Goal: Task Accomplishment & Management: Use online tool/utility

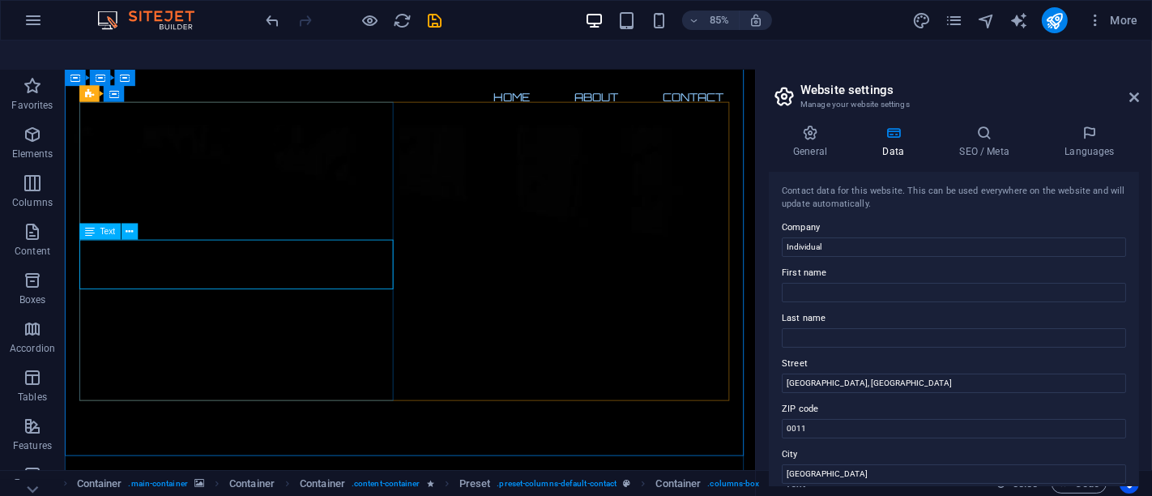
scroll to position [1229, 0]
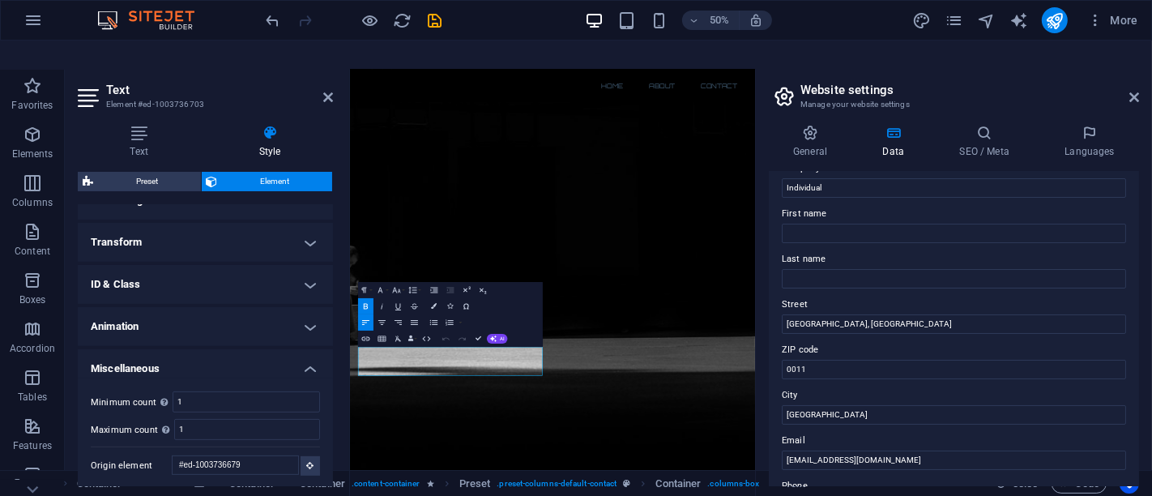
scroll to position [0, 0]
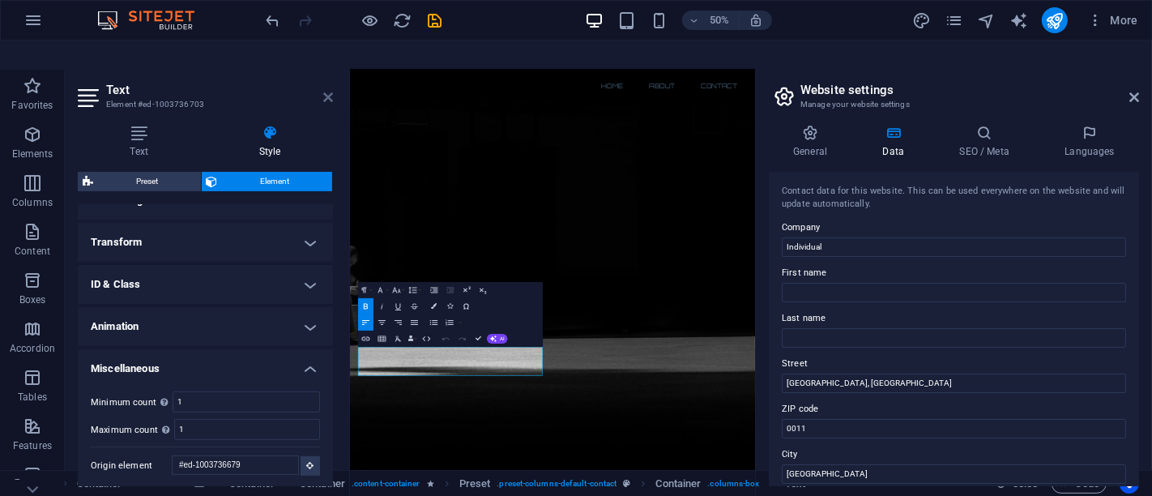
click at [326, 91] on icon at bounding box center [328, 97] width 10 height 13
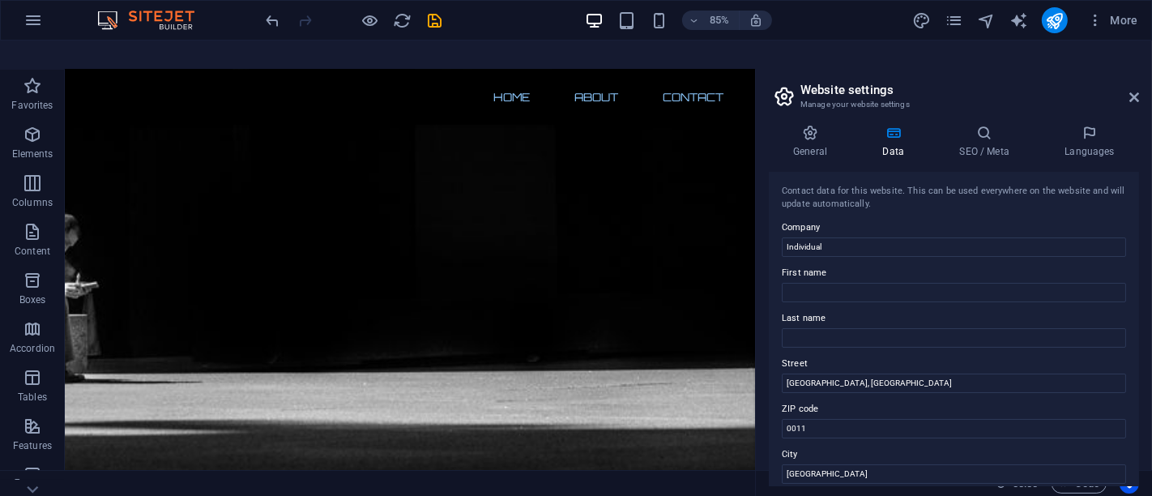
scroll to position [1087, 0]
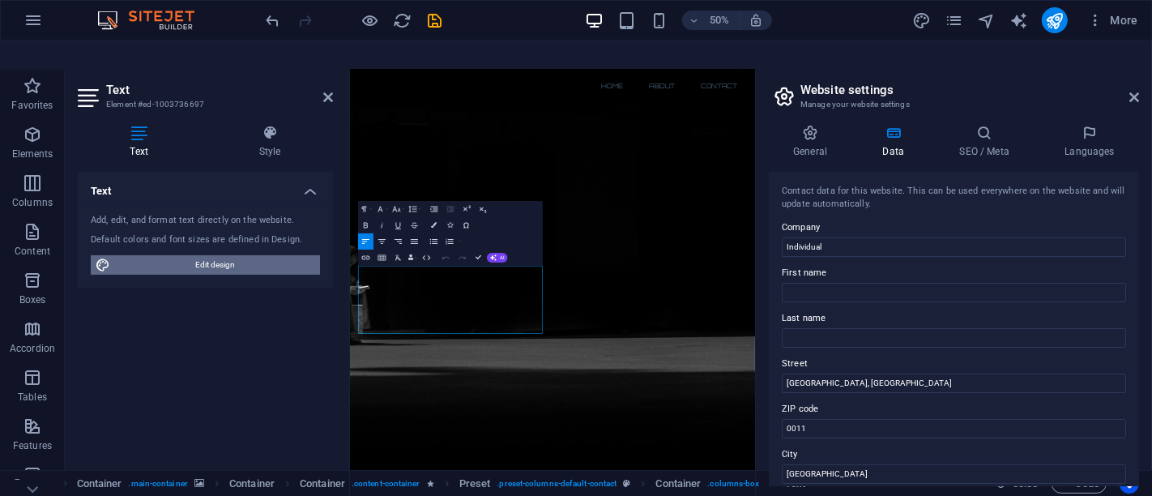
click at [198, 255] on span "Edit design" at bounding box center [215, 264] width 200 height 19
select select "px"
select select "300"
select select "px"
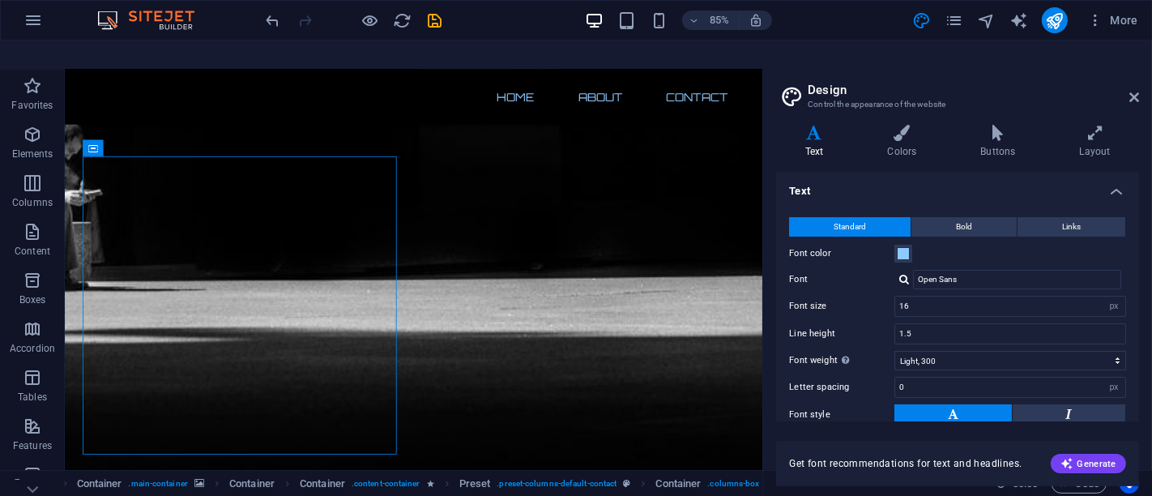
scroll to position [1180, 0]
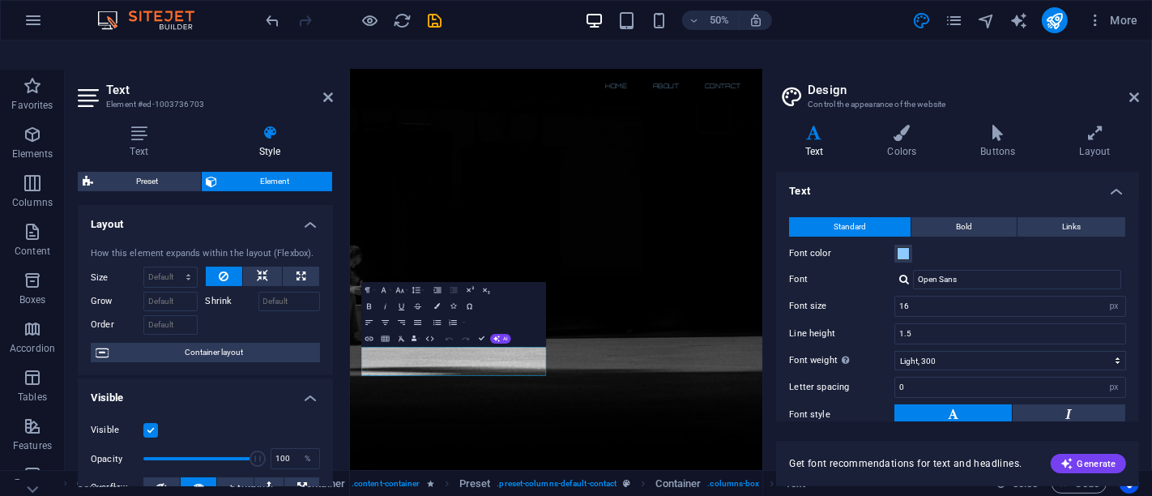
click at [171, 292] on input "Grow" at bounding box center [170, 301] width 54 height 19
click at [151, 423] on label at bounding box center [150, 430] width 15 height 15
click at [0, 0] on input "Visible" at bounding box center [0, 0] width 0 height 0
click at [151, 423] on label at bounding box center [150, 430] width 15 height 15
click at [0, 0] on input "Visible" at bounding box center [0, 0] width 0 height 0
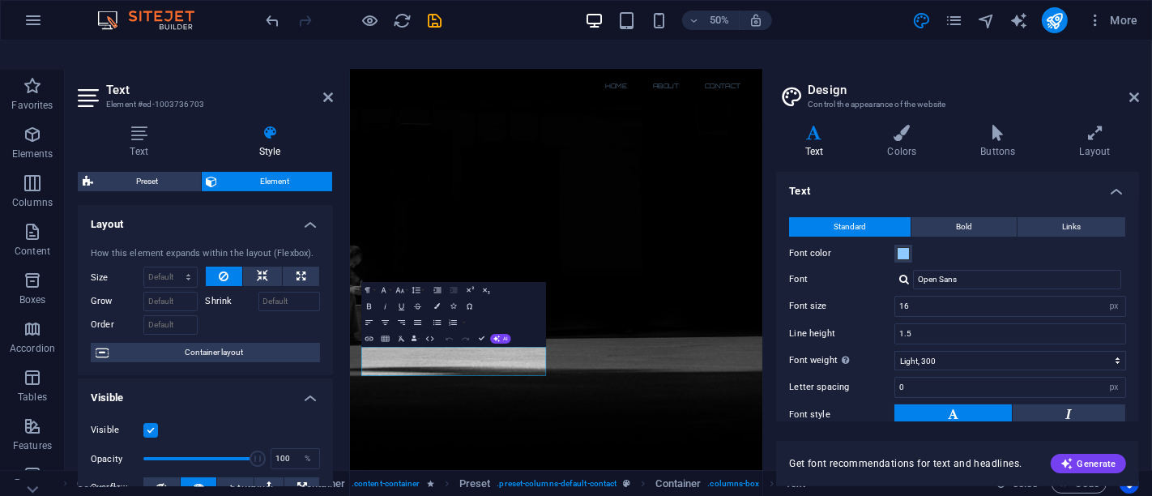
click at [151, 423] on label at bounding box center [150, 430] width 15 height 15
click at [0, 0] on input "Visible" at bounding box center [0, 0] width 0 height 0
click at [151, 423] on label at bounding box center [150, 430] width 15 height 15
click at [0, 0] on input "Visible" at bounding box center [0, 0] width 0 height 0
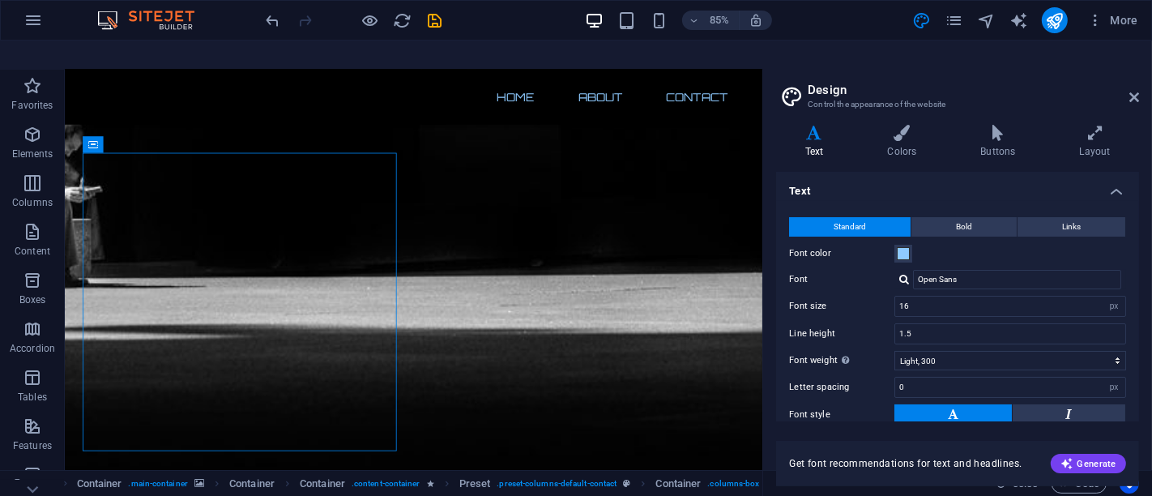
scroll to position [1174, 0]
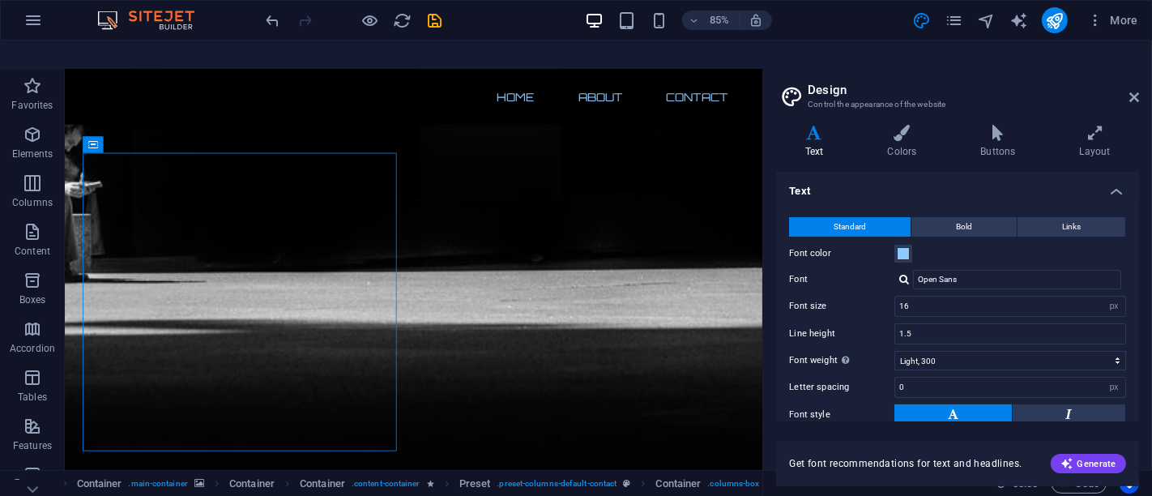
drag, startPoint x: 881, startPoint y: 335, endPoint x: 827, endPoint y: 406, distance: 88.9
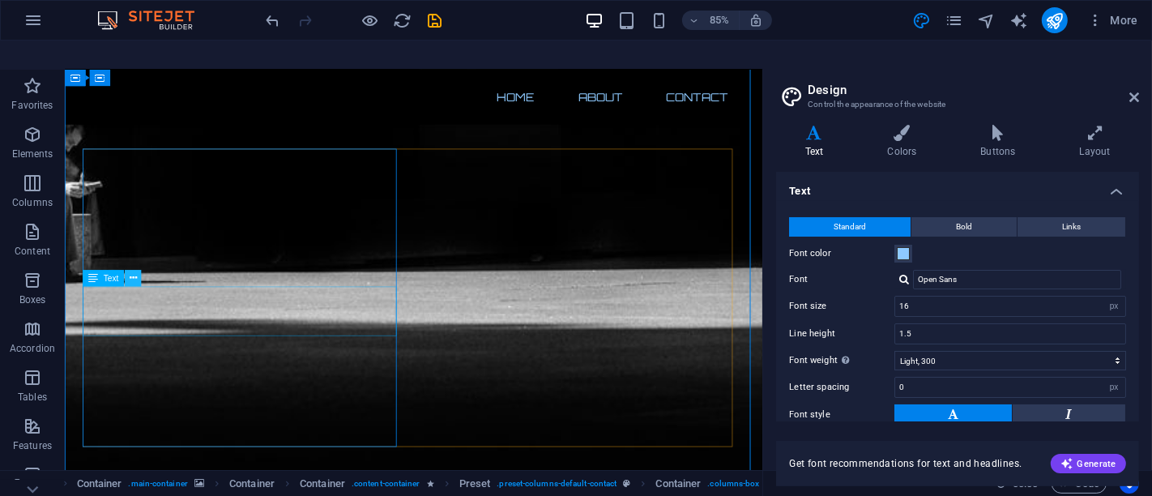
click at [131, 270] on icon at bounding box center [133, 277] width 7 height 15
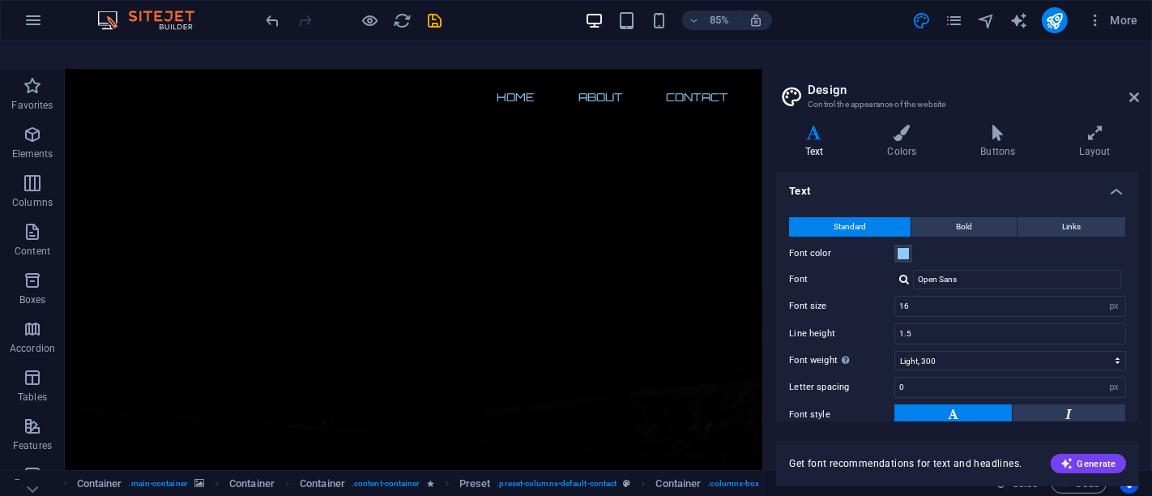
scroll to position [0, 0]
drag, startPoint x: 875, startPoint y: 449, endPoint x: 798, endPoint y: 105, distance: 352.9
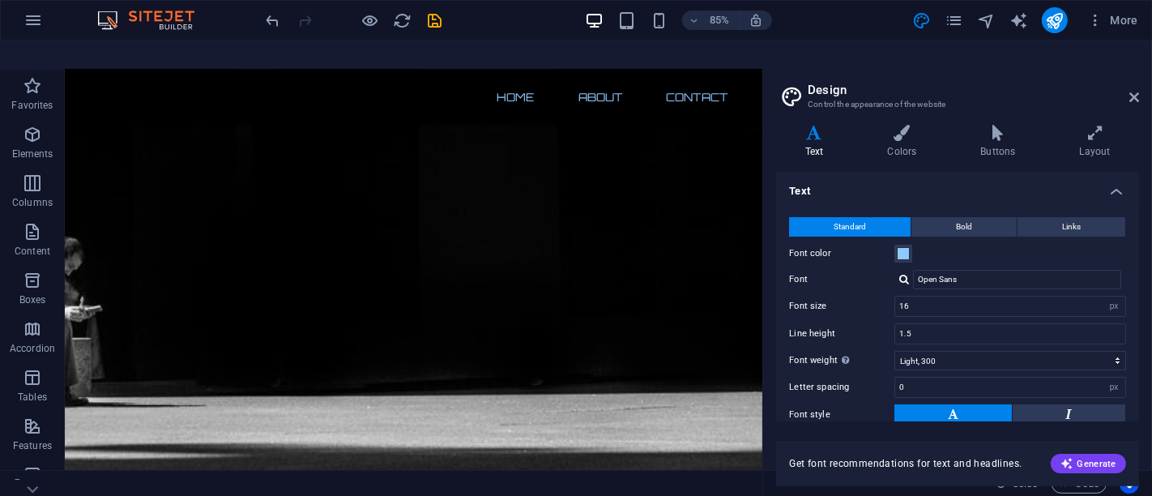
scroll to position [1229, 0]
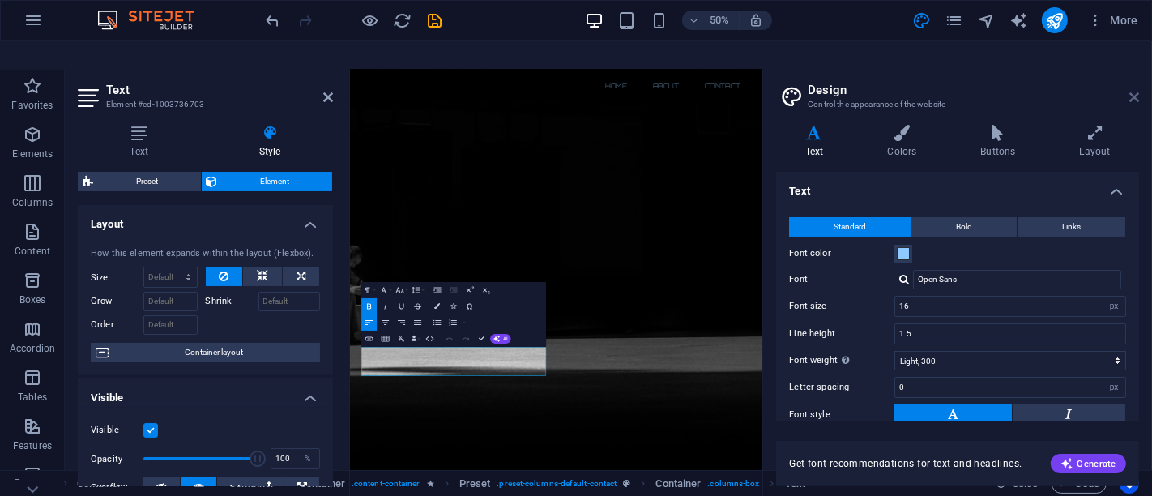
click at [1132, 91] on icon at bounding box center [1134, 97] width 10 height 13
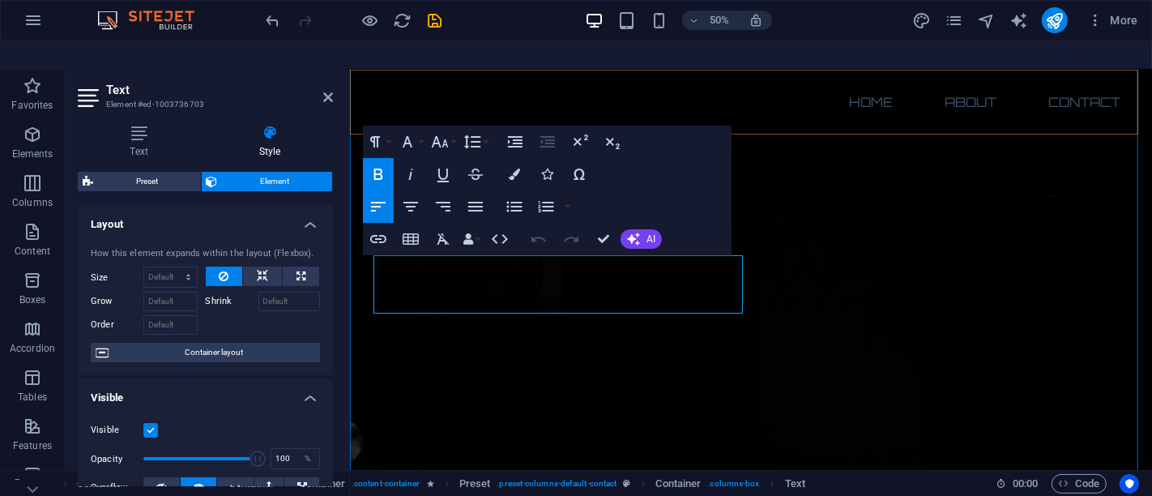
drag, startPoint x: 1480, startPoint y: 139, endPoint x: 673, endPoint y: 368, distance: 839.1
click at [1131, 99] on div "Home About Contact Menu" at bounding box center [750, 101] width 802 height 65
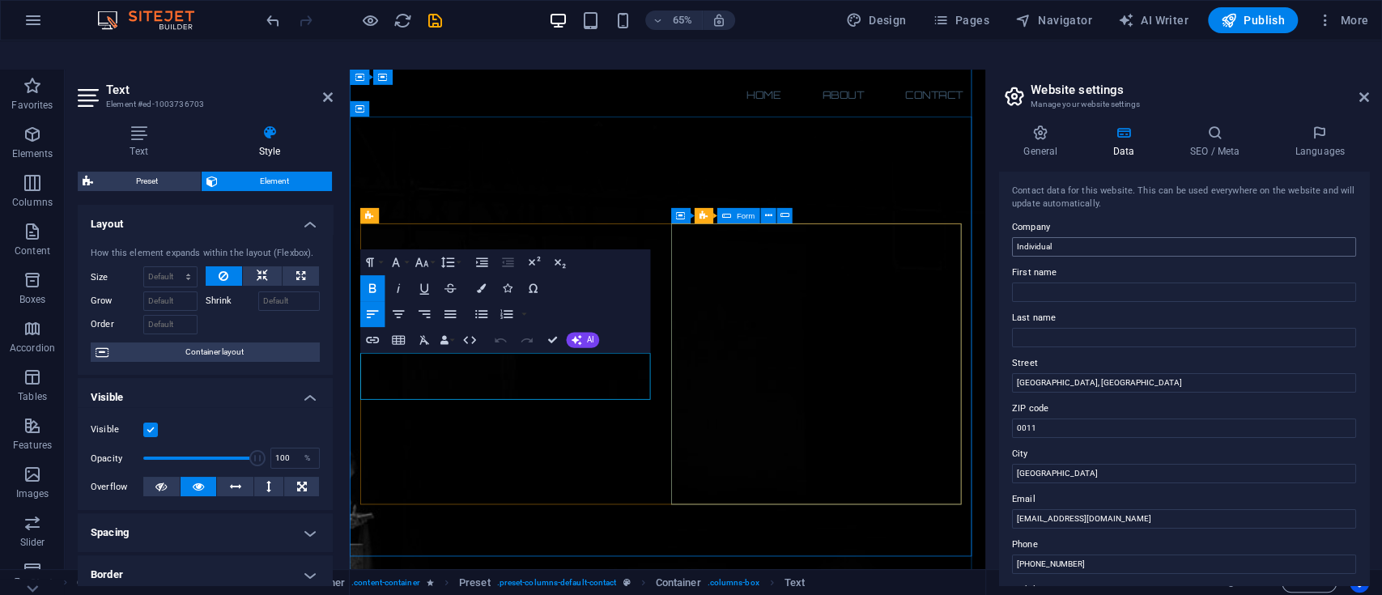
scroll to position [1080, 0]
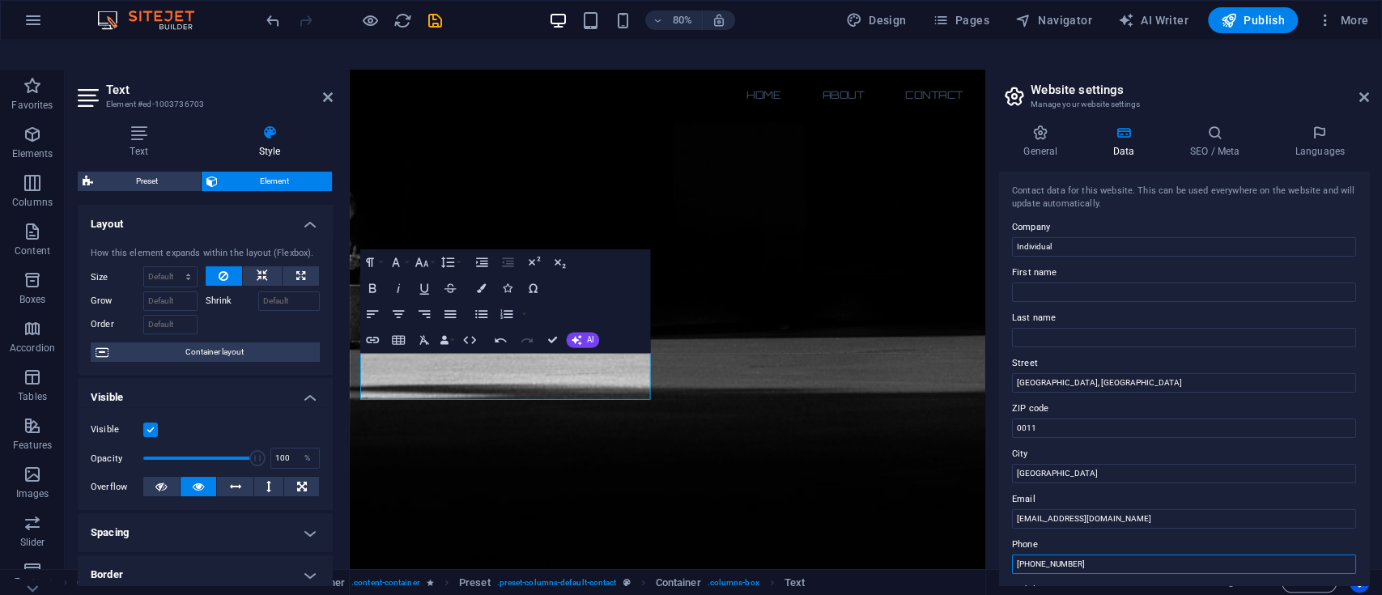
click at [1043, 495] on input "[PHONE_NUMBER]" at bounding box center [1184, 564] width 344 height 19
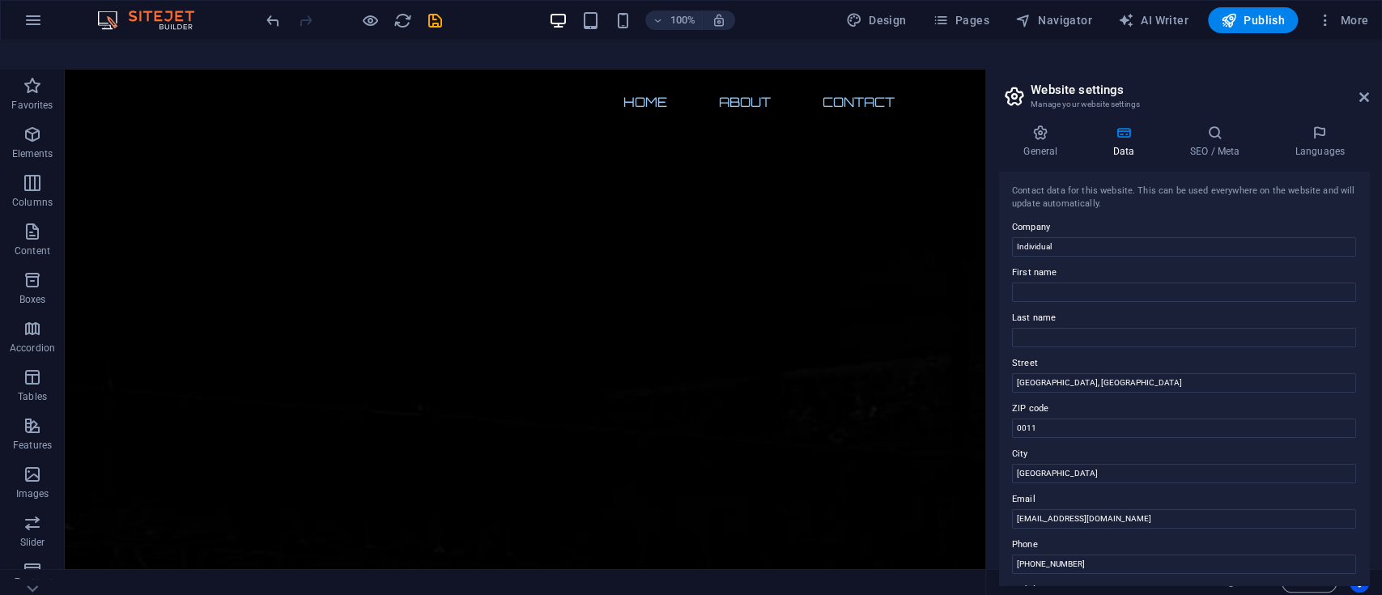
scroll to position [322, 0]
click at [1151, 91] on icon at bounding box center [1365, 97] width 10 height 13
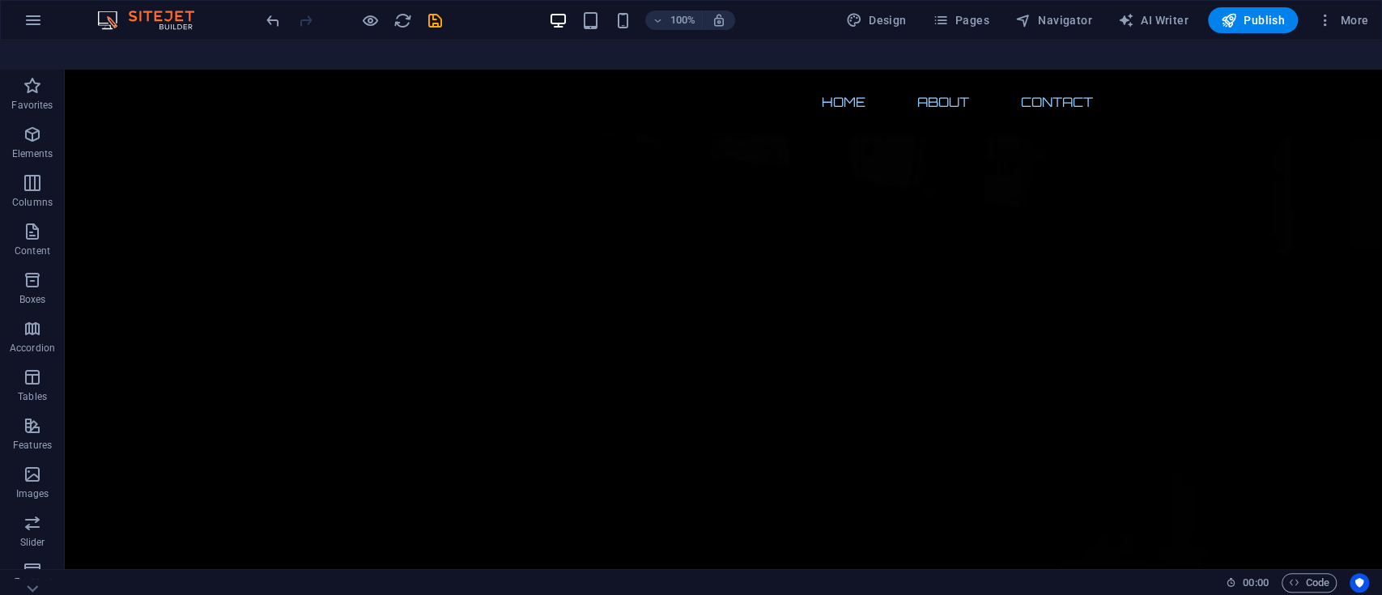
scroll to position [0, 0]
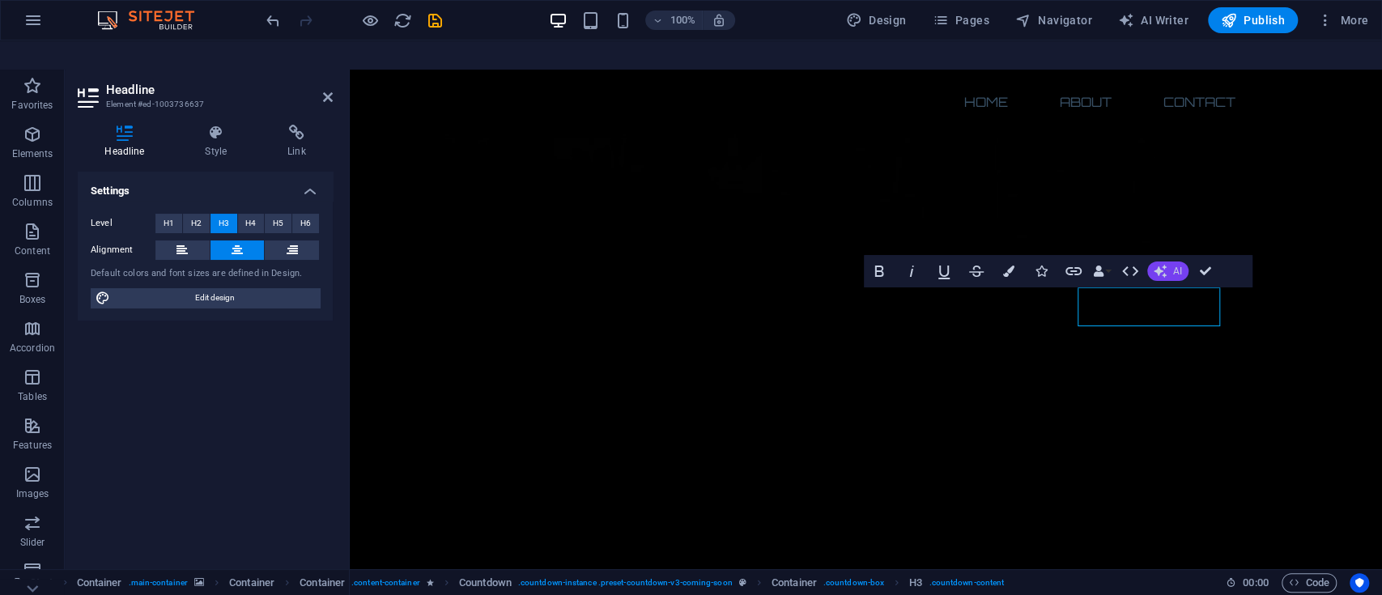
click at [1151, 262] on button "AI" at bounding box center [1168, 271] width 41 height 19
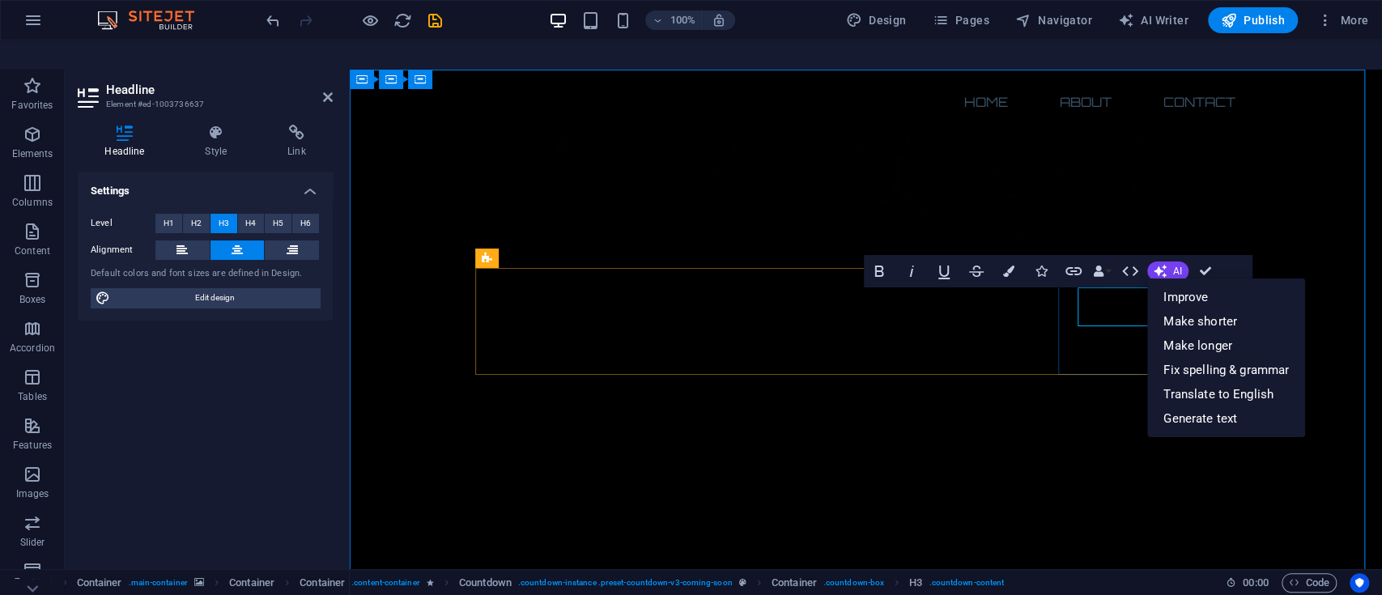
drag, startPoint x: 1121, startPoint y: 309, endPoint x: 1509, endPoint y: 349, distance: 389.9
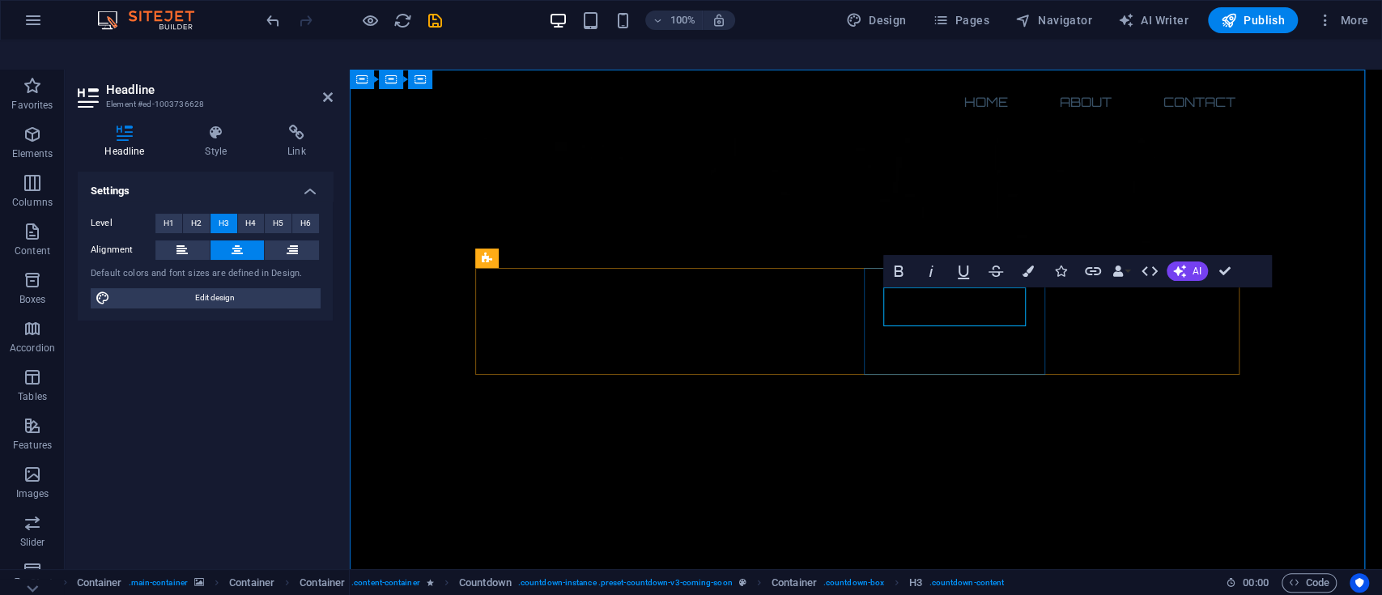
drag, startPoint x: 961, startPoint y: 297, endPoint x: 972, endPoint y: 299, distance: 10.7
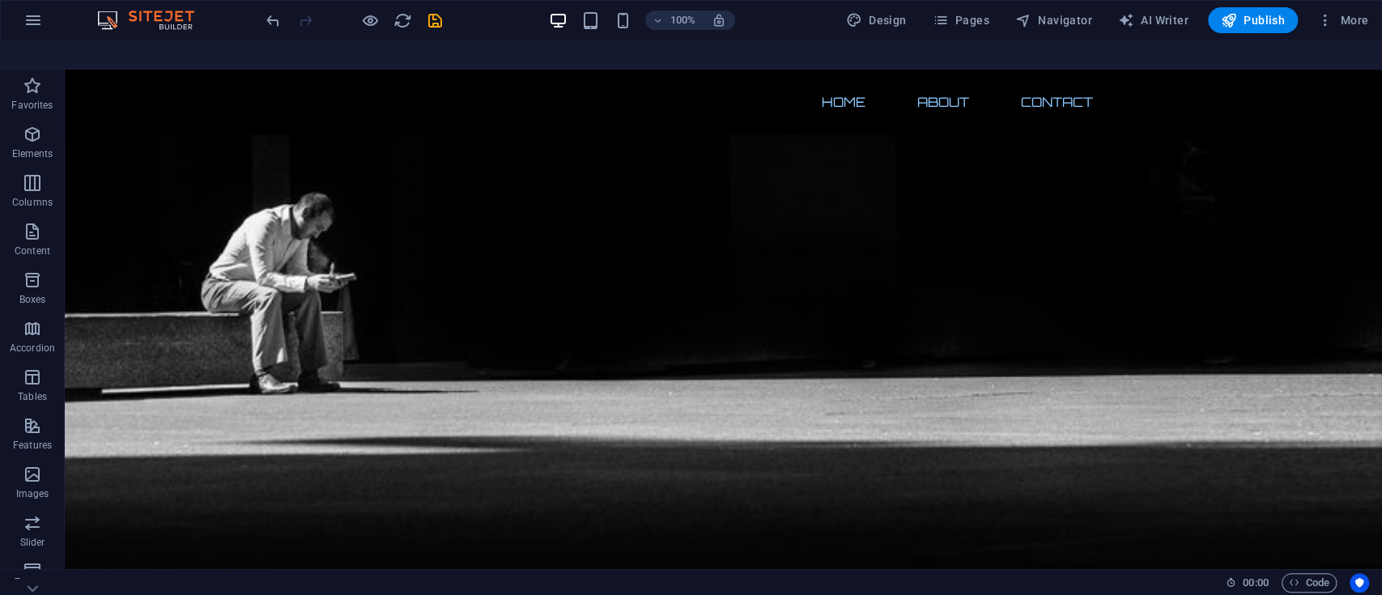
scroll to position [1101, 0]
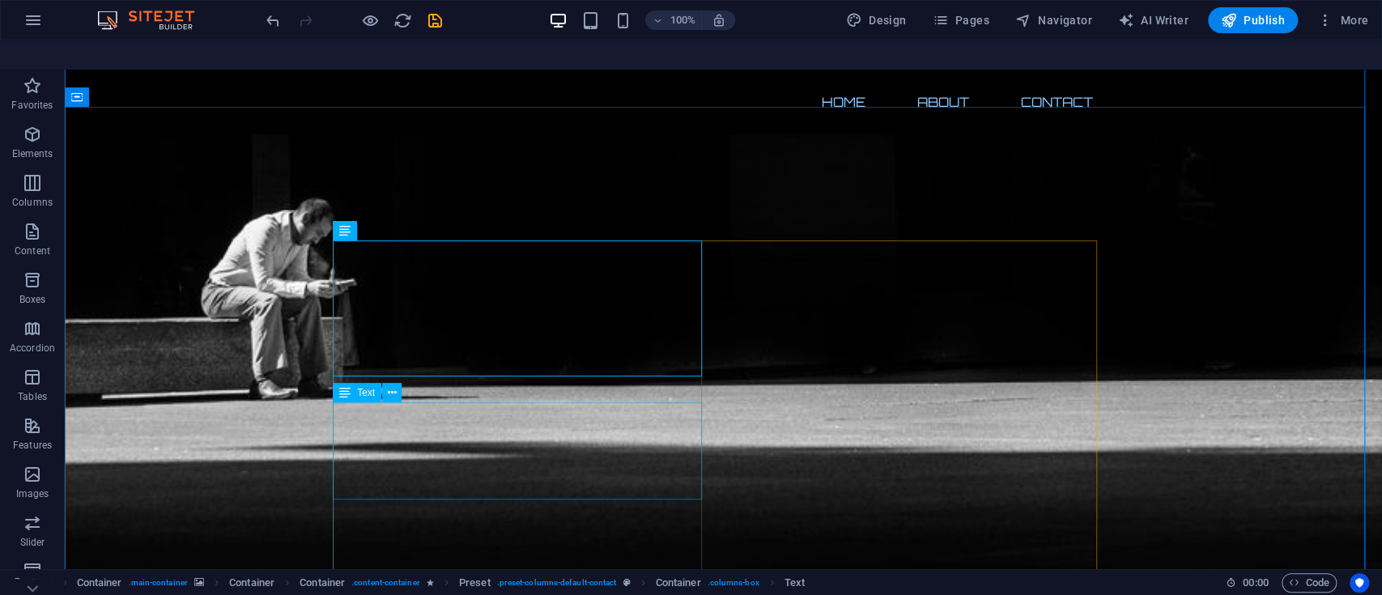
click at [404, 359] on icon at bounding box center [405, 367] width 9 height 17
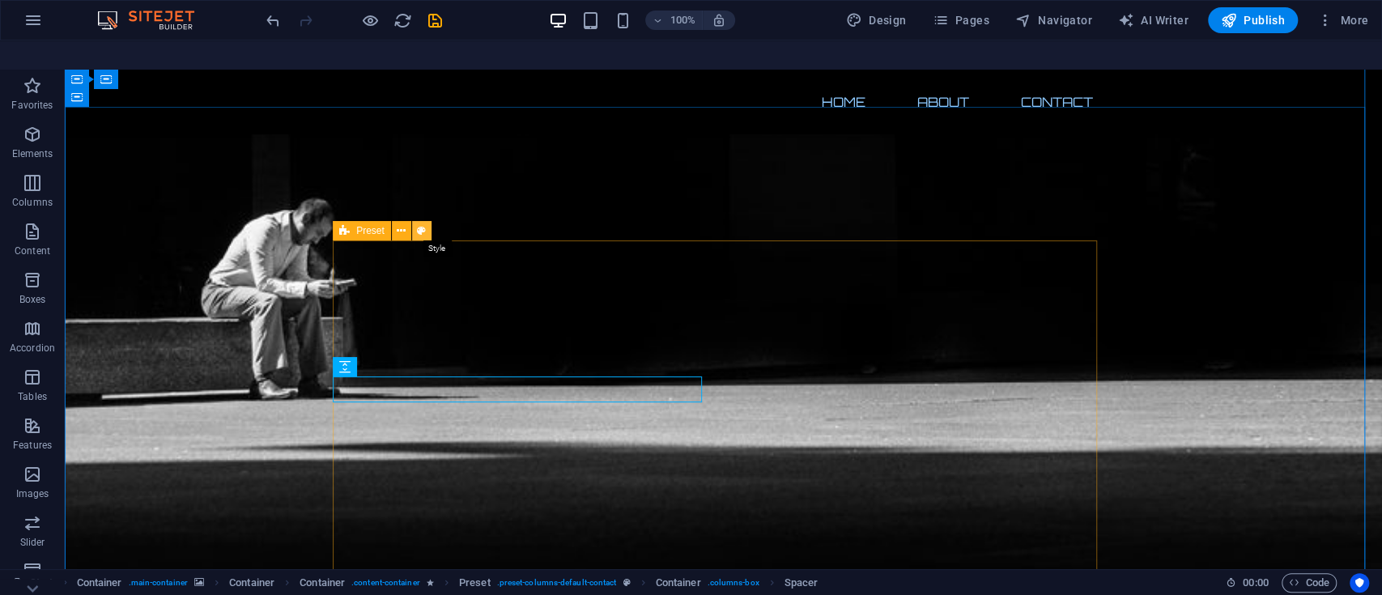
click at [426, 221] on button at bounding box center [421, 230] width 19 height 19
select select "px"
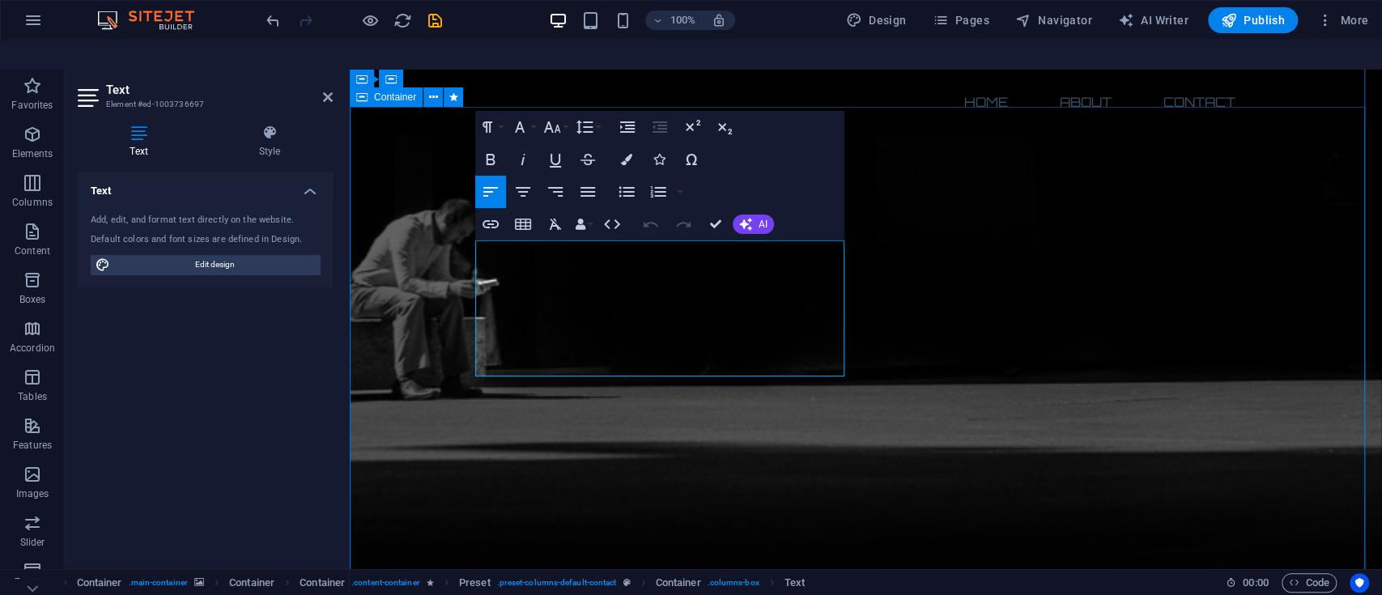
drag, startPoint x: 573, startPoint y: 364, endPoint x: 422, endPoint y: 253, distance: 187.1
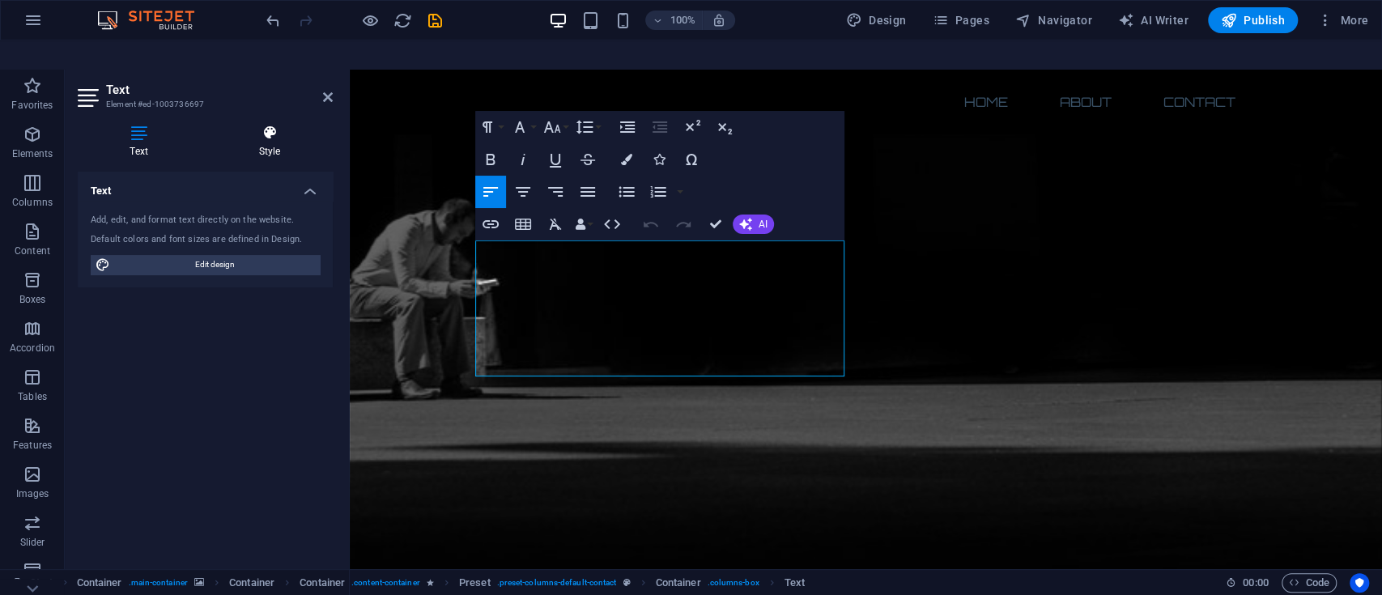
click at [271, 125] on h4 "Style" at bounding box center [270, 142] width 126 height 34
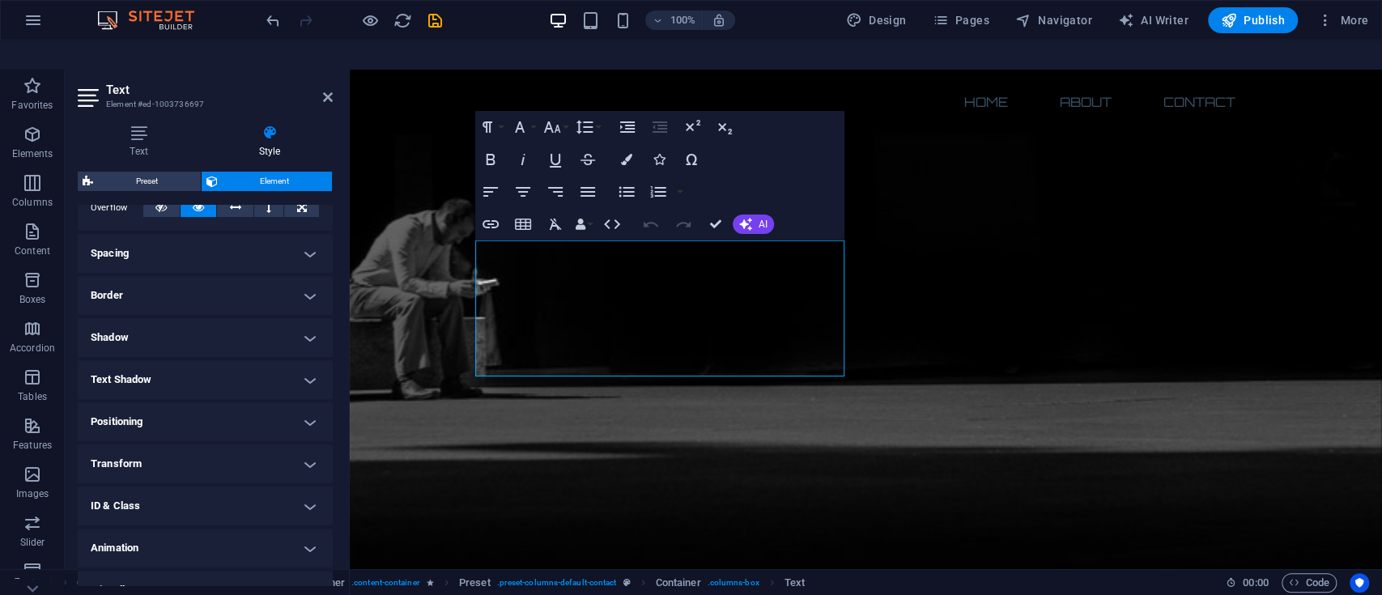
scroll to position [304, 0]
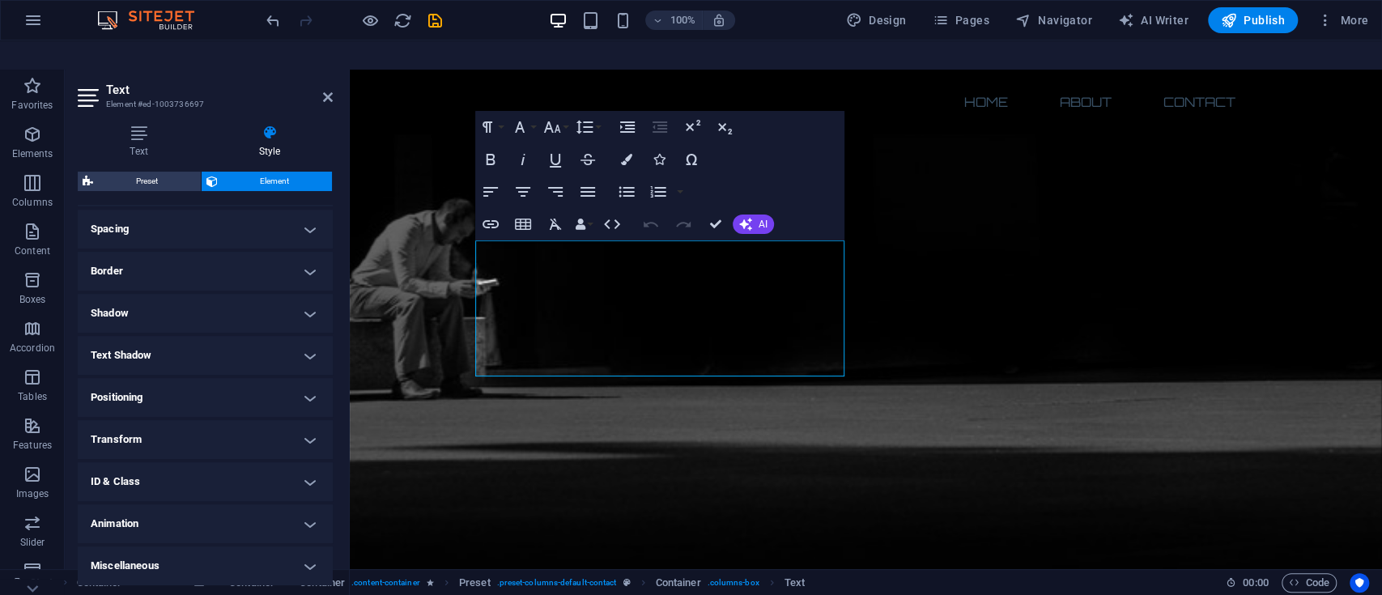
click at [306, 495] on h4 "Animation" at bounding box center [205, 524] width 255 height 39
drag, startPoint x: 333, startPoint y: 449, endPoint x: 335, endPoint y: 486, distance: 36.5
click at [335, 486] on div "Text Style Text Add, edit, and format text directly on the website. Default col…" at bounding box center [205, 355] width 281 height 487
drag, startPoint x: 330, startPoint y: 470, endPoint x: 333, endPoint y: 514, distance: 44.7
click at [333, 495] on div "Text Style Text Add, edit, and format text directly on the website. Default col…" at bounding box center [205, 355] width 281 height 487
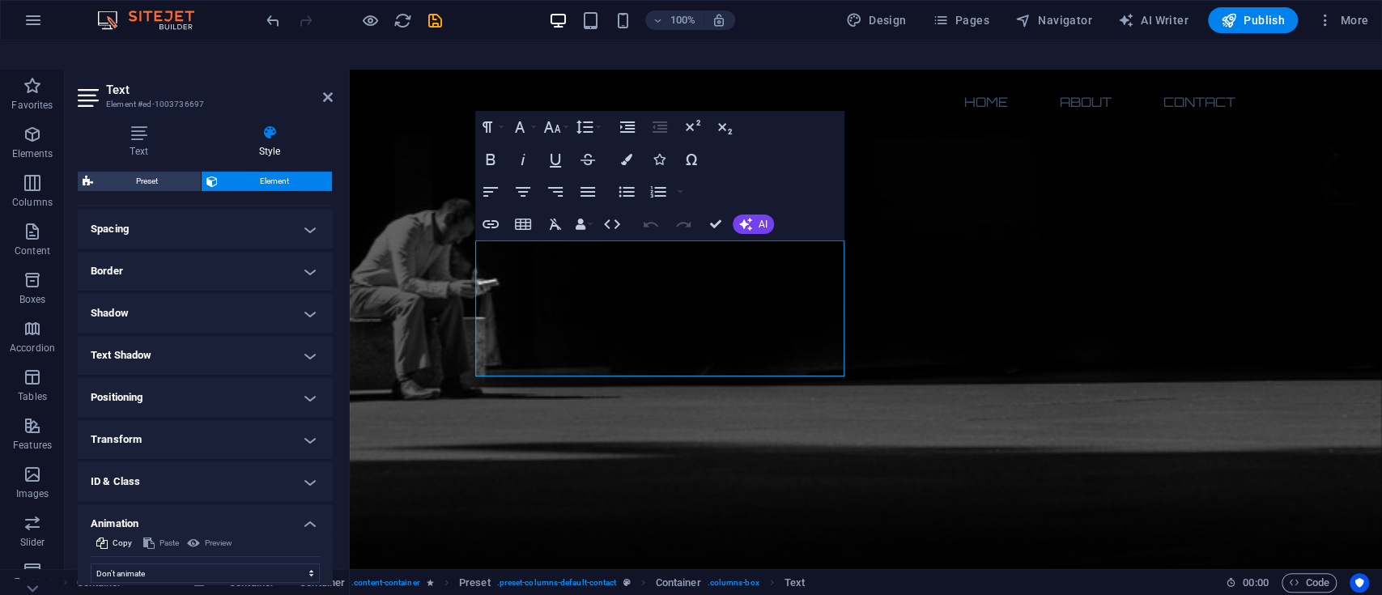
scroll to position [356, 0]
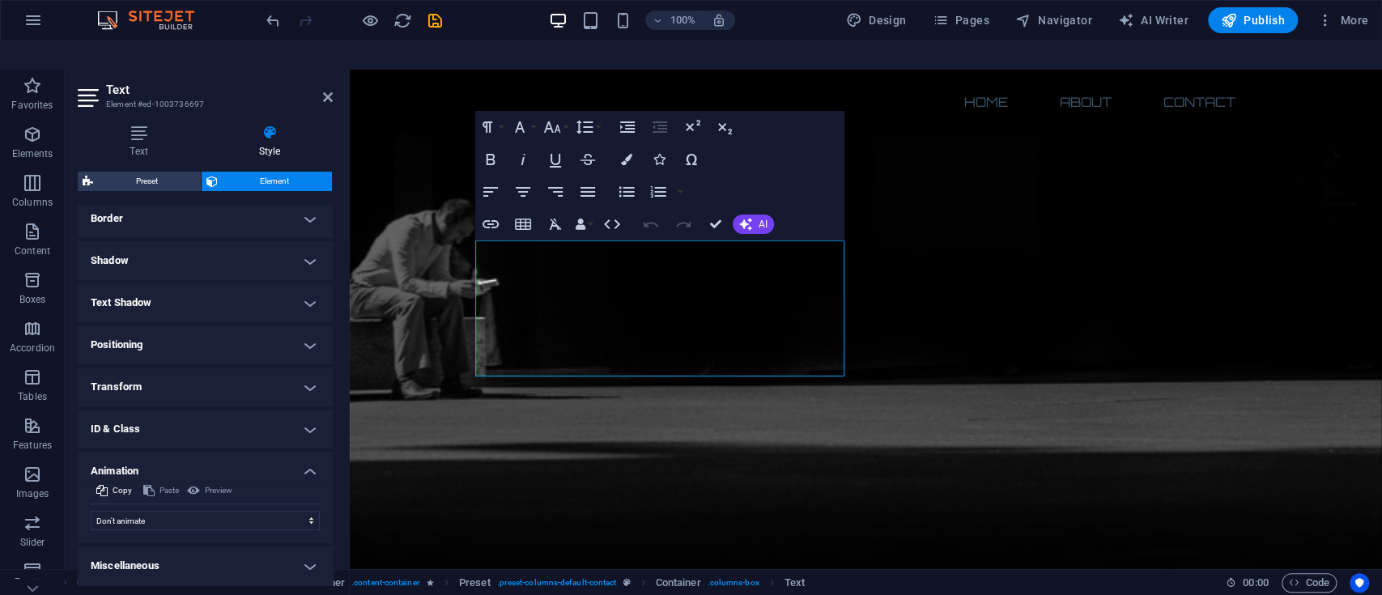
click at [308, 495] on h4 "Miscellaneous" at bounding box center [205, 566] width 255 height 39
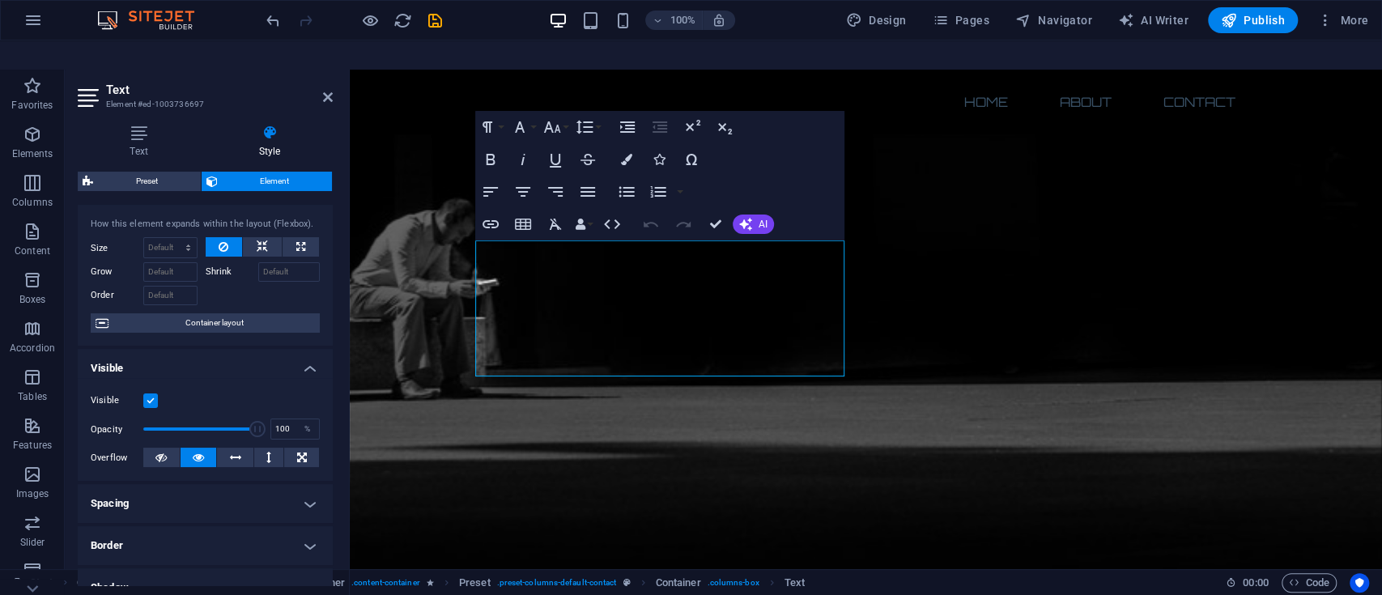
scroll to position [0, 0]
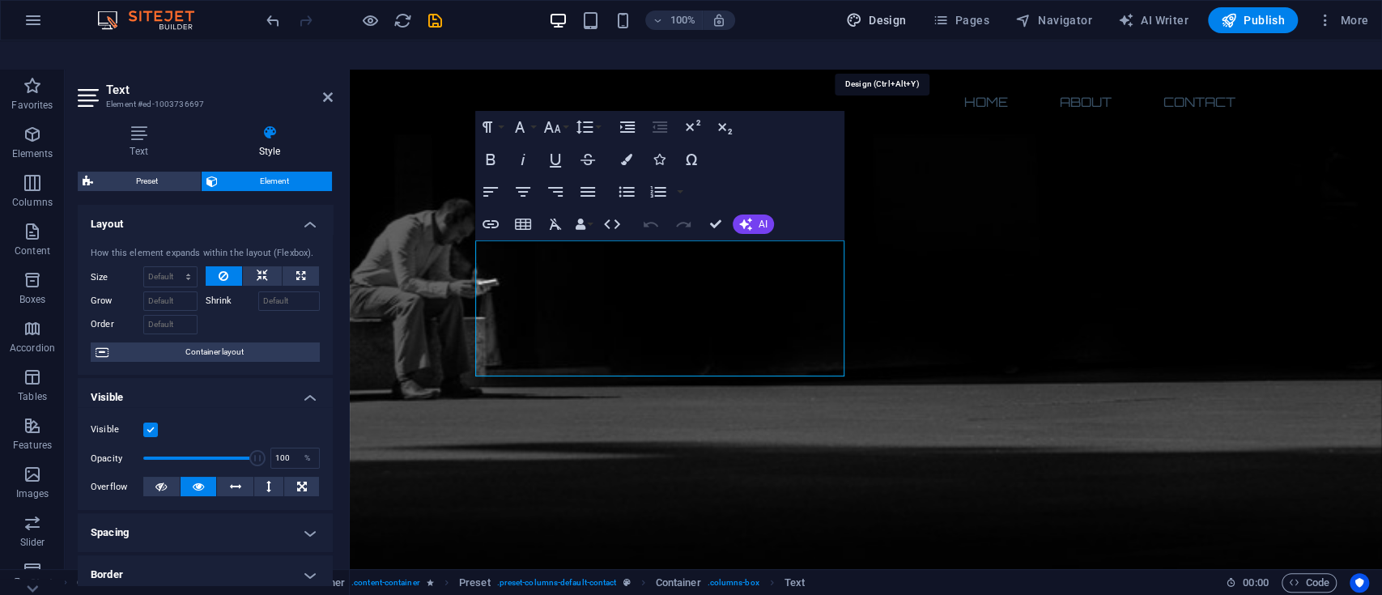
click at [877, 16] on span "Design" at bounding box center [876, 20] width 61 height 16
select select "px"
select select "300"
select select "px"
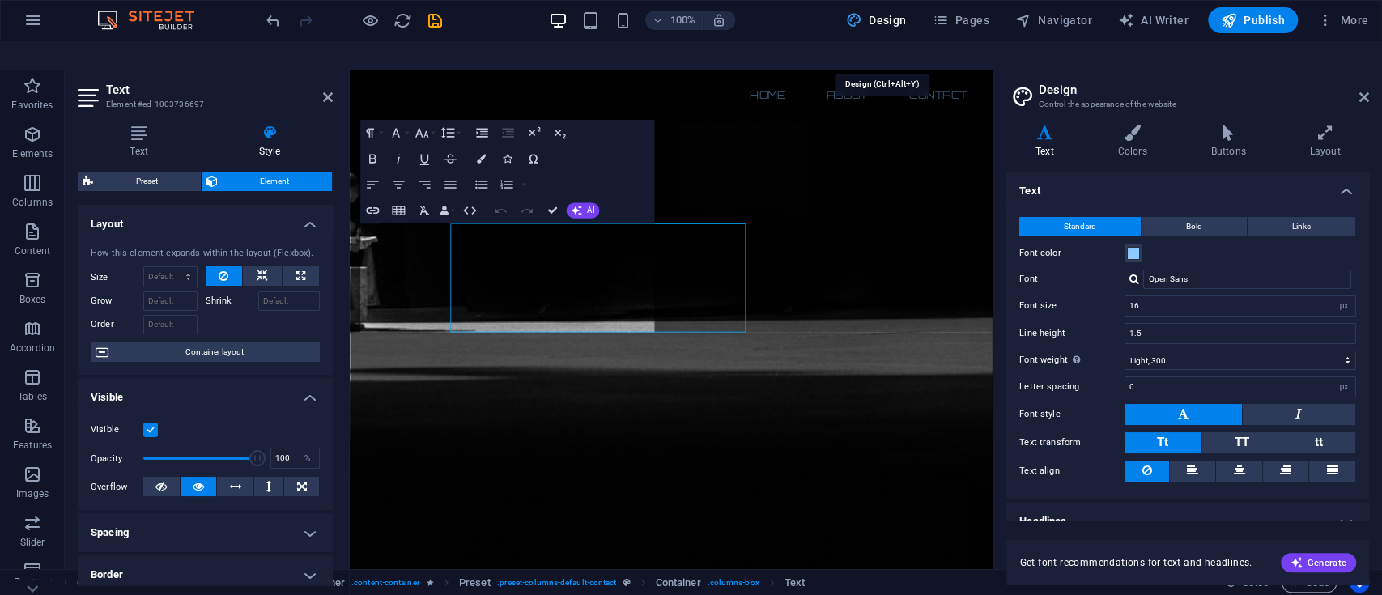
scroll to position [1080, 0]
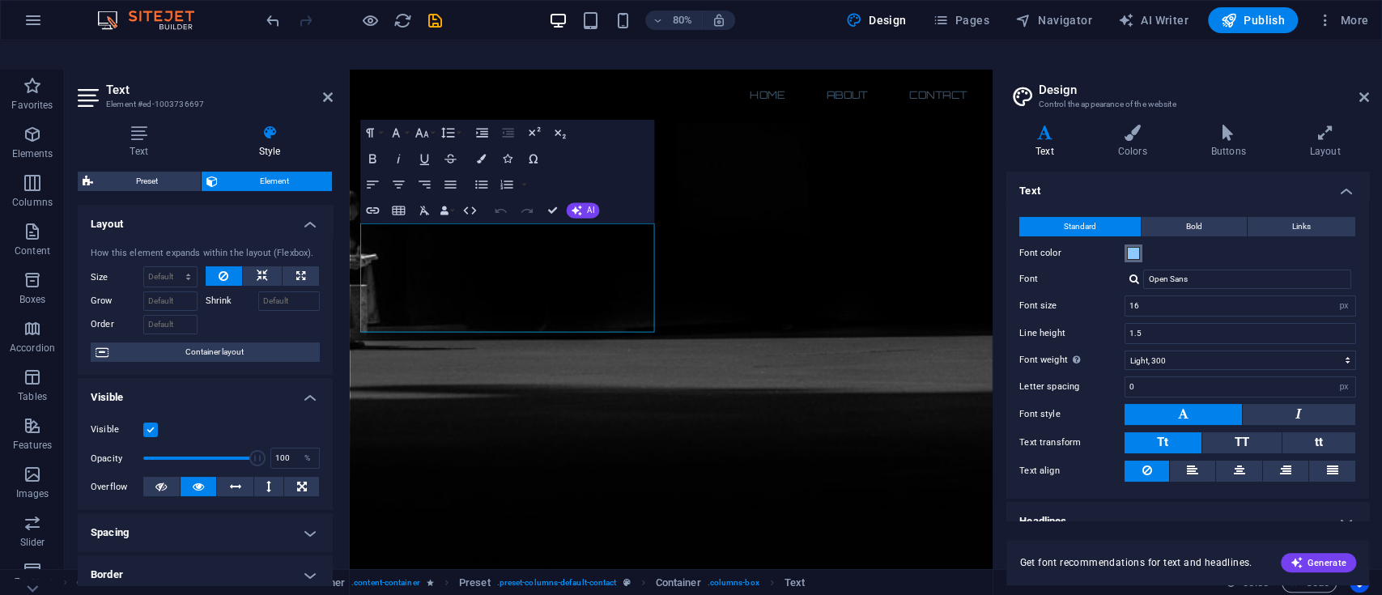
click at [1129, 247] on span at bounding box center [1133, 253] width 13 height 13
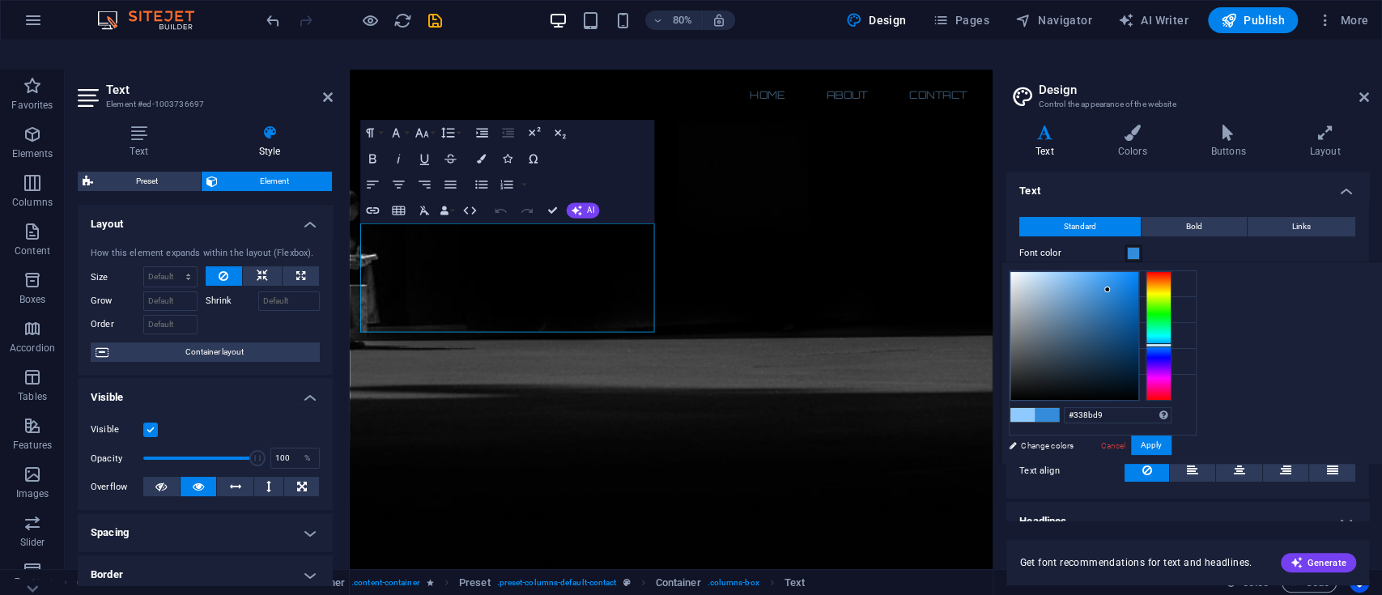
click at [1108, 272] on div at bounding box center [1075, 336] width 128 height 128
click at [1108, 287] on div at bounding box center [1108, 290] width 6 height 6
click at [1124, 272] on div at bounding box center [1075, 336] width 128 height 128
type input "#207ed1"
click at [1118, 272] on div at bounding box center [1075, 336] width 128 height 128
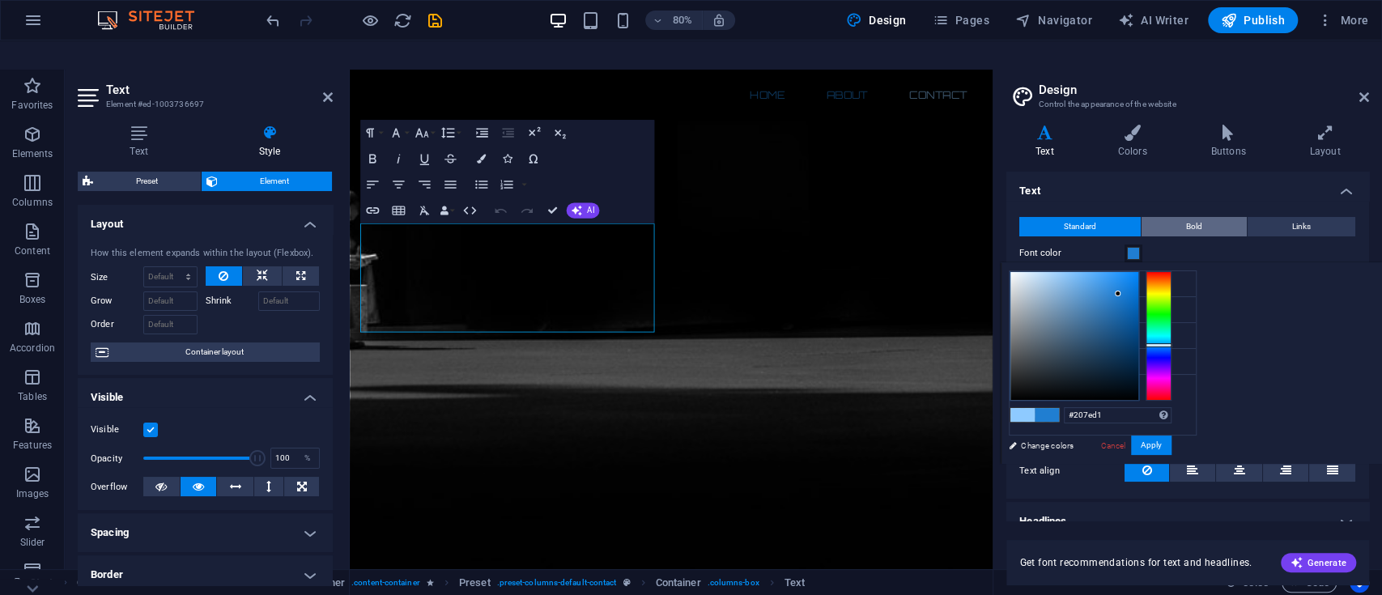
click at [1151, 217] on button "Bold" at bounding box center [1194, 226] width 105 height 19
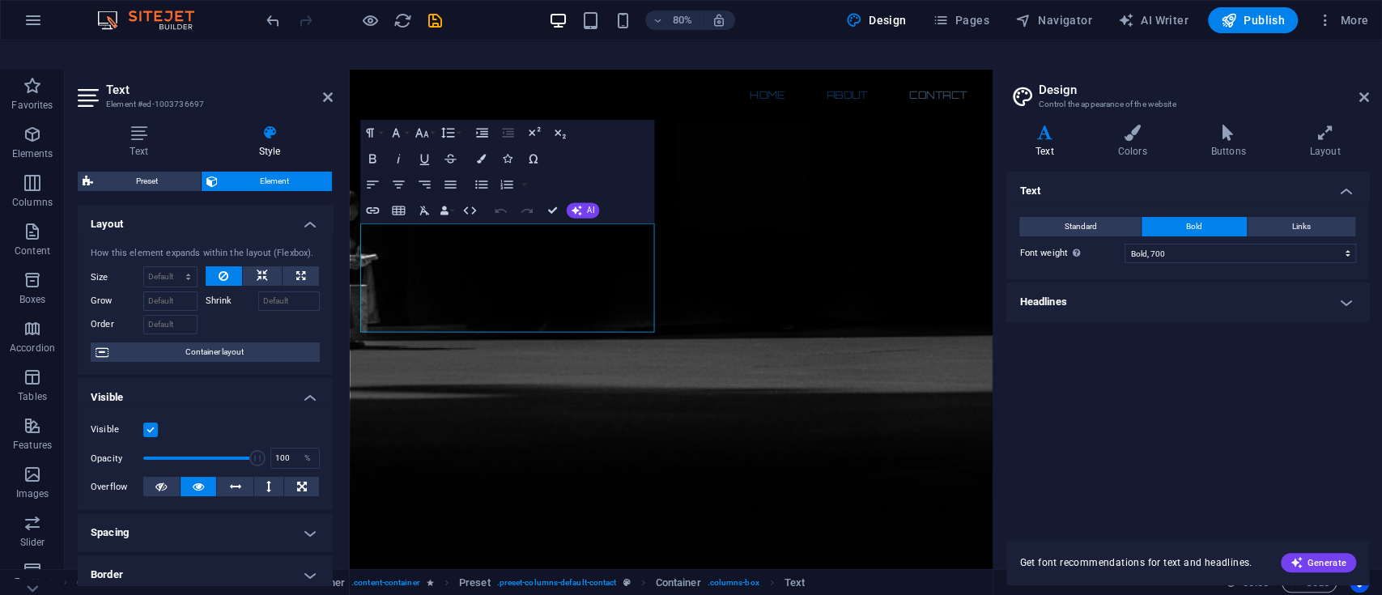
click at [1151, 283] on h4 "Headlines" at bounding box center [1188, 302] width 363 height 39
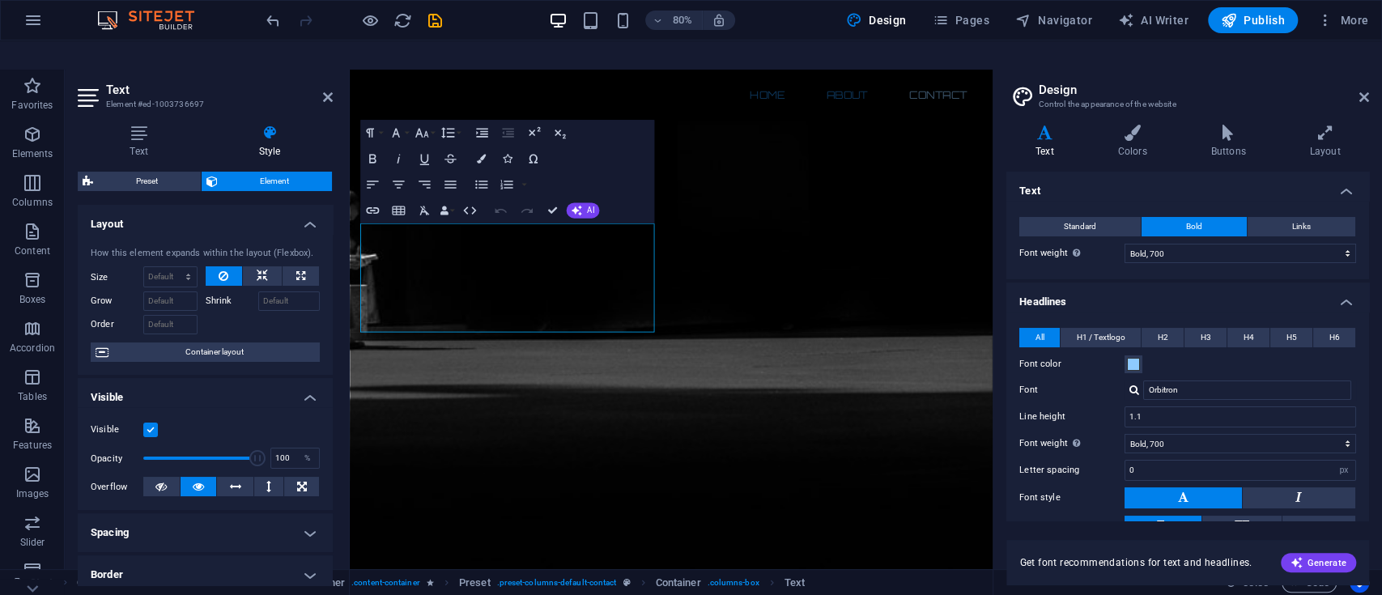
click at [1151, 283] on h4 "Headlines" at bounding box center [1188, 297] width 363 height 29
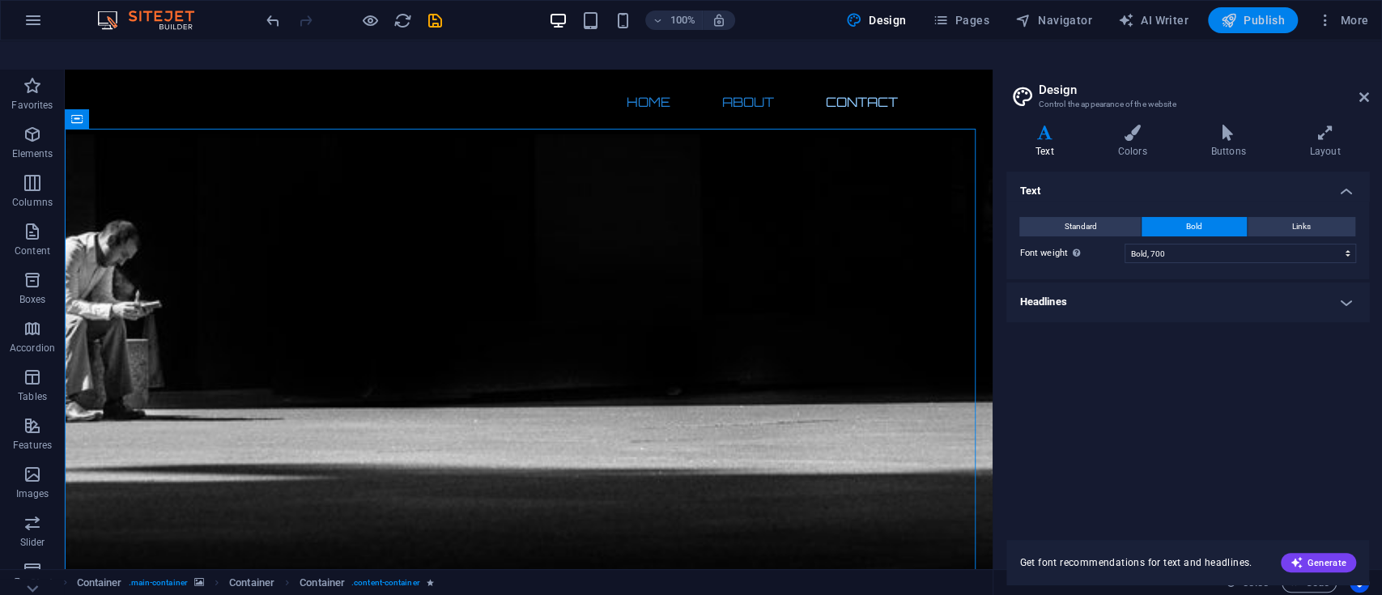
click at [1151, 16] on icon "button" at bounding box center [1229, 20] width 16 height 16
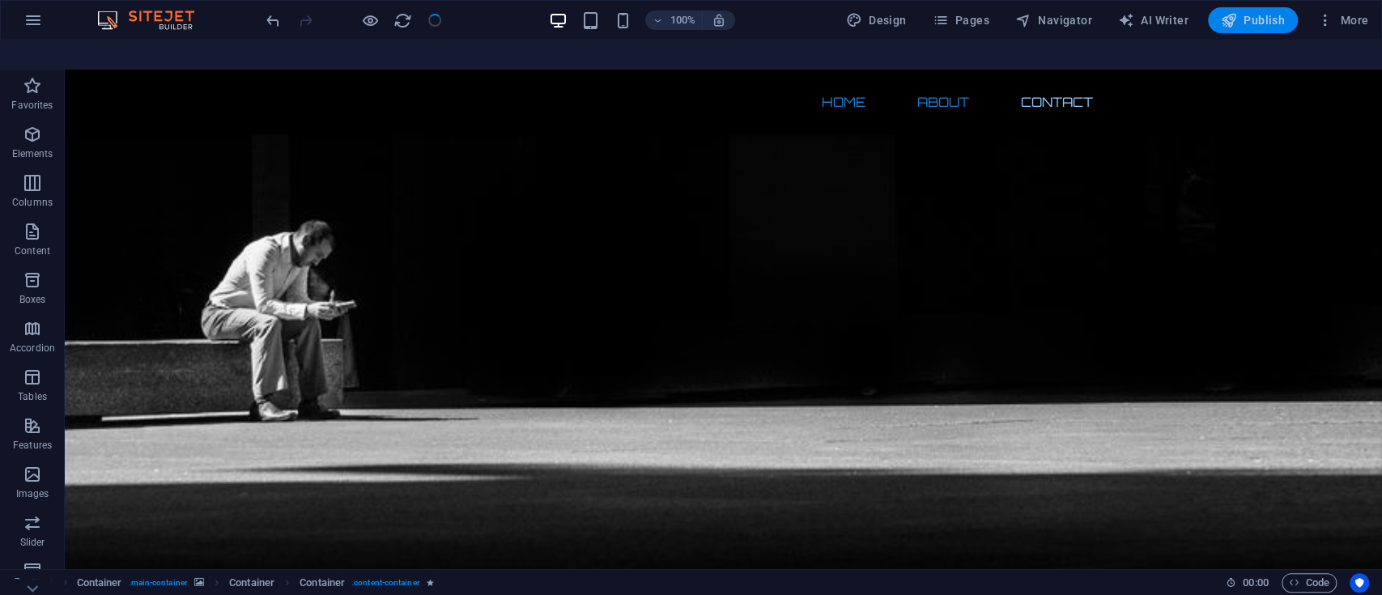
checkbox input "false"
click at [1151, 18] on span "Publish" at bounding box center [1253, 20] width 64 height 16
click at [1151, 17] on icon "button" at bounding box center [1229, 20] width 16 height 16
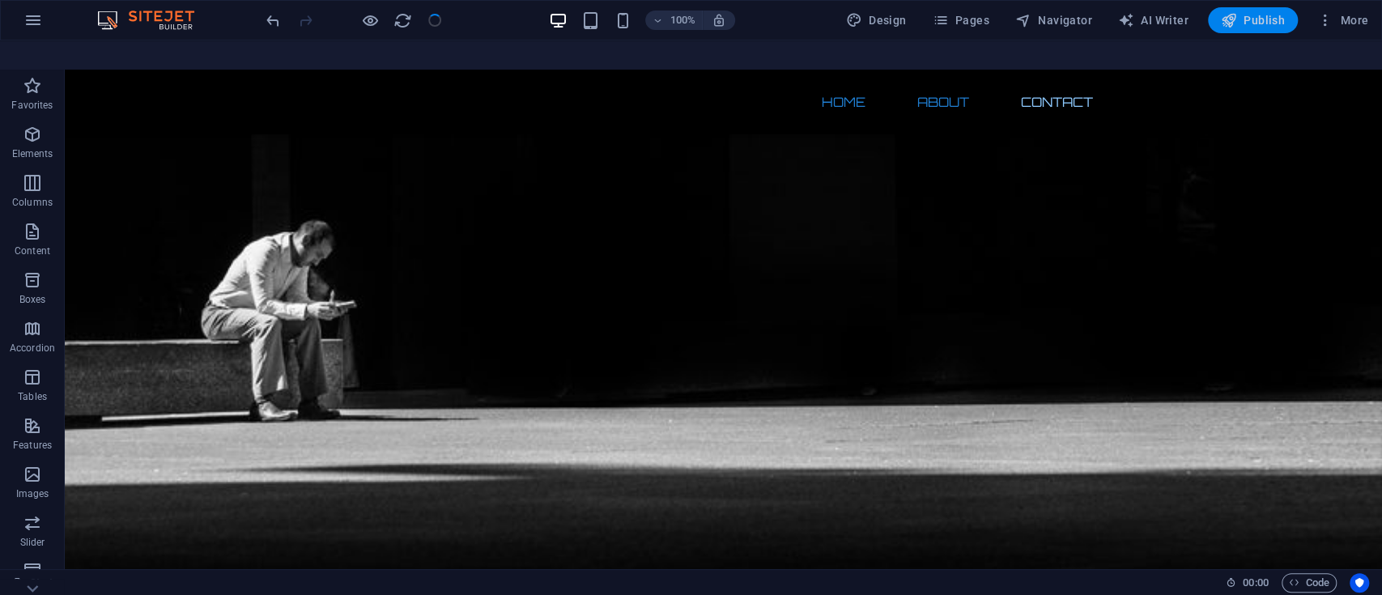
click at [1151, 17] on icon "button" at bounding box center [1229, 20] width 16 height 16
click at [1151, 21] on button "Publish" at bounding box center [1253, 20] width 90 height 26
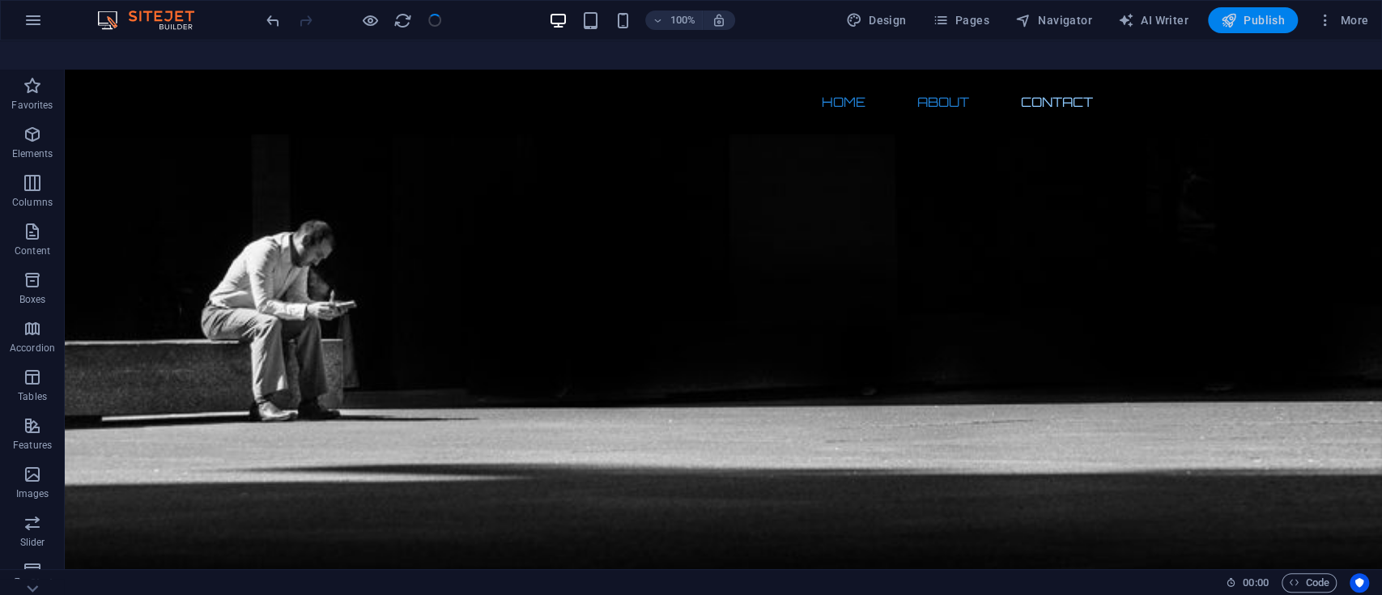
click at [1151, 21] on button "Publish" at bounding box center [1253, 20] width 90 height 26
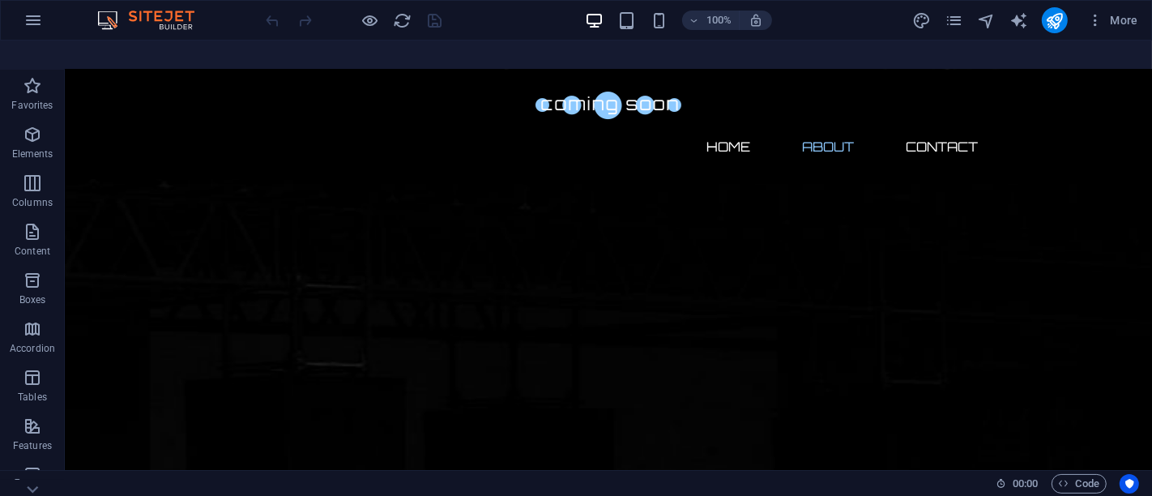
scroll to position [665, 0]
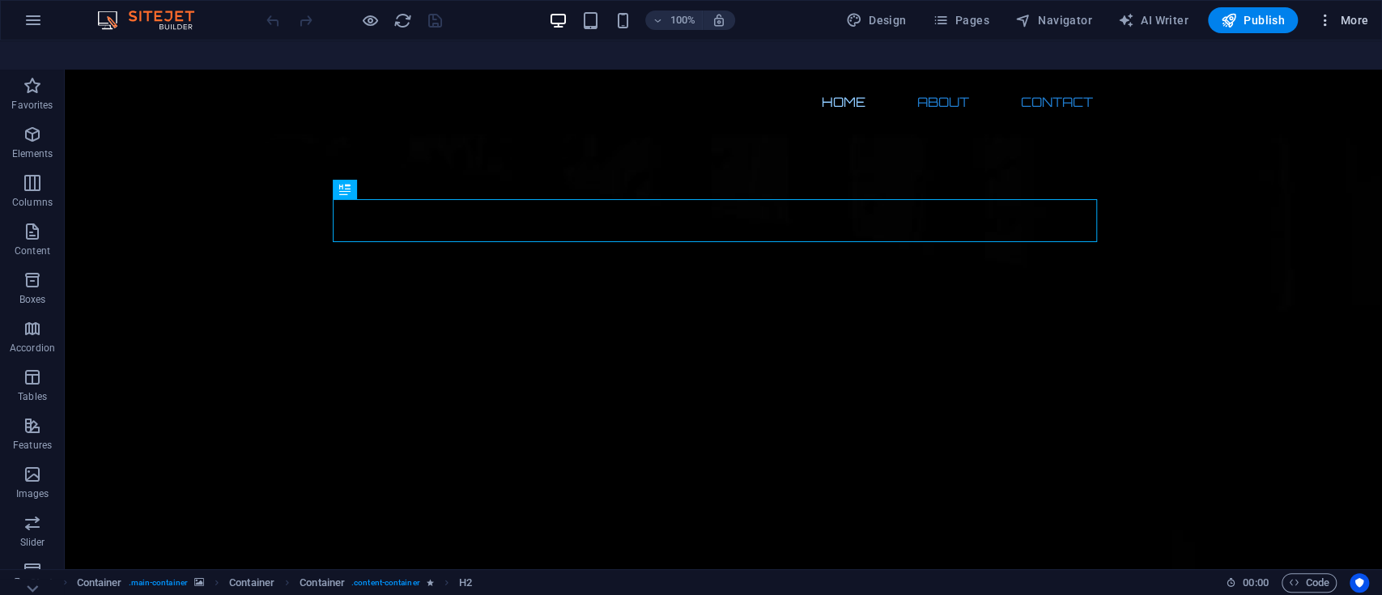
click at [1355, 20] on span "More" at bounding box center [1343, 20] width 51 height 16
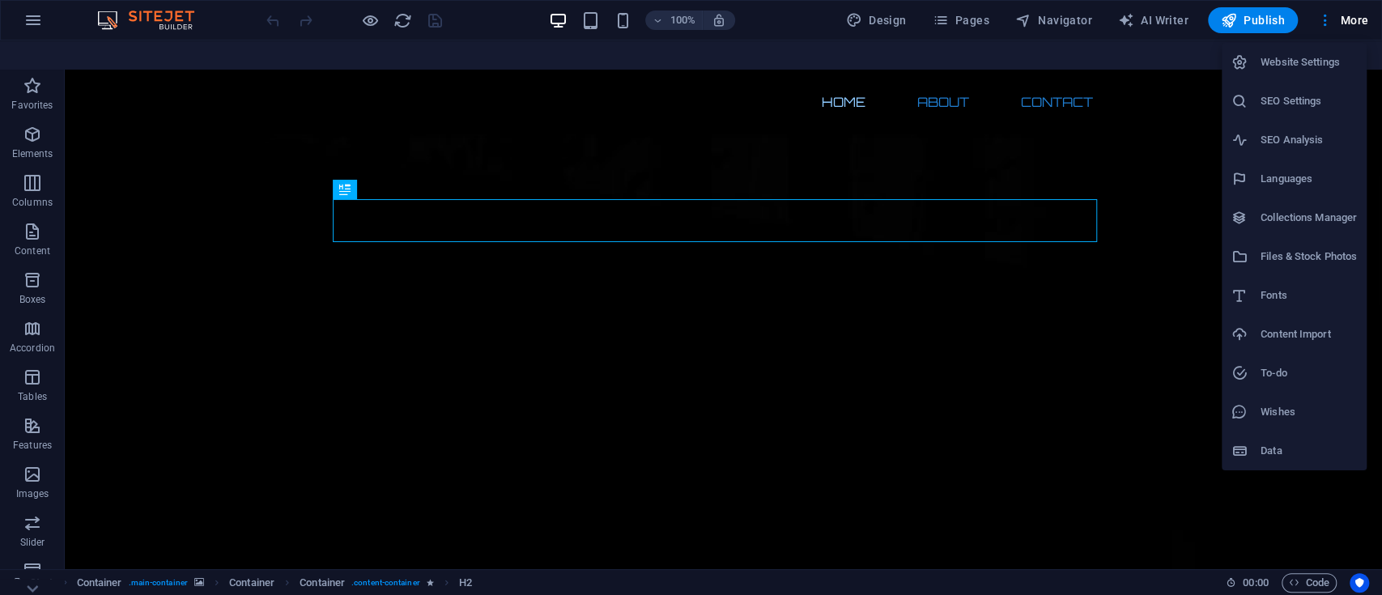
click at [31, 21] on div at bounding box center [691, 297] width 1382 height 595
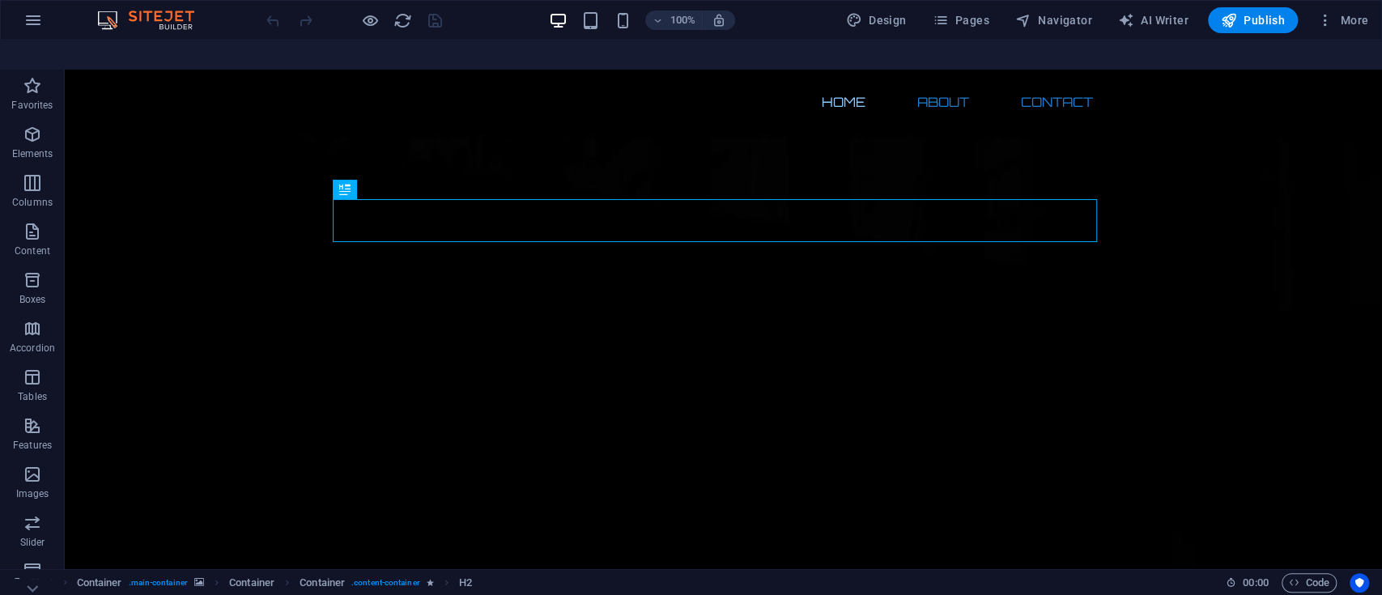
click at [31, 21] on icon "button" at bounding box center [32, 20] width 19 height 19
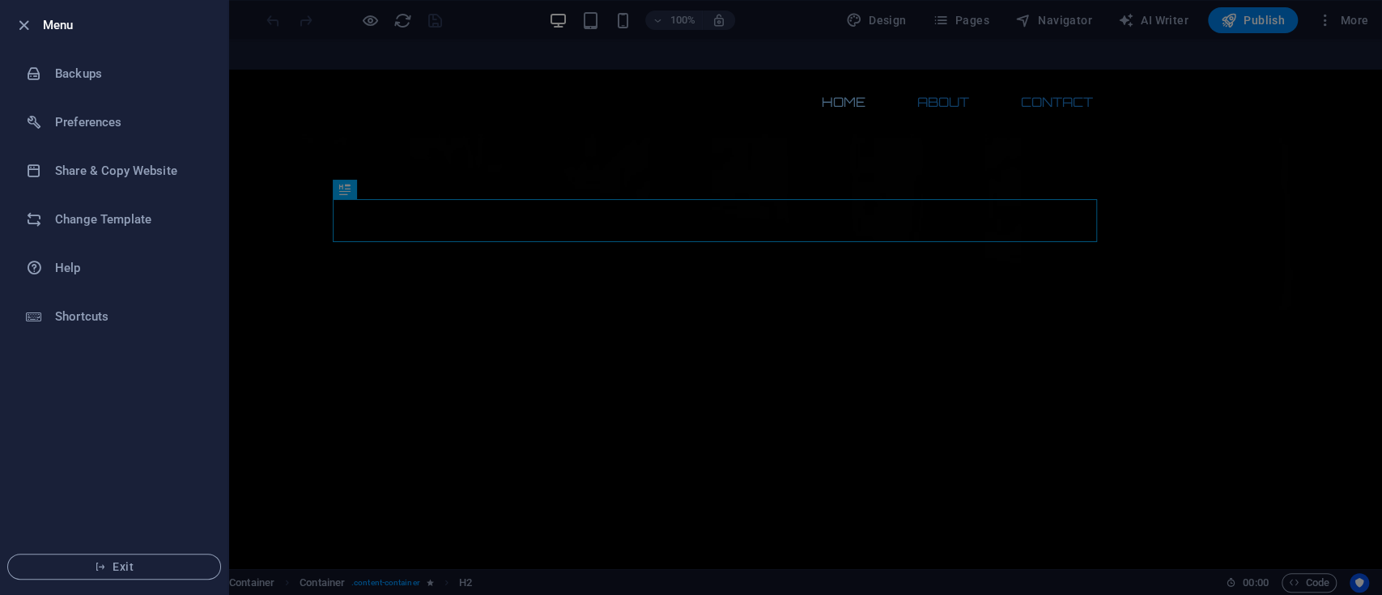
click at [276, 159] on div at bounding box center [691, 297] width 1382 height 595
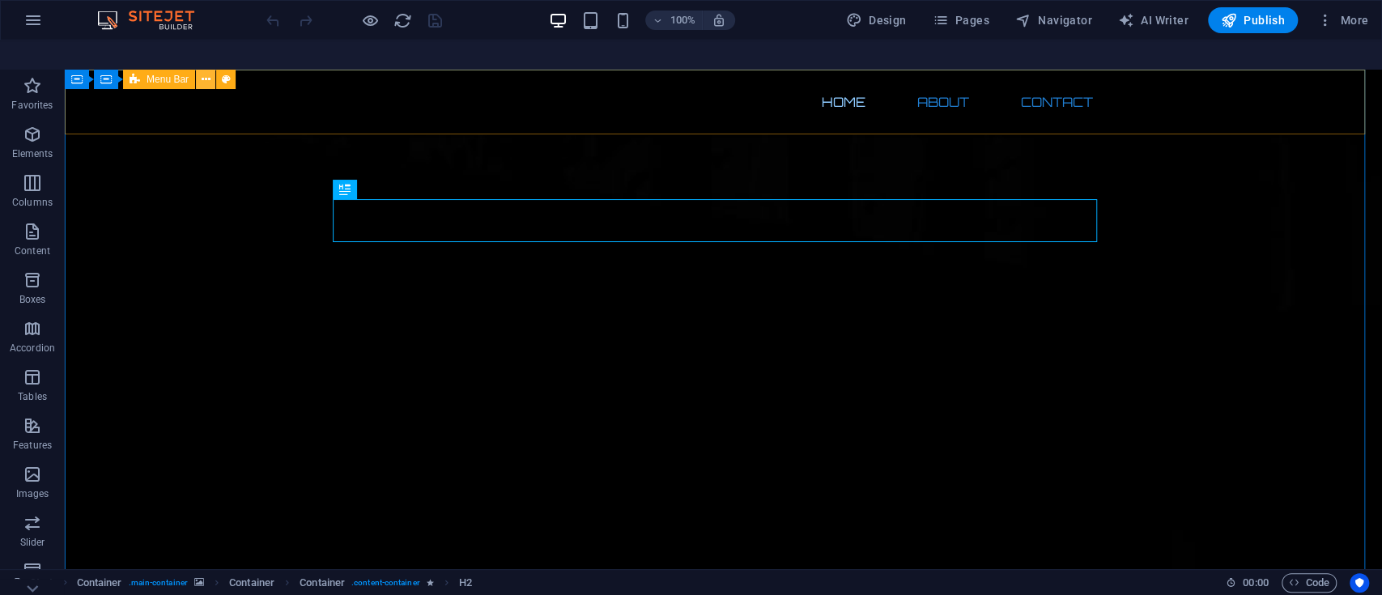
click at [207, 71] on icon at bounding box center [206, 79] width 9 height 17
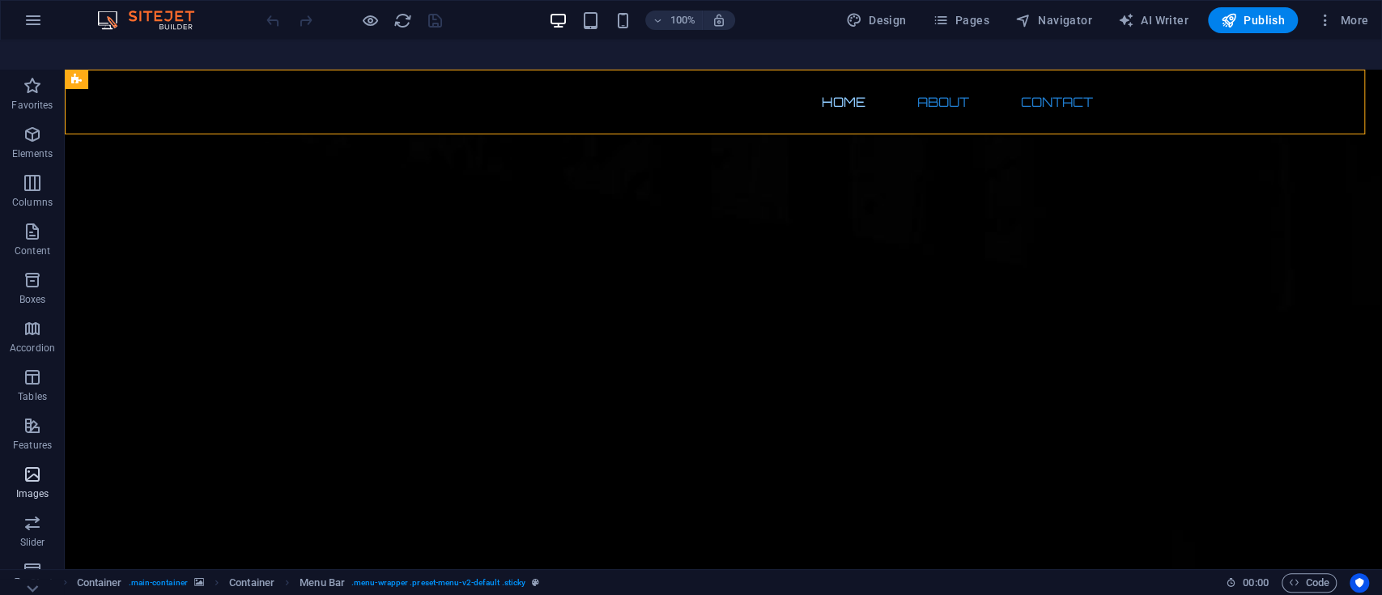
click at [32, 488] on p "Images" at bounding box center [32, 494] width 33 height 13
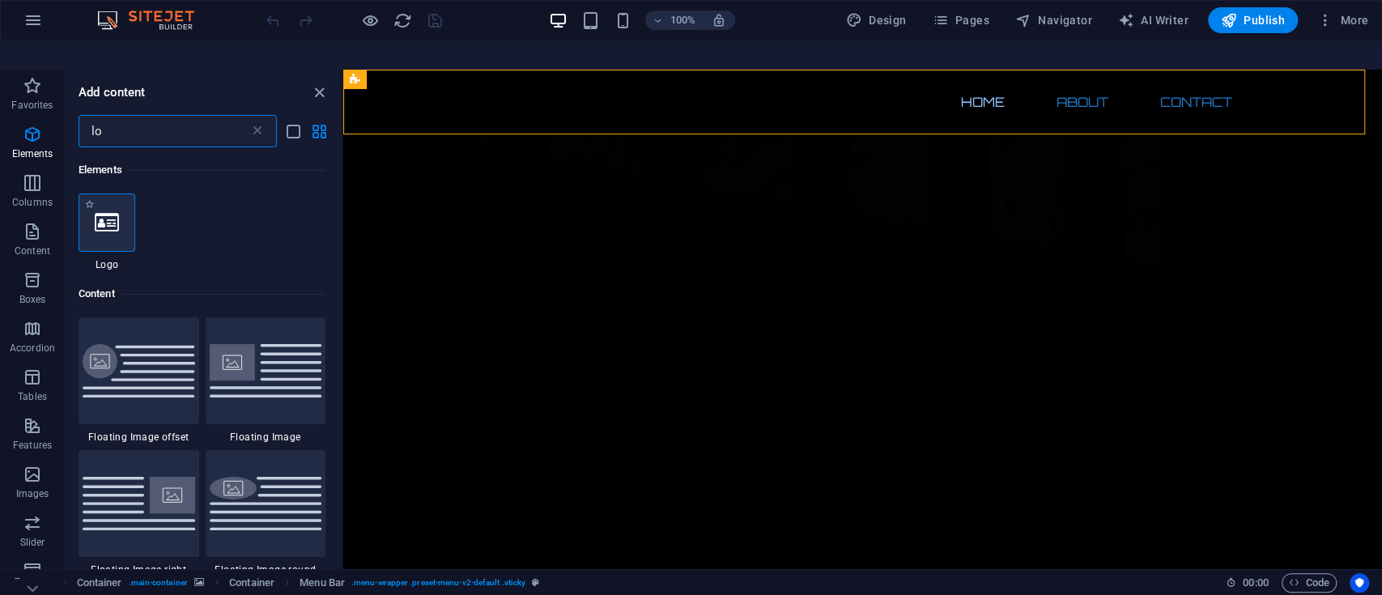
type input "lo"
click at [109, 212] on icon at bounding box center [107, 222] width 24 height 21
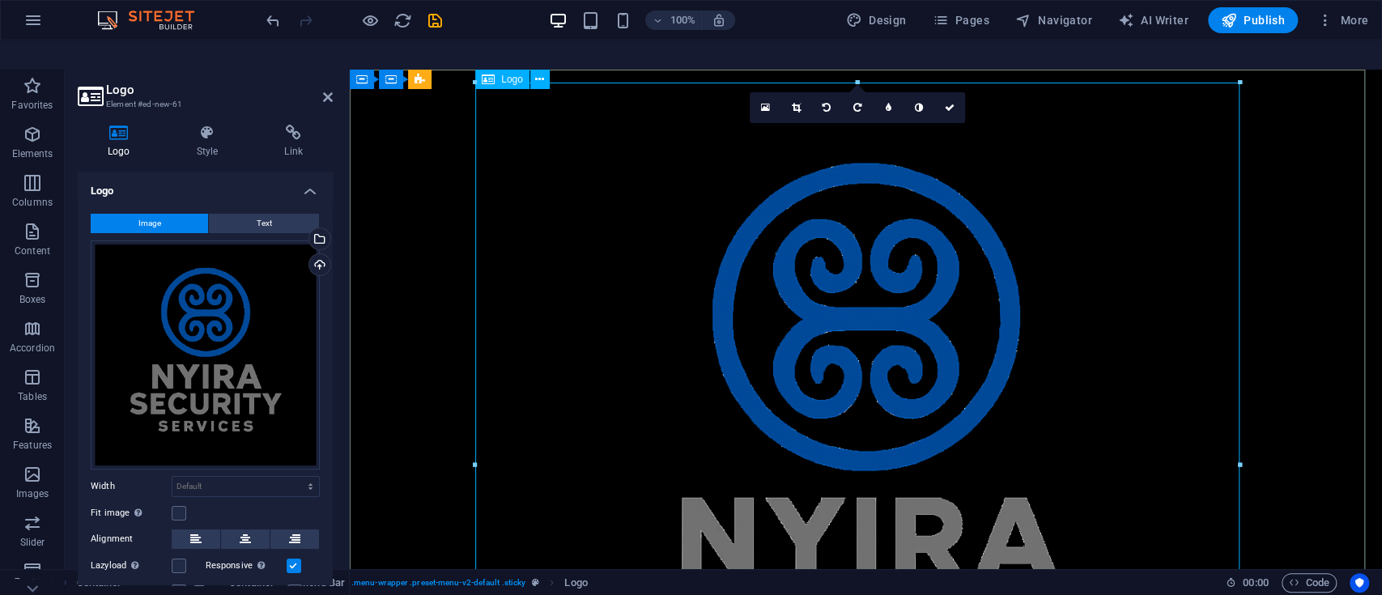
drag, startPoint x: 1589, startPoint y: 121, endPoint x: 1016, endPoint y: 373, distance: 625.5
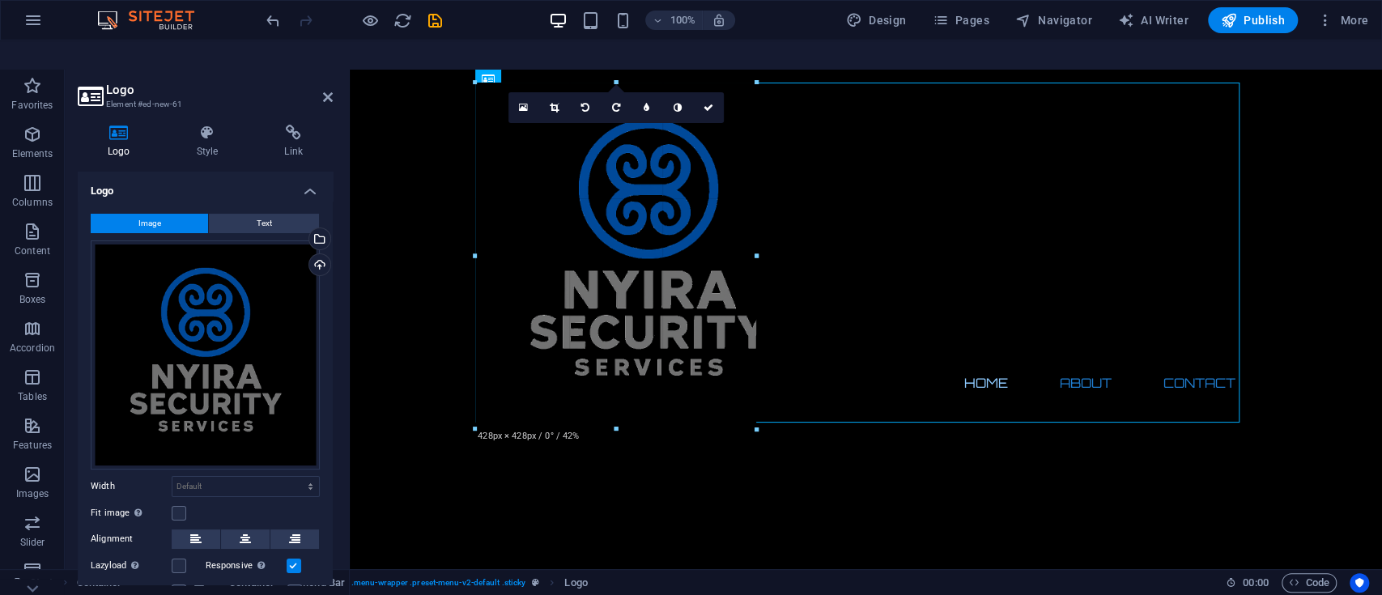
drag, startPoint x: 476, startPoint y: 54, endPoint x: 419, endPoint y: 535, distance: 484.5
type input "349"
select select "px"
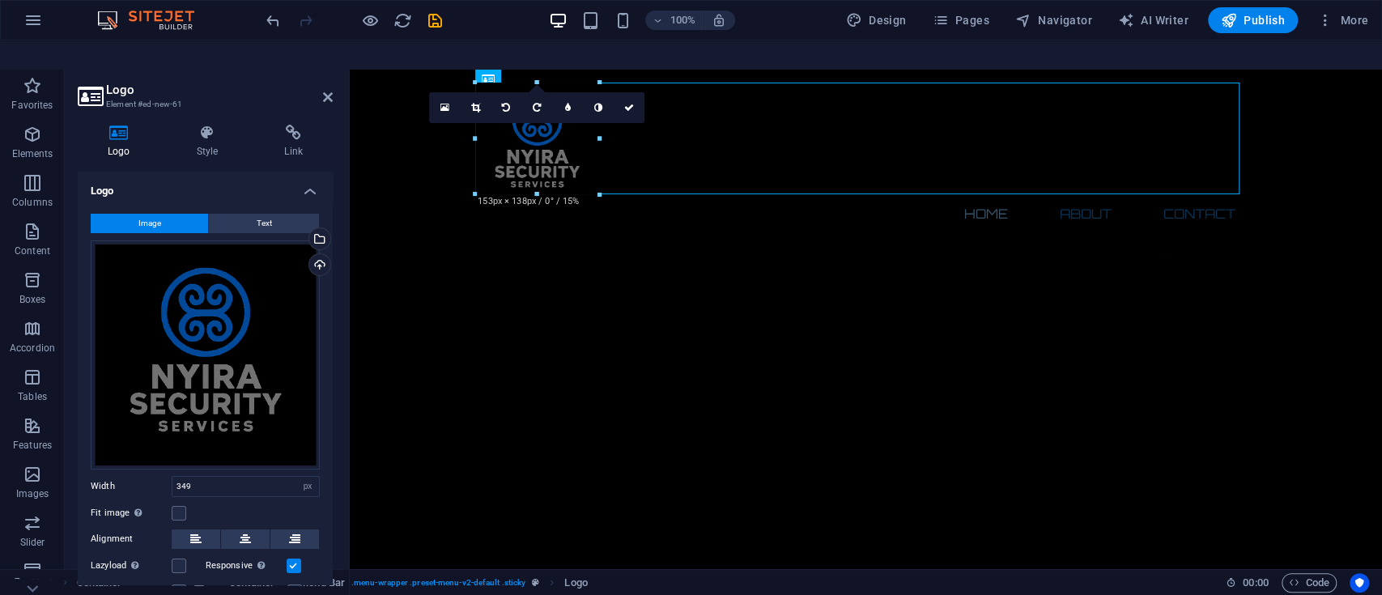
drag, startPoint x: 759, startPoint y: 53, endPoint x: 486, endPoint y: 224, distance: 322.4
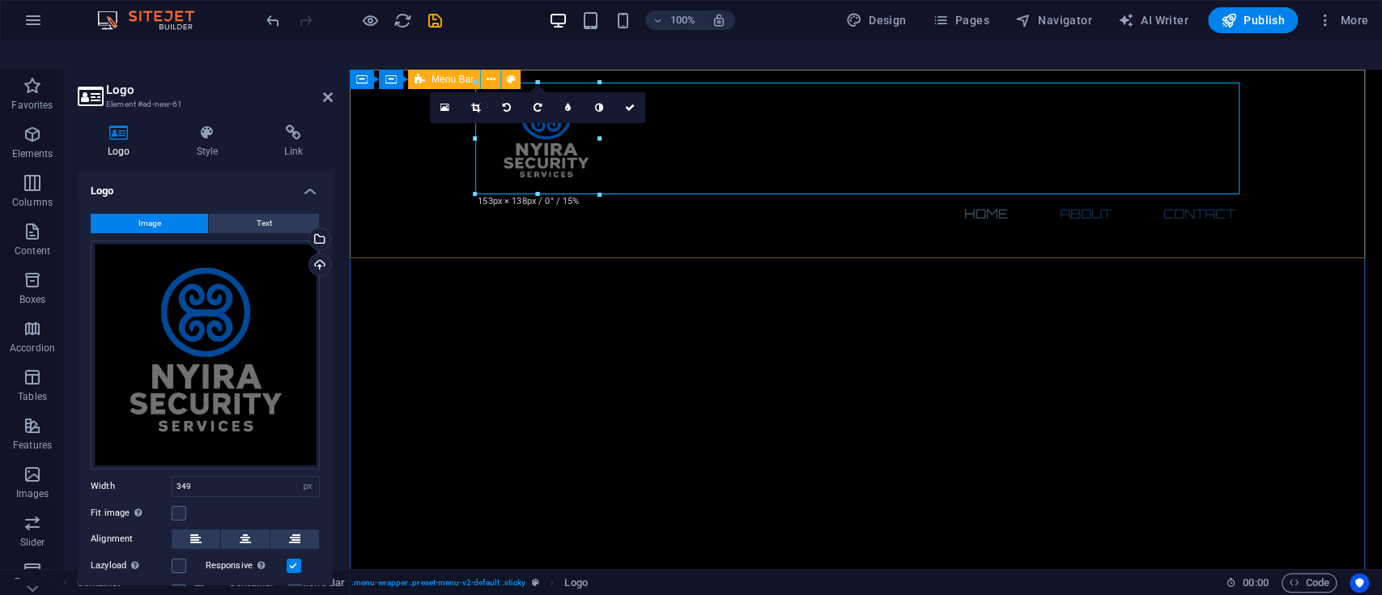
type input "153"
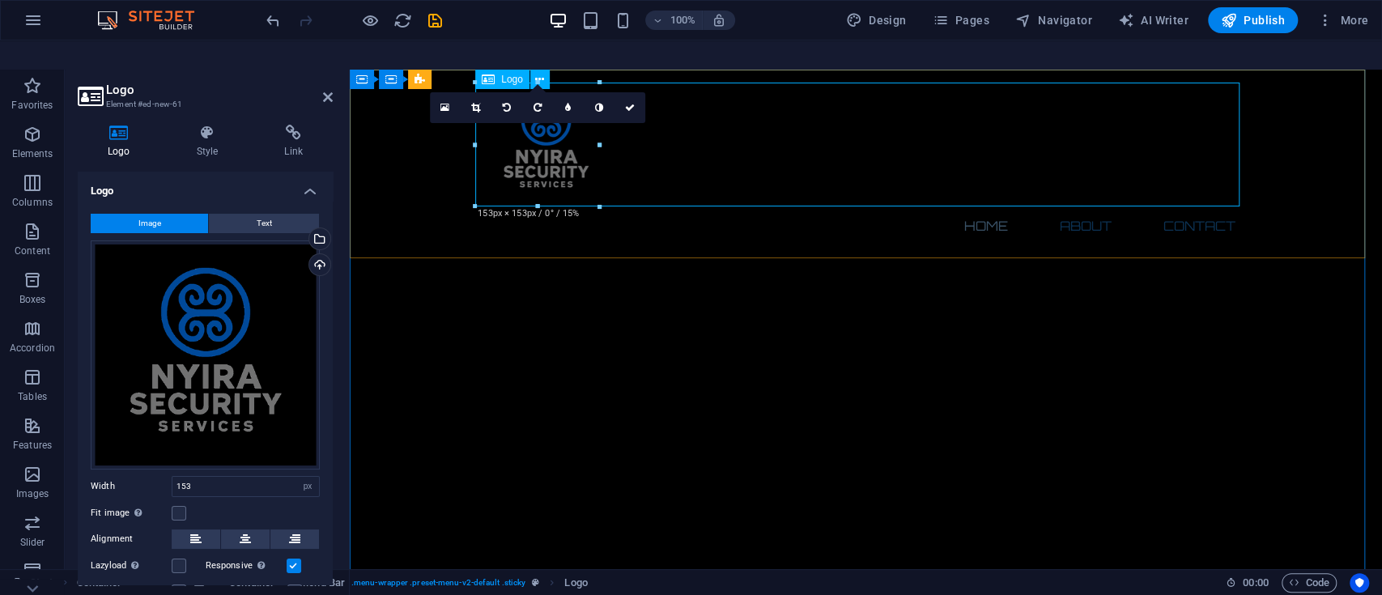
click at [554, 184] on div at bounding box center [866, 145] width 765 height 124
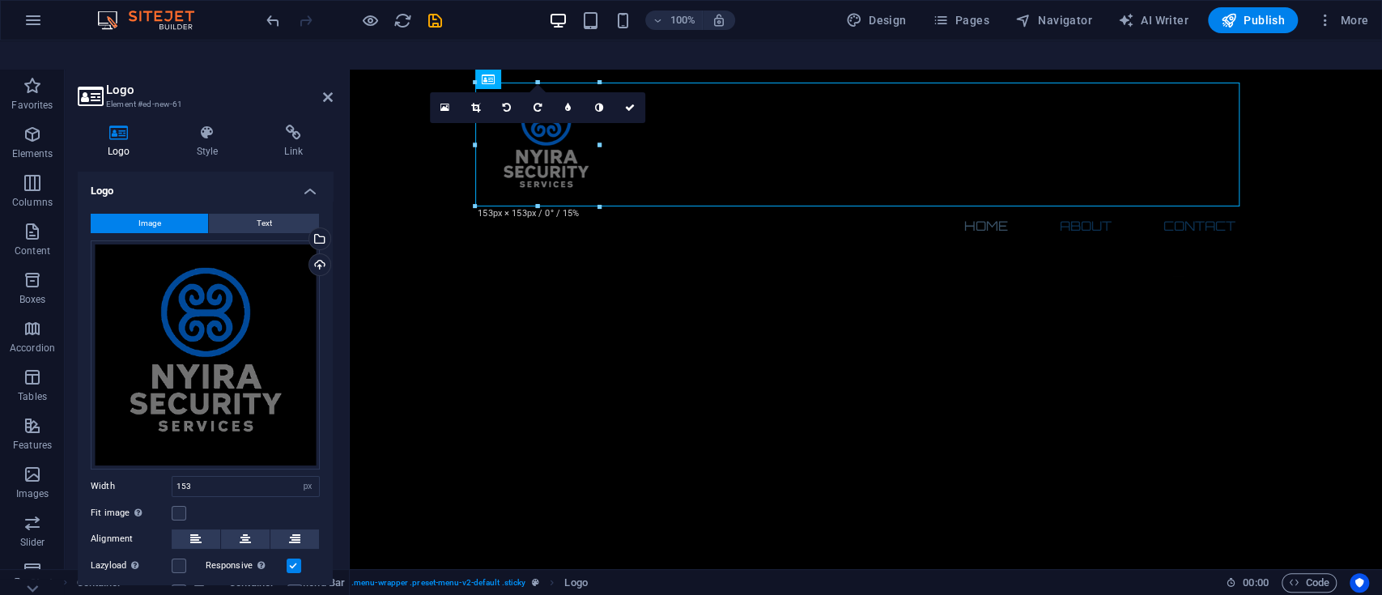
click at [552, 204] on div at bounding box center [537, 207] width 124 height 6
click at [630, 103] on icon at bounding box center [630, 108] width 10 height 10
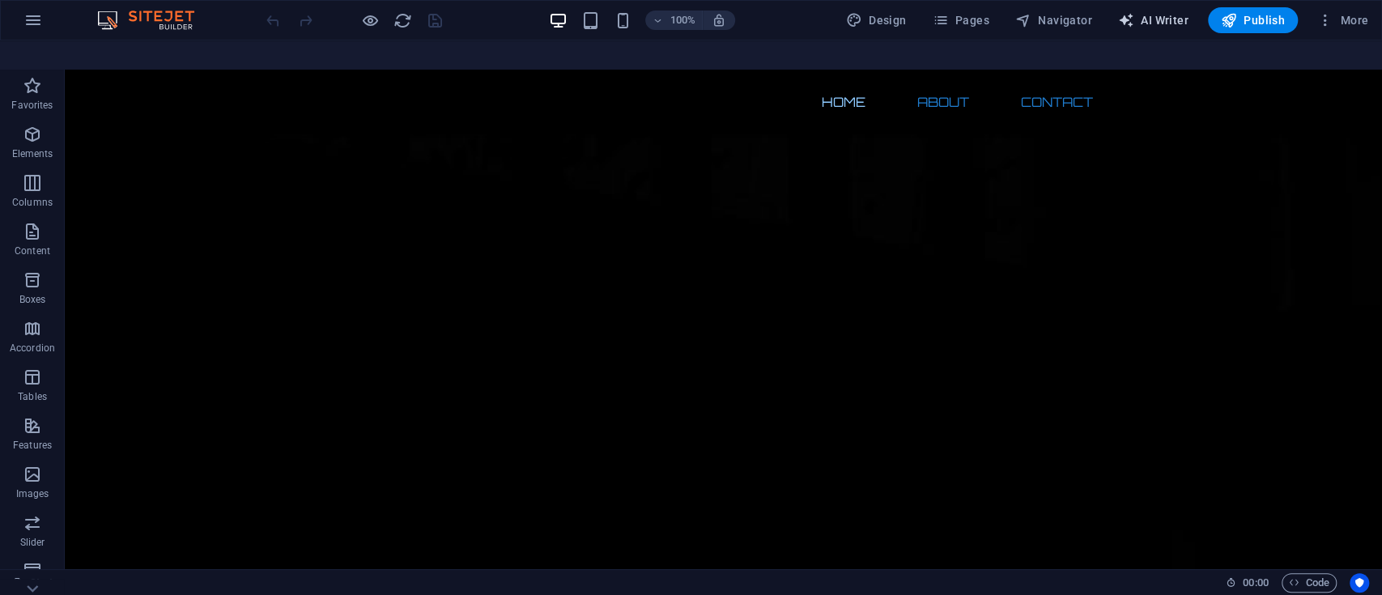
click at [1159, 18] on span "AI Writer" at bounding box center [1153, 20] width 70 height 16
select select "English"
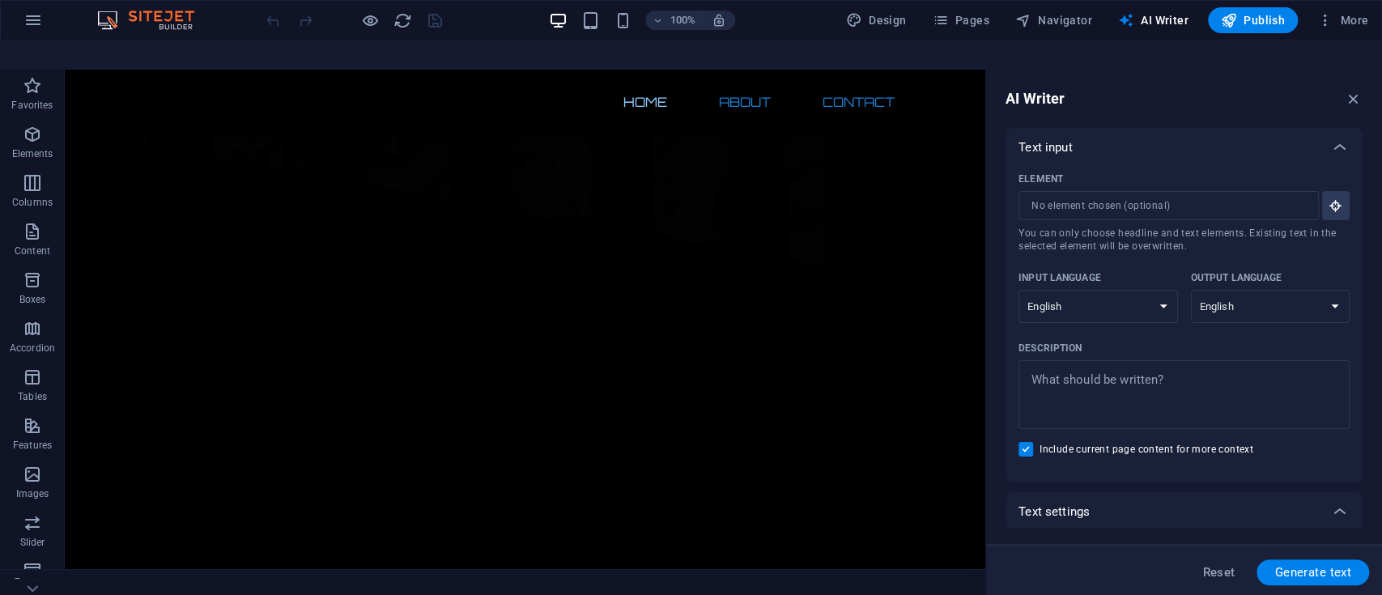
click at [817, 18] on div "100% Design Pages Navigator AI Writer Publish More" at bounding box center [819, 20] width 1112 height 26
click at [38, 17] on icon "button" at bounding box center [32, 20] width 19 height 19
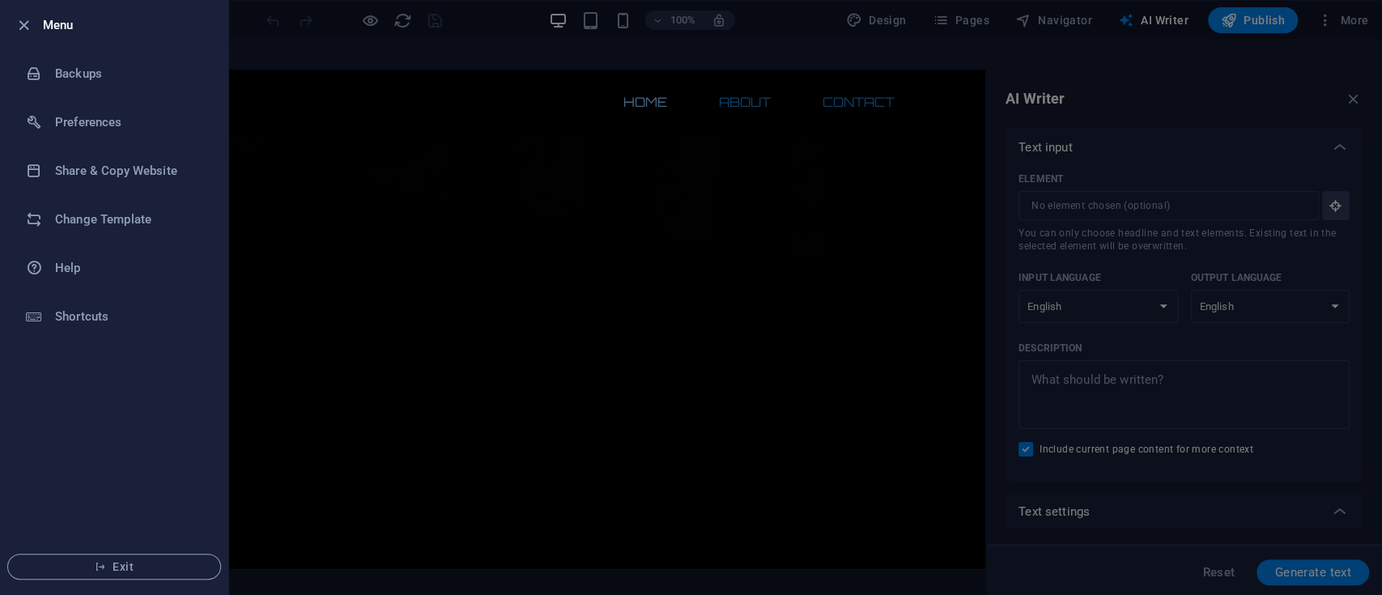
click at [288, 119] on div at bounding box center [691, 297] width 1382 height 595
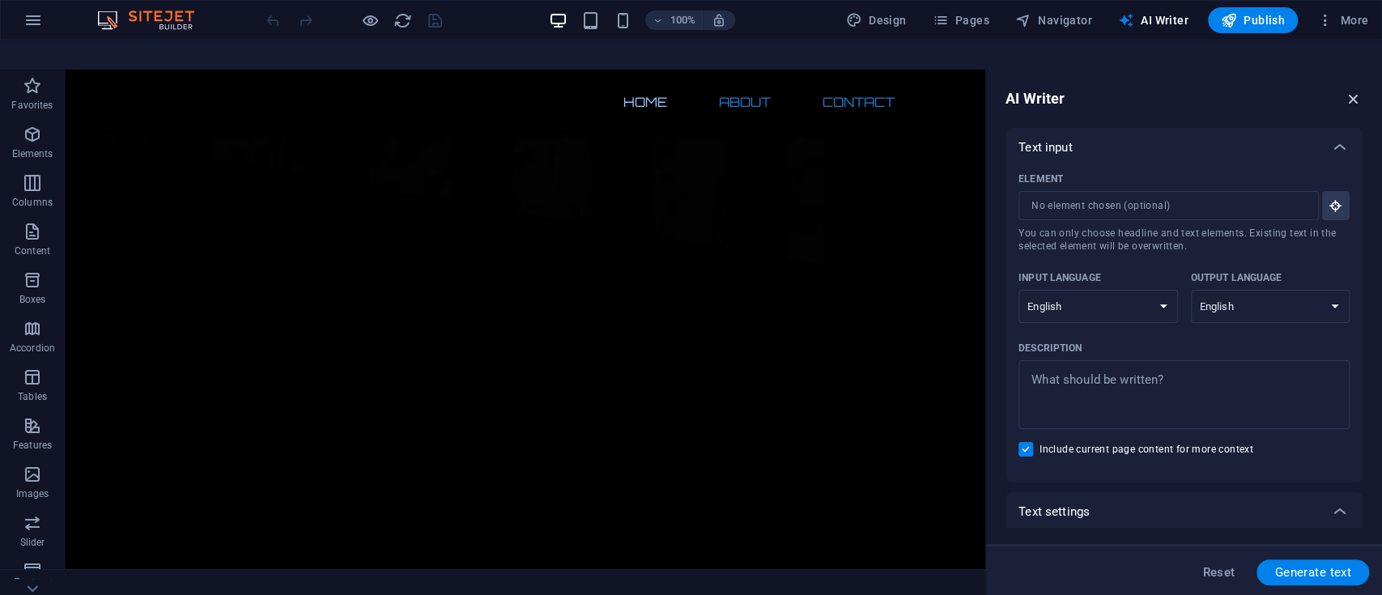
click at [1353, 90] on icon "button" at bounding box center [1354, 99] width 18 height 18
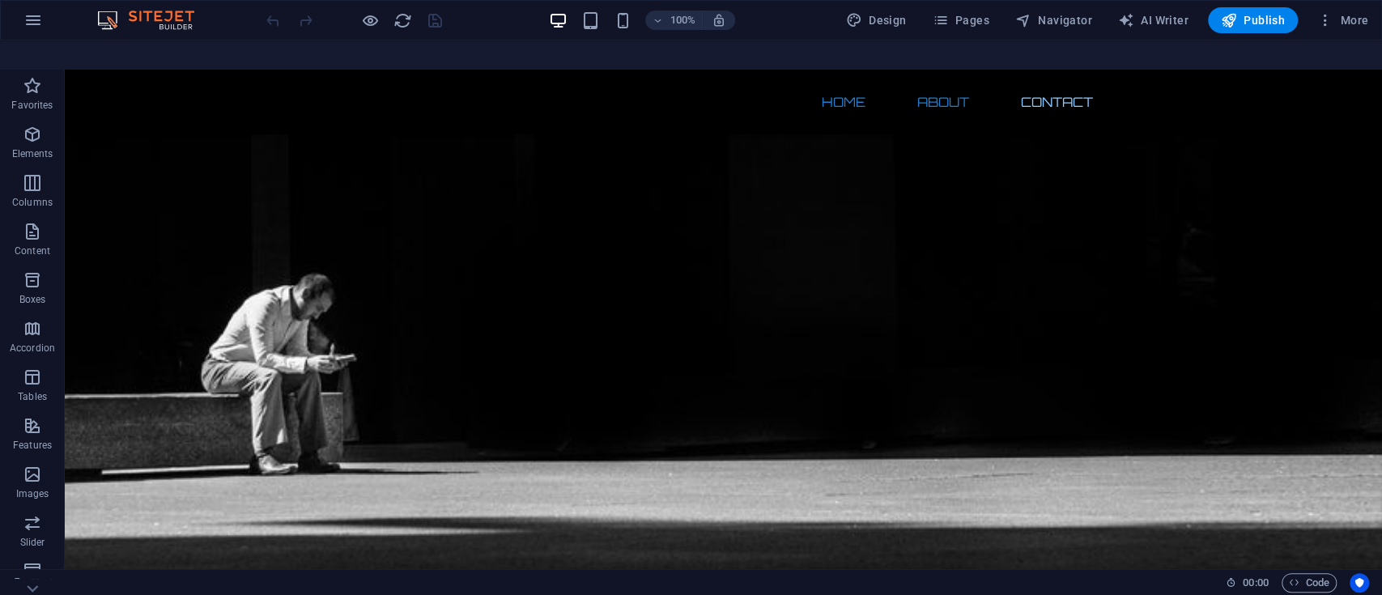
scroll to position [1212, 0]
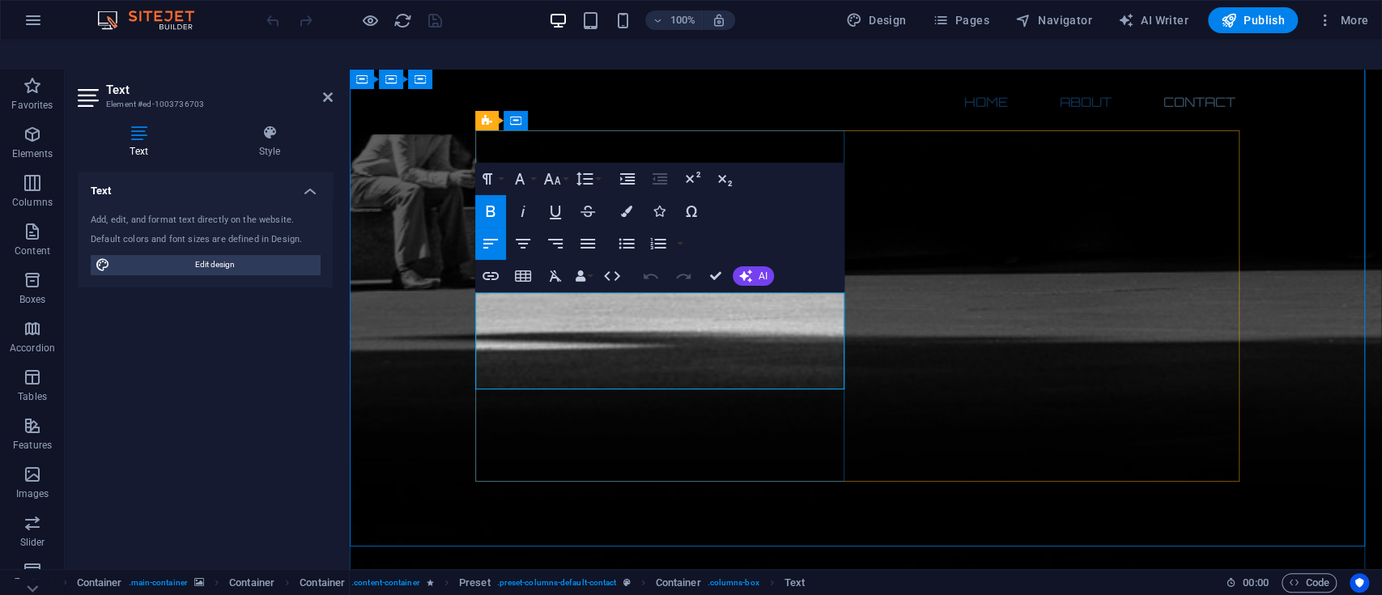
drag, startPoint x: 640, startPoint y: 361, endPoint x: 743, endPoint y: 358, distance: 103.7
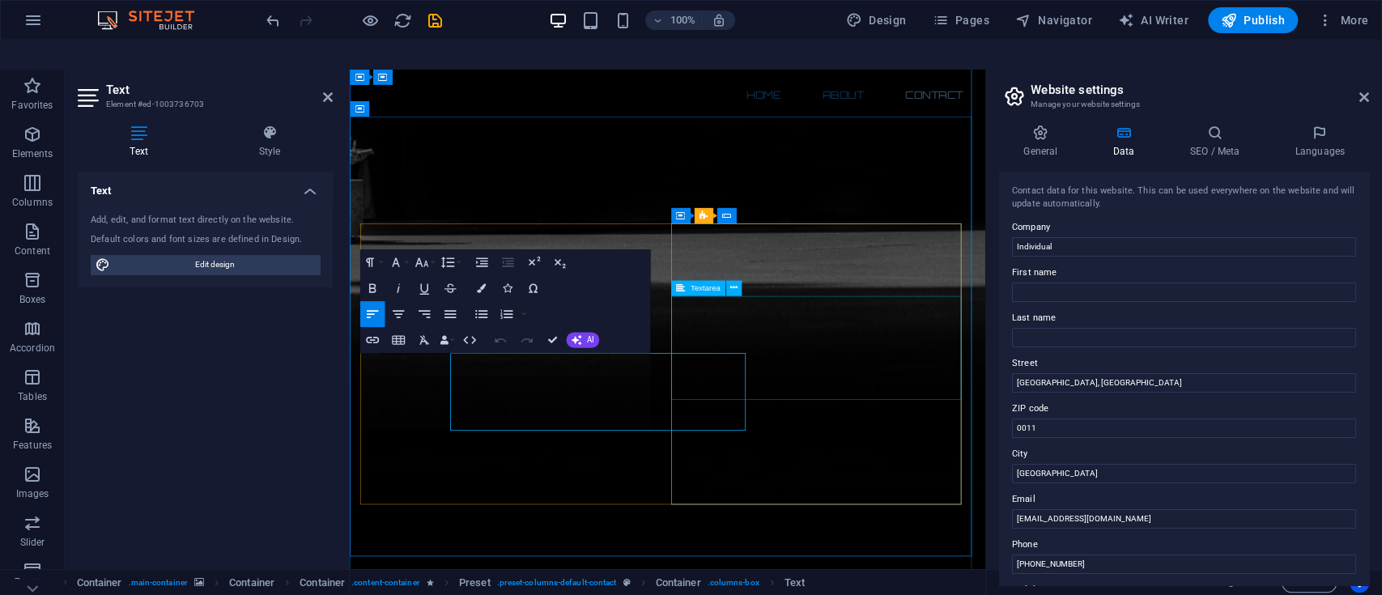
scroll to position [1080, 0]
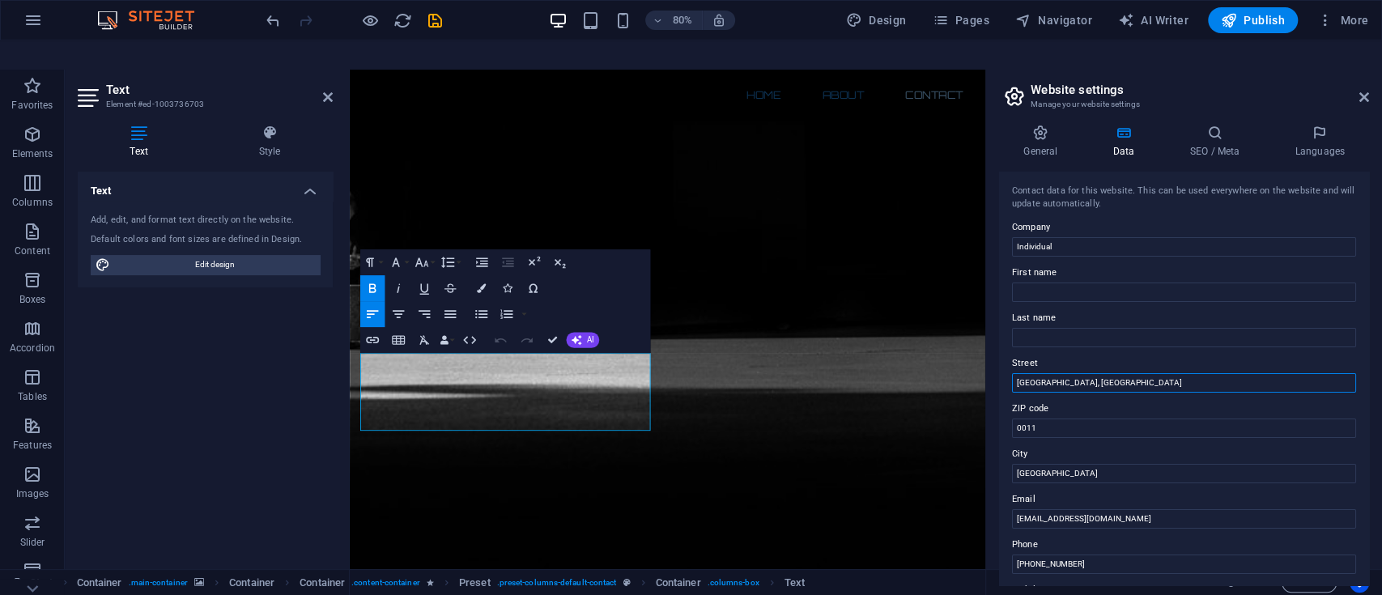
click at [1118, 373] on input "Brooklyn Bridge Office Park, Brooklyn" at bounding box center [1184, 382] width 344 height 19
click at [1149, 373] on input "Brooklyn Bridge Office Park, Brooklyn" at bounding box center [1184, 382] width 344 height 19
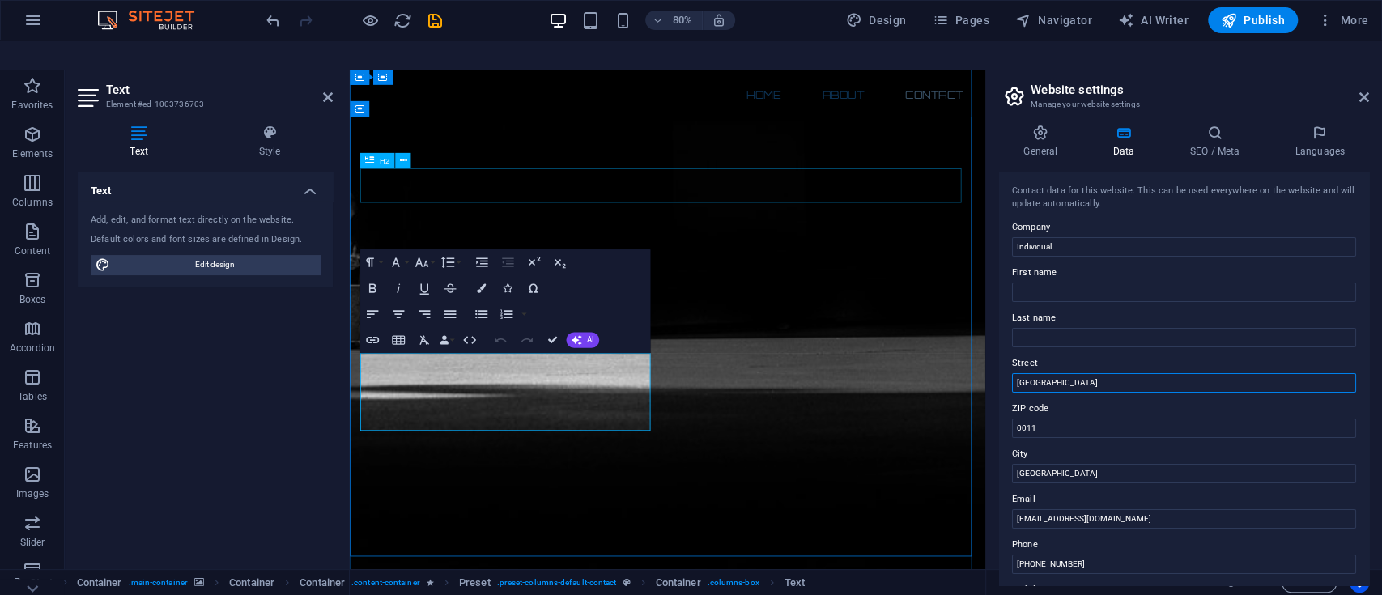
type input "Brooklyn Bridge Office Park,Pretoria, 0011, South Africa"
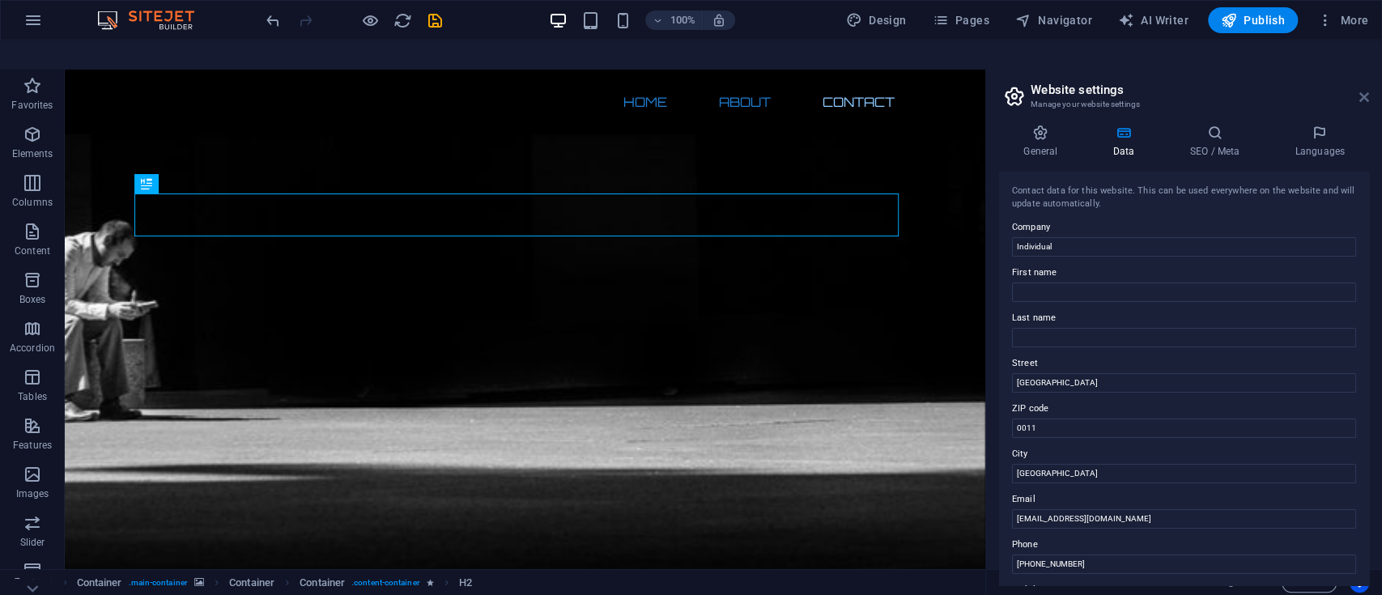
click at [1363, 91] on icon at bounding box center [1365, 97] width 10 height 13
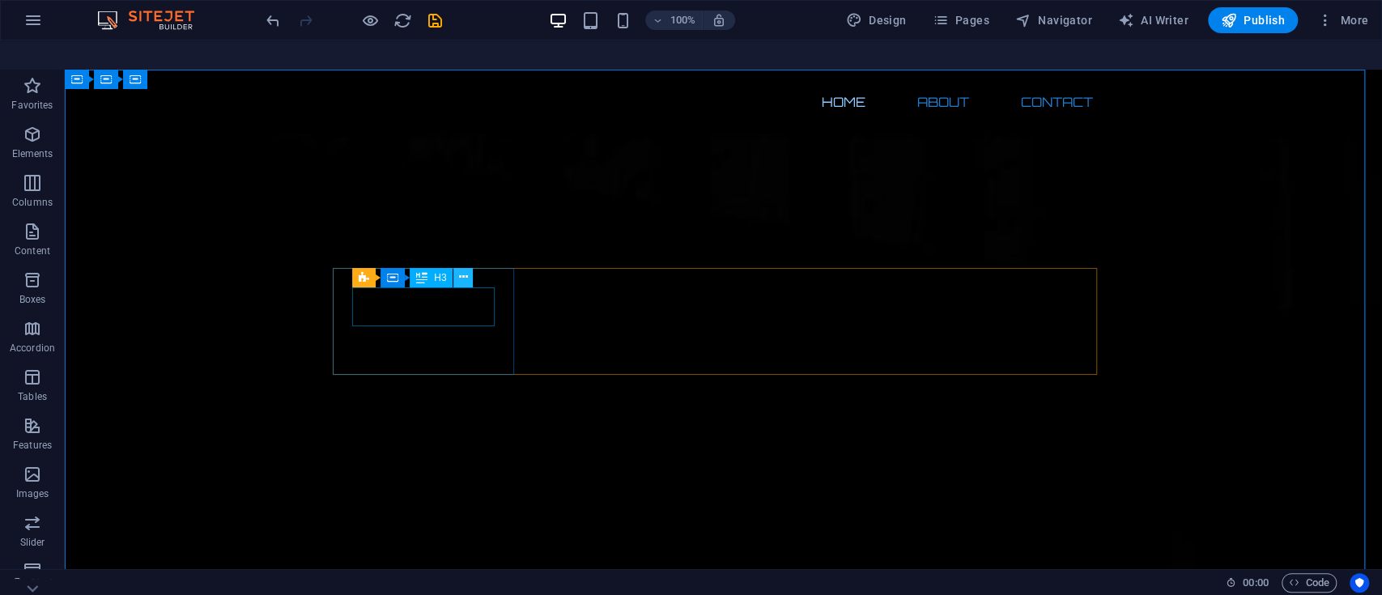
click at [462, 269] on icon at bounding box center [463, 277] width 9 height 17
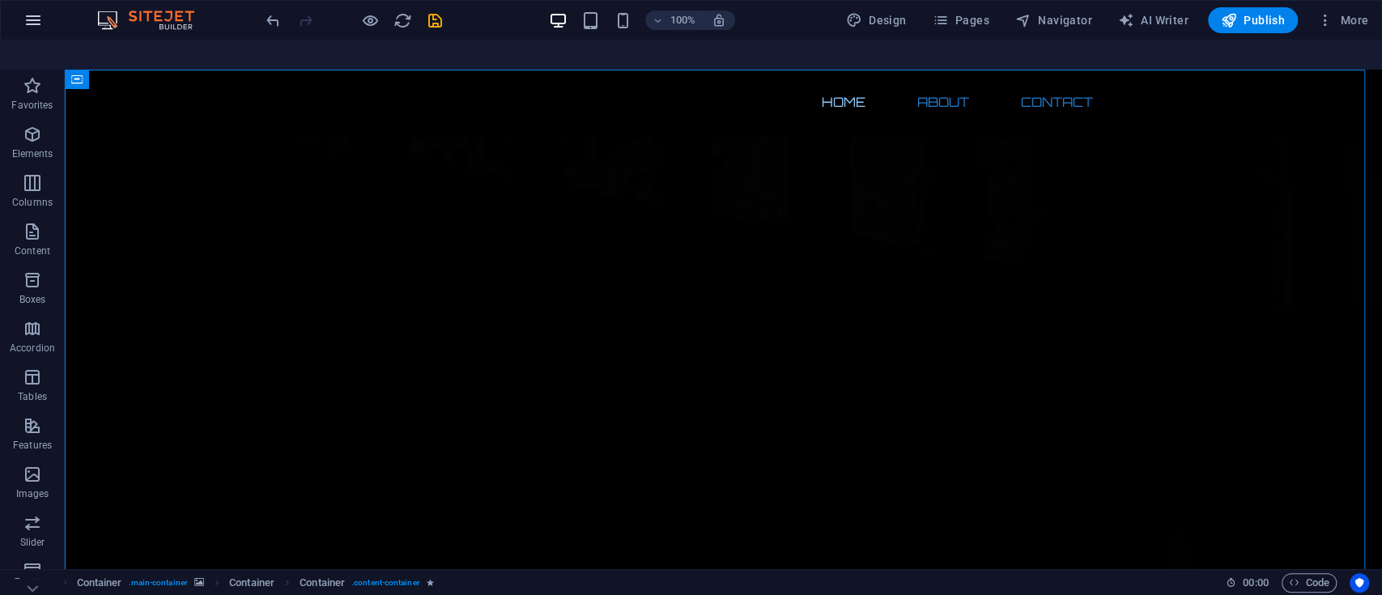
click at [26, 21] on icon "button" at bounding box center [32, 20] width 19 height 19
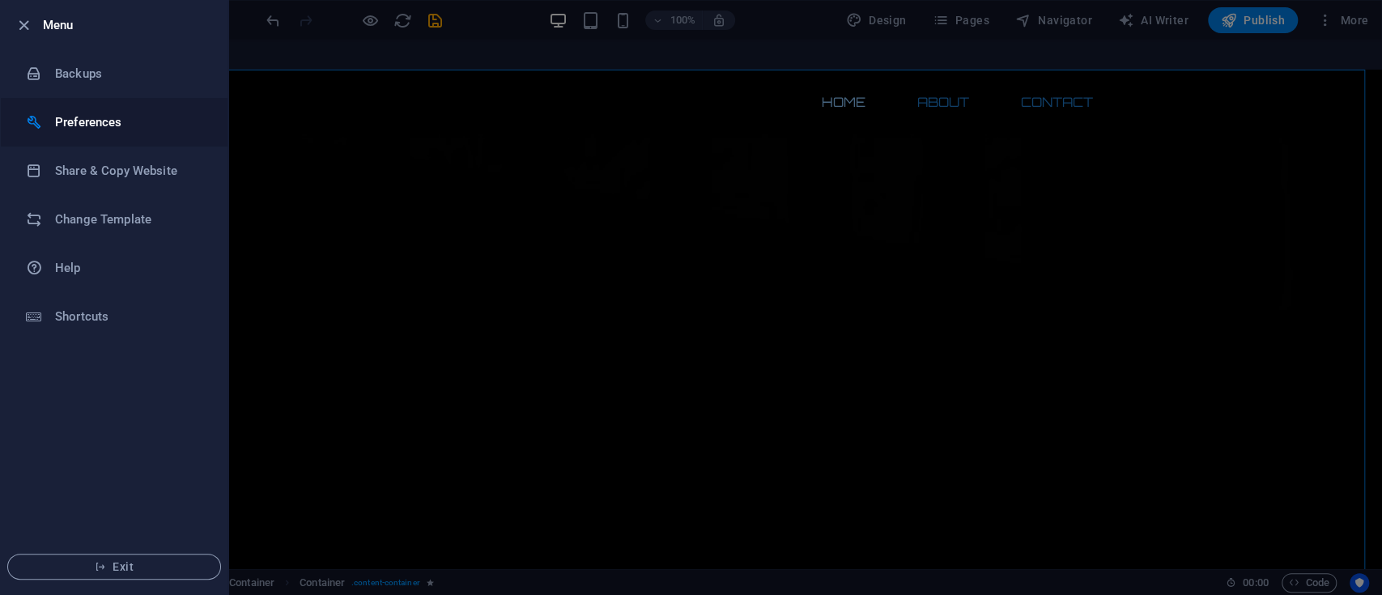
click at [119, 119] on h6 "Preferences" at bounding box center [130, 122] width 150 height 19
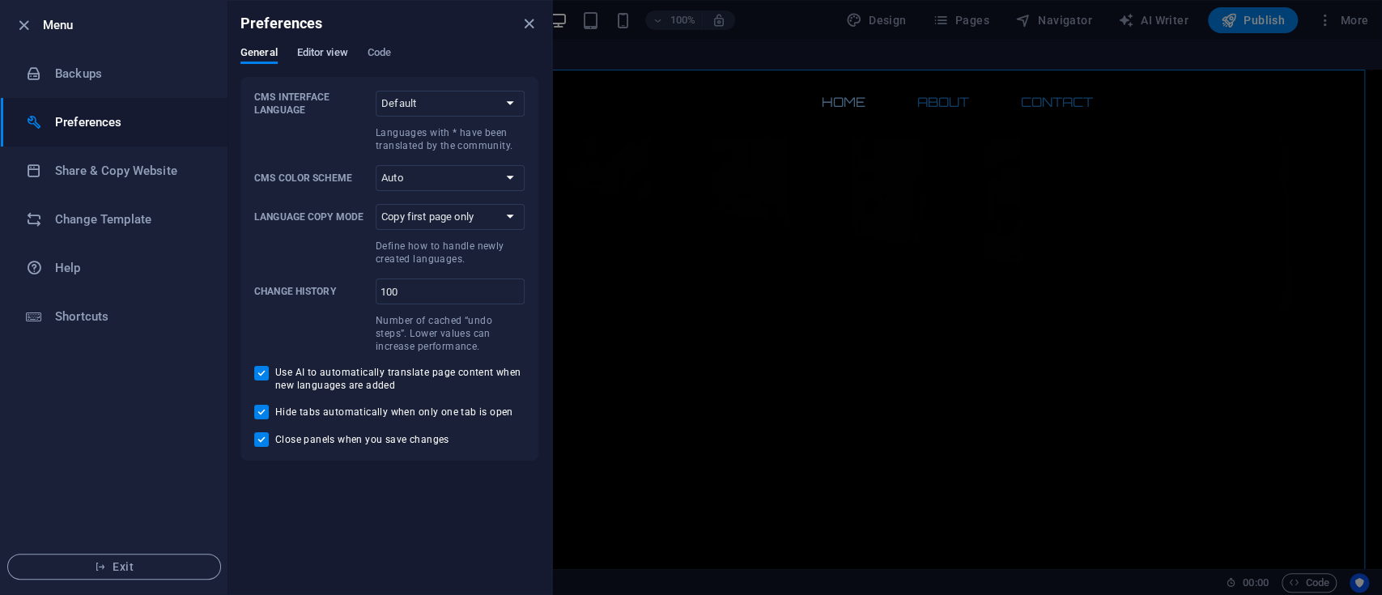
click at [313, 49] on span "Editor view" at bounding box center [322, 54] width 51 height 23
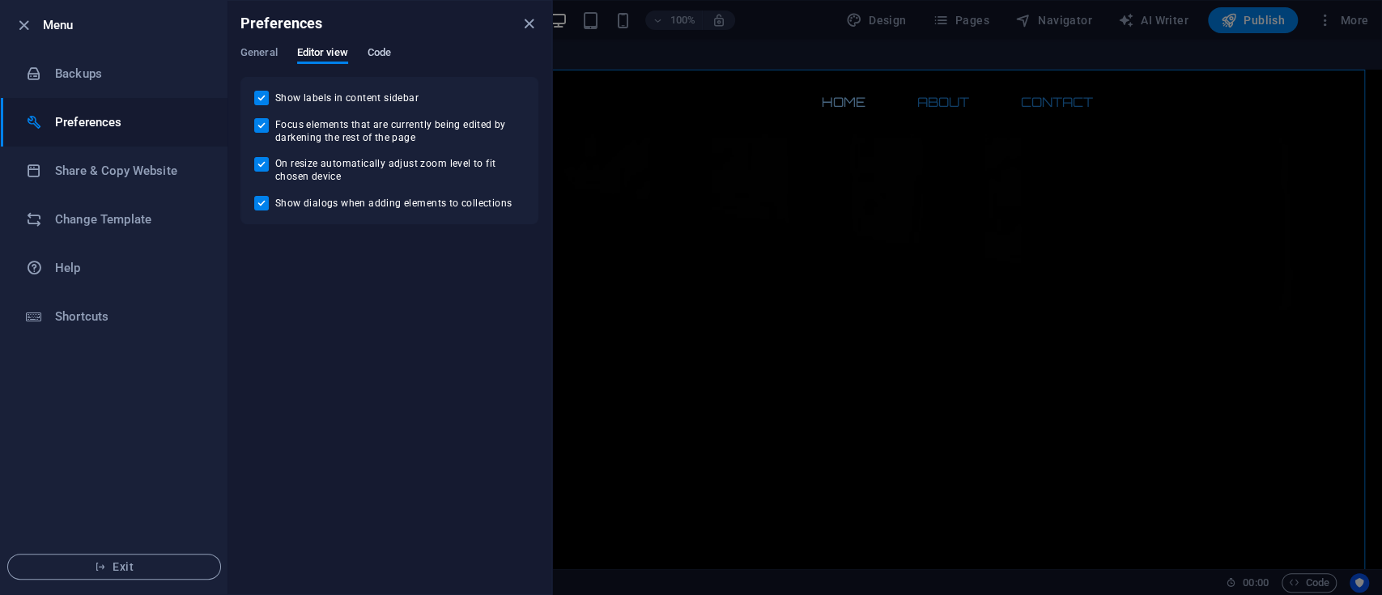
click at [369, 49] on span "Code" at bounding box center [379, 54] width 23 height 23
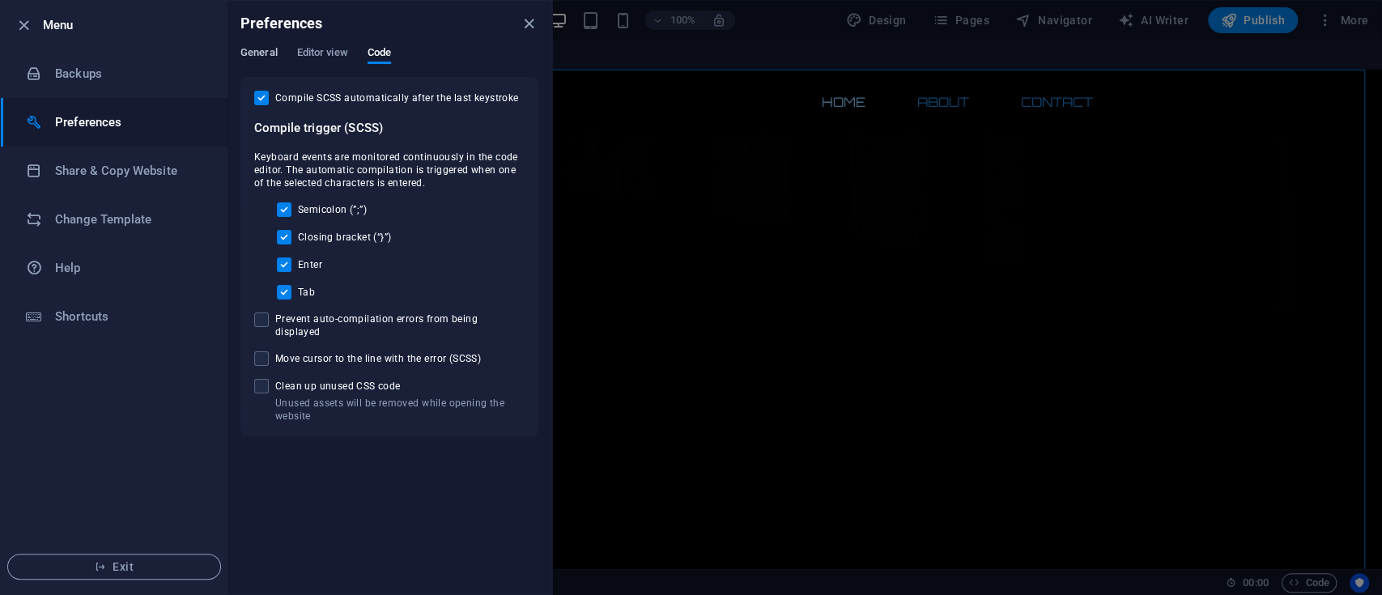
click at [251, 50] on span "General" at bounding box center [259, 54] width 37 height 23
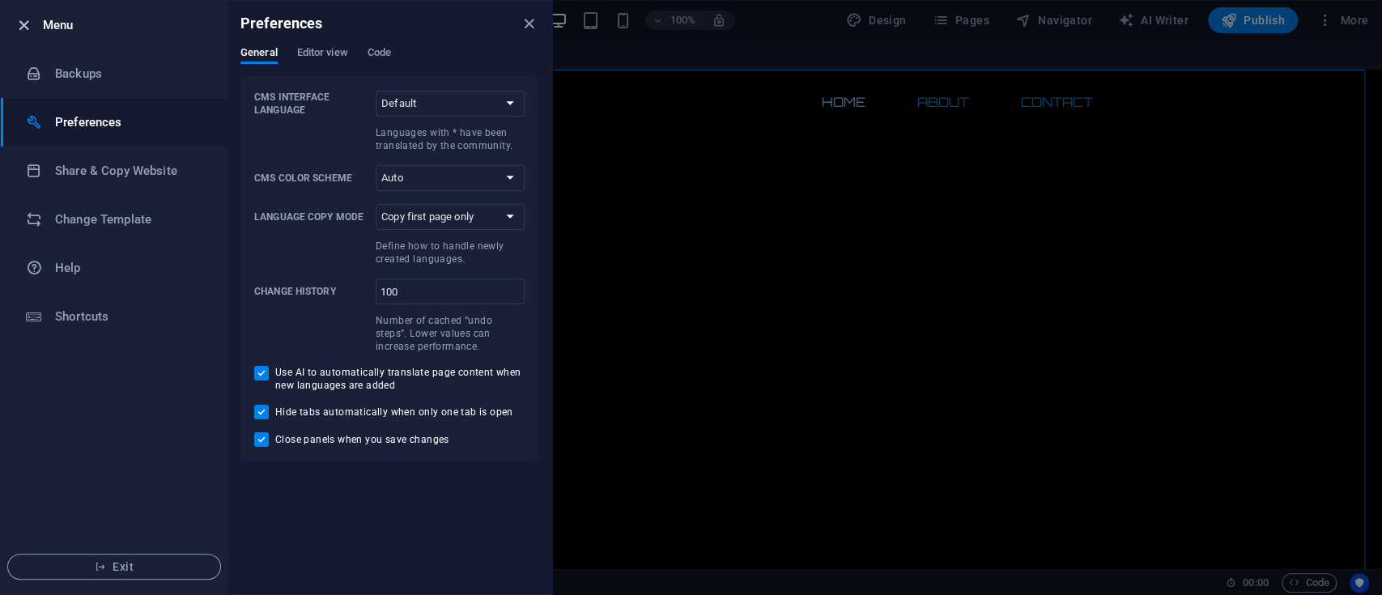
click at [19, 22] on icon "button" at bounding box center [24, 25] width 19 height 19
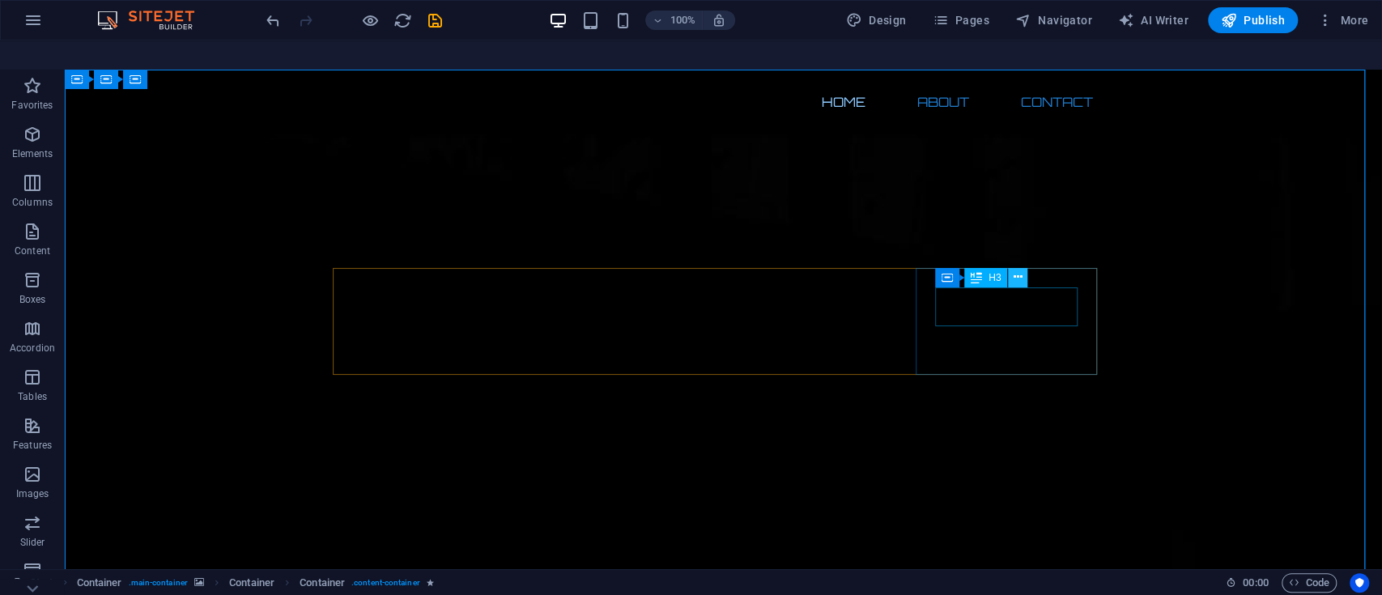
click at [1019, 269] on icon at bounding box center [1018, 277] width 9 height 17
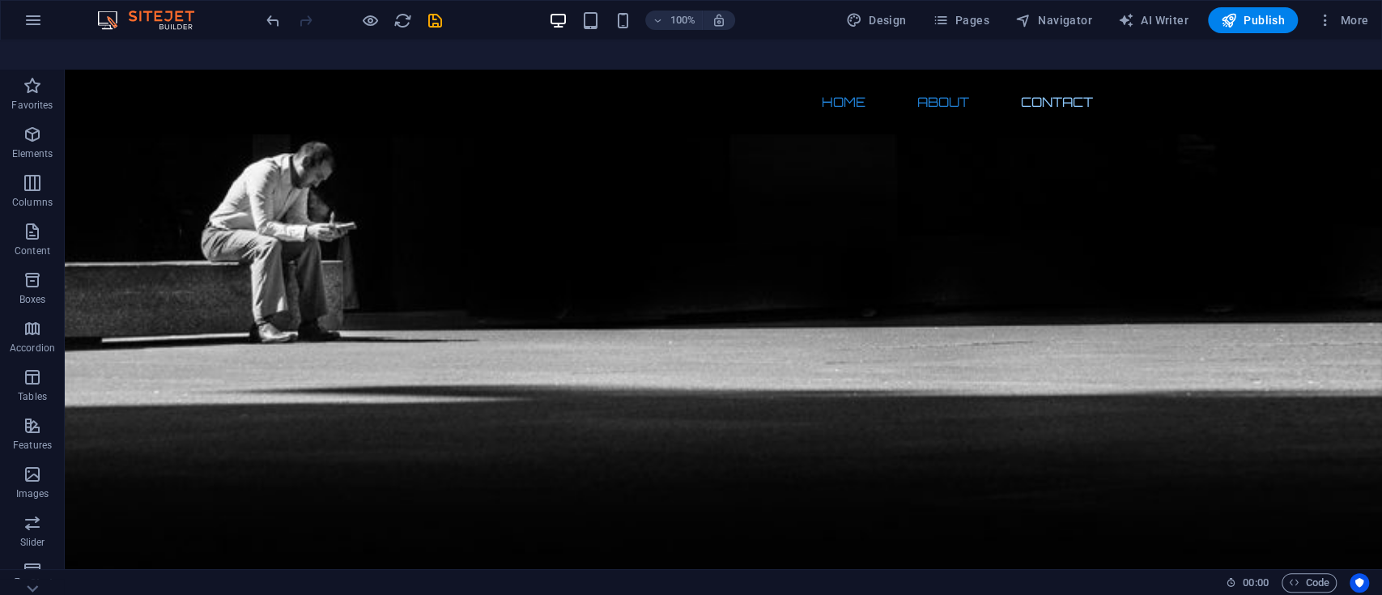
scroll to position [1094, 0]
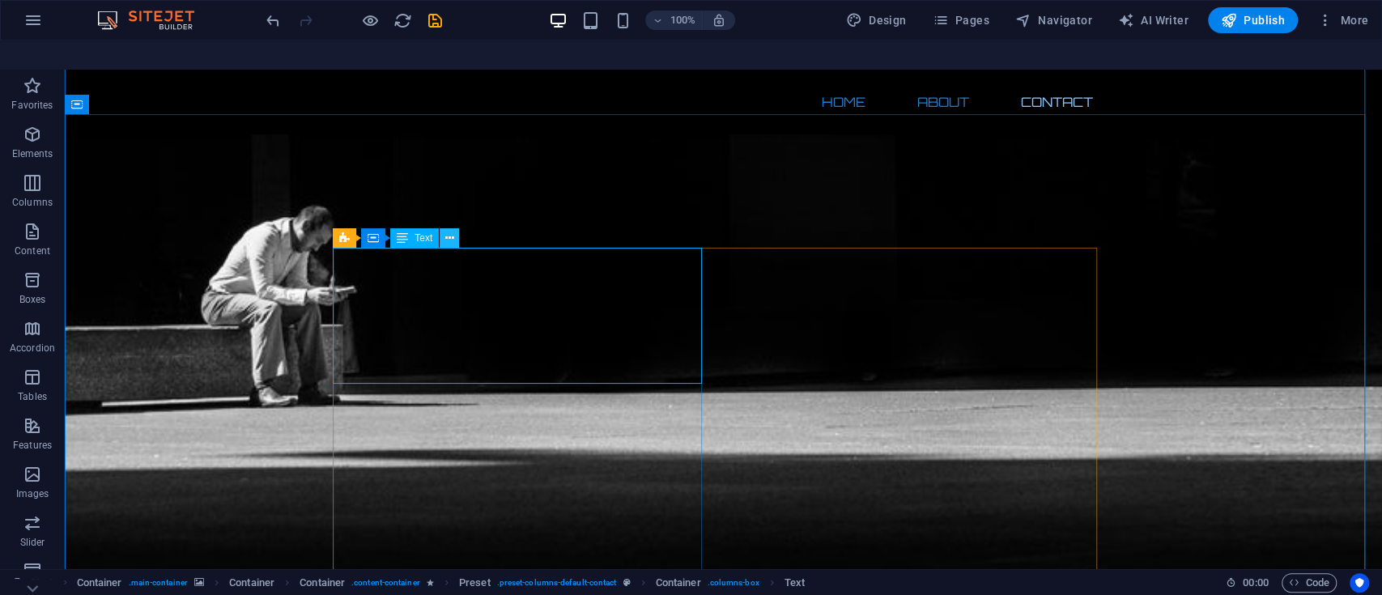
click at [446, 230] on icon at bounding box center [449, 238] width 9 height 17
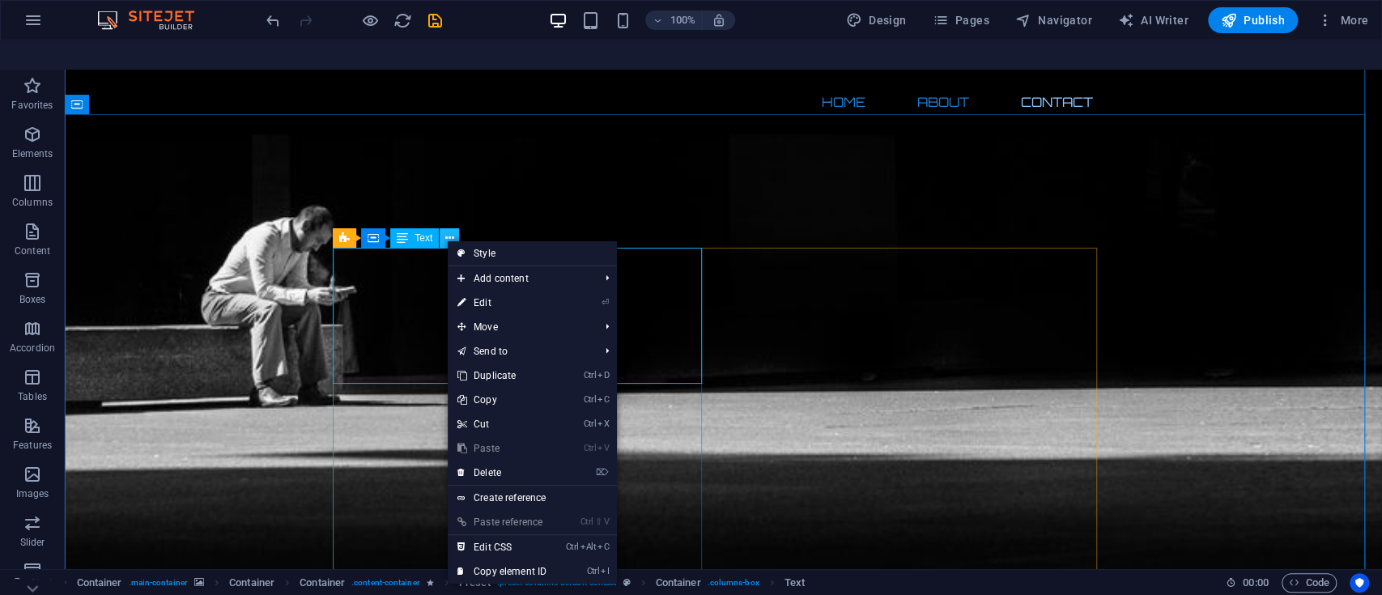
click at [446, 230] on icon at bounding box center [449, 238] width 9 height 17
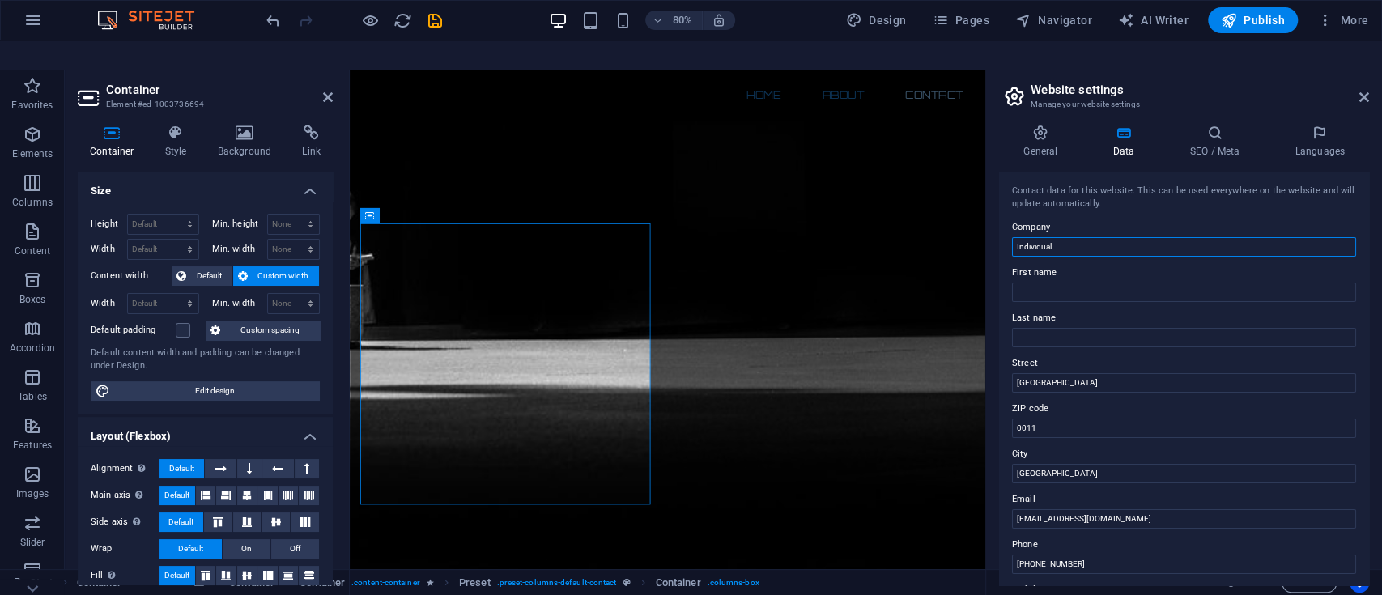
click at [1162, 237] on input "Individual" at bounding box center [1184, 246] width 344 height 19
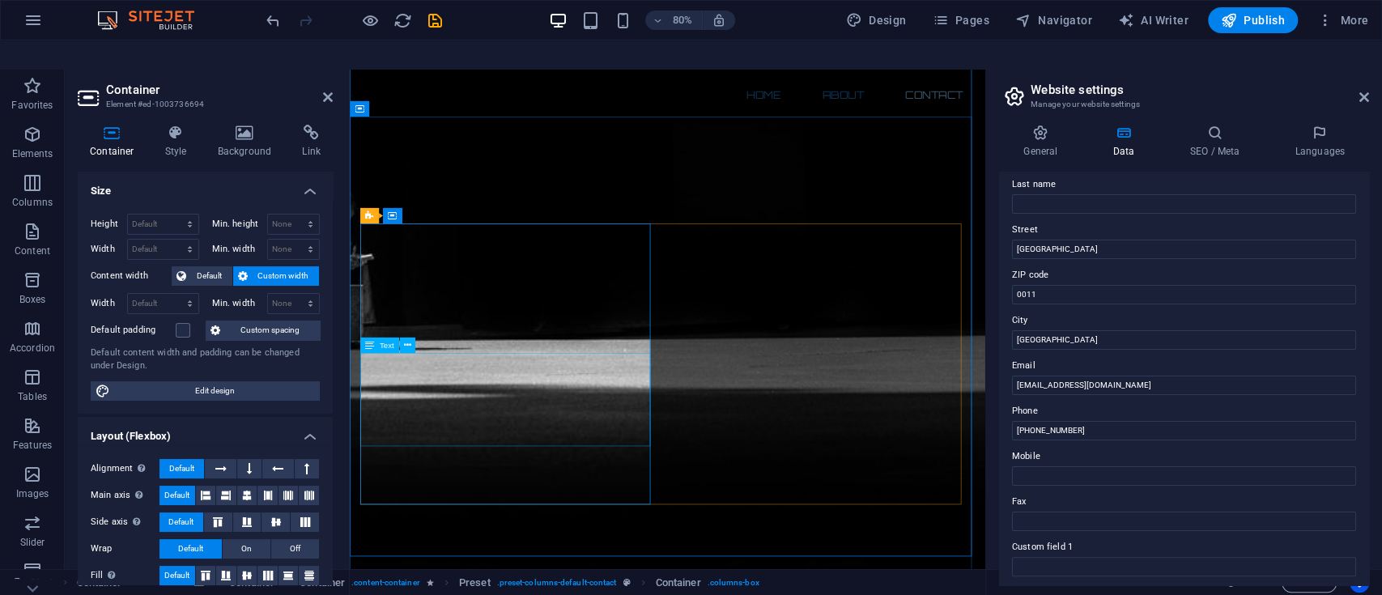
type input "Nyira Security Services"
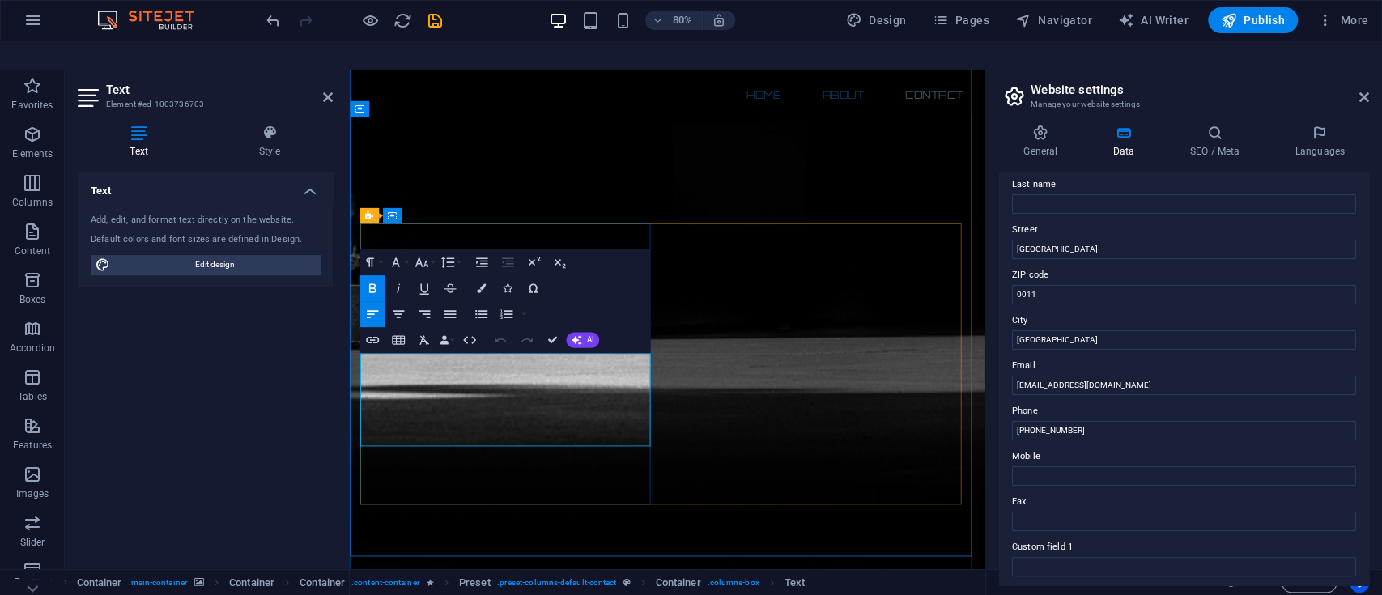
drag, startPoint x: 424, startPoint y: 434, endPoint x: 500, endPoint y: 452, distance: 78.2
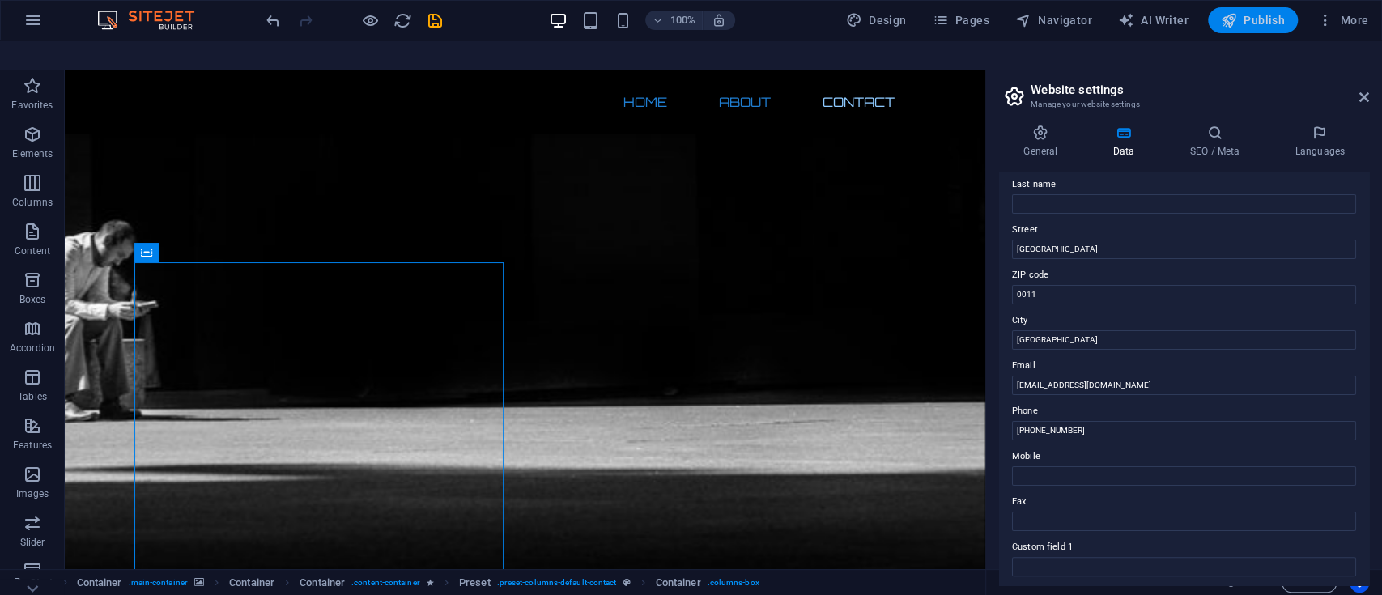
click at [1232, 17] on icon "button" at bounding box center [1229, 20] width 16 height 16
checkbox input "false"
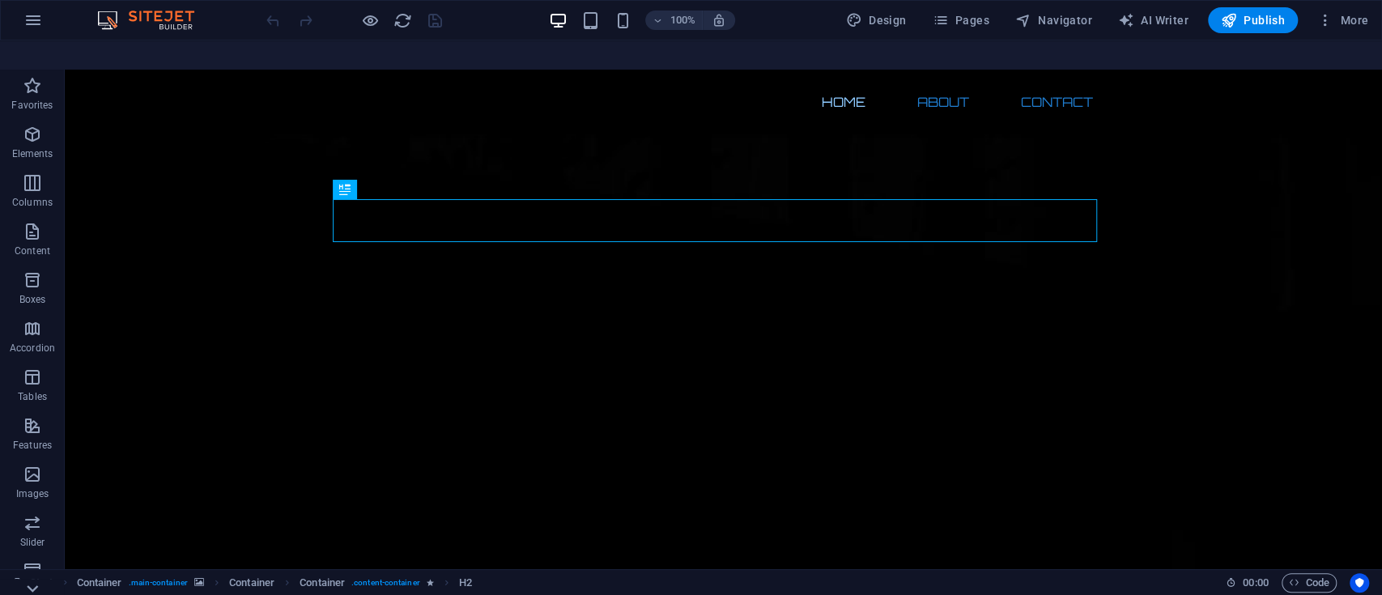
click at [35, 577] on icon at bounding box center [32, 588] width 23 height 23
click at [35, 579] on p "Collections" at bounding box center [31, 585] width 49 height 13
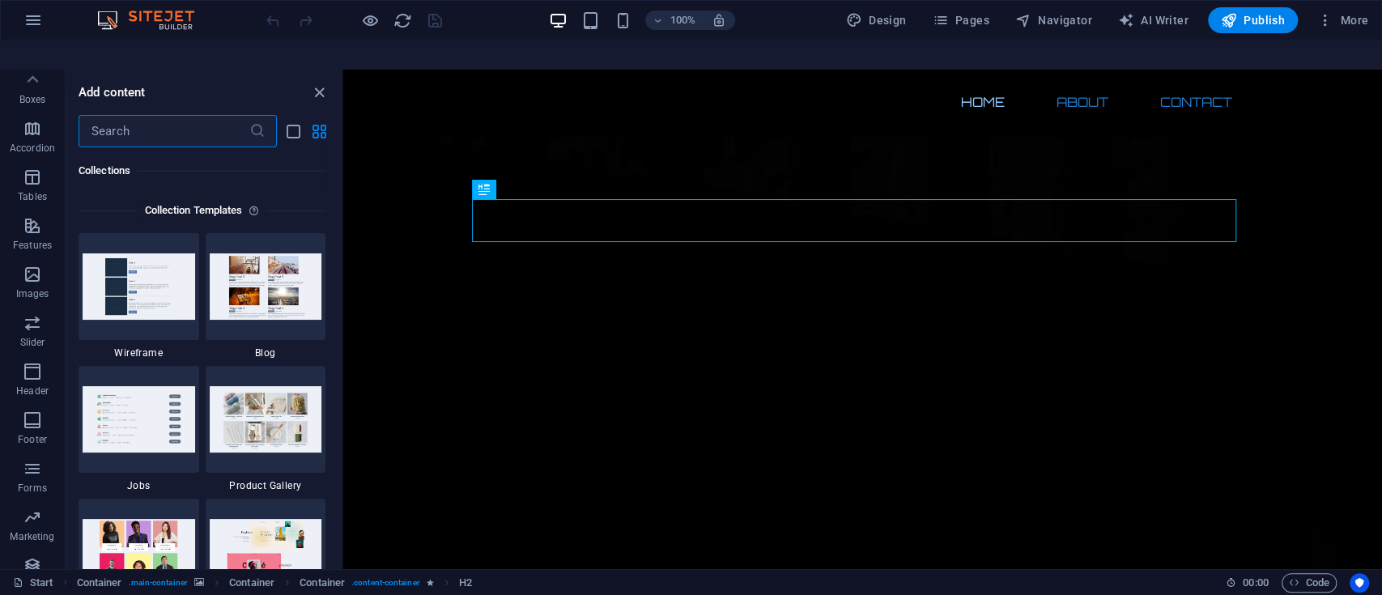
scroll to position [14824, 0]
click at [32, 68] on icon at bounding box center [32, 79] width 23 height 23
click at [27, 416] on icon "button" at bounding box center [32, 425] width 19 height 19
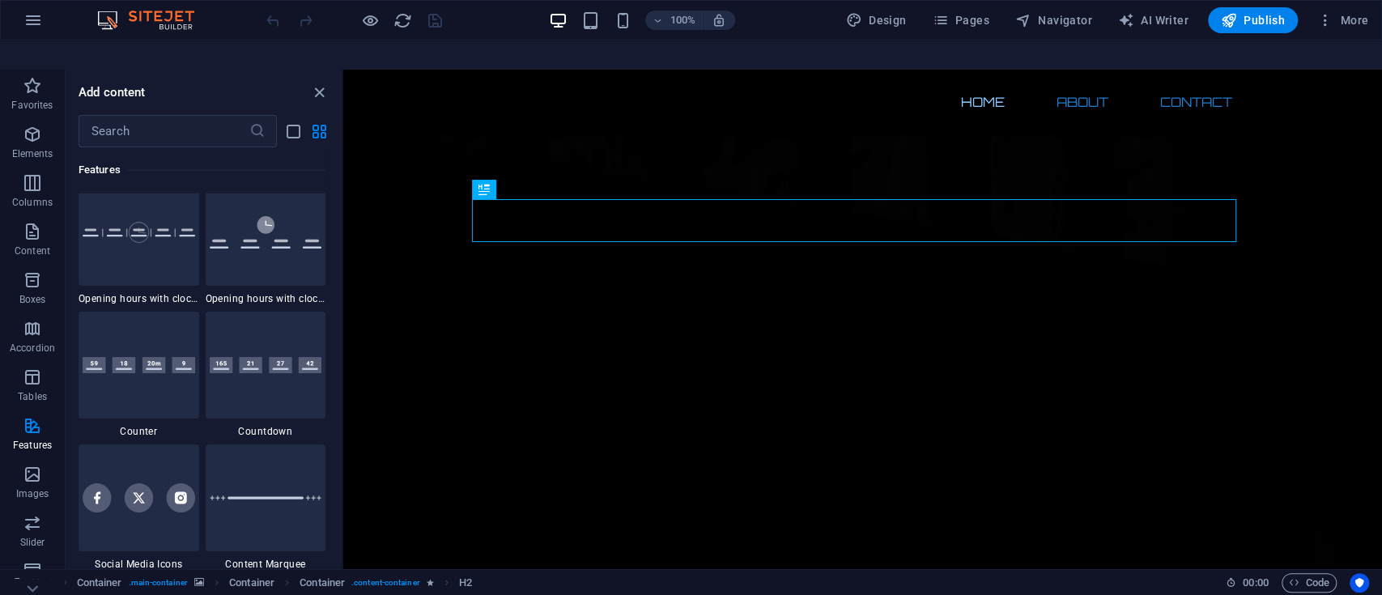
scroll to position [7177, 0]
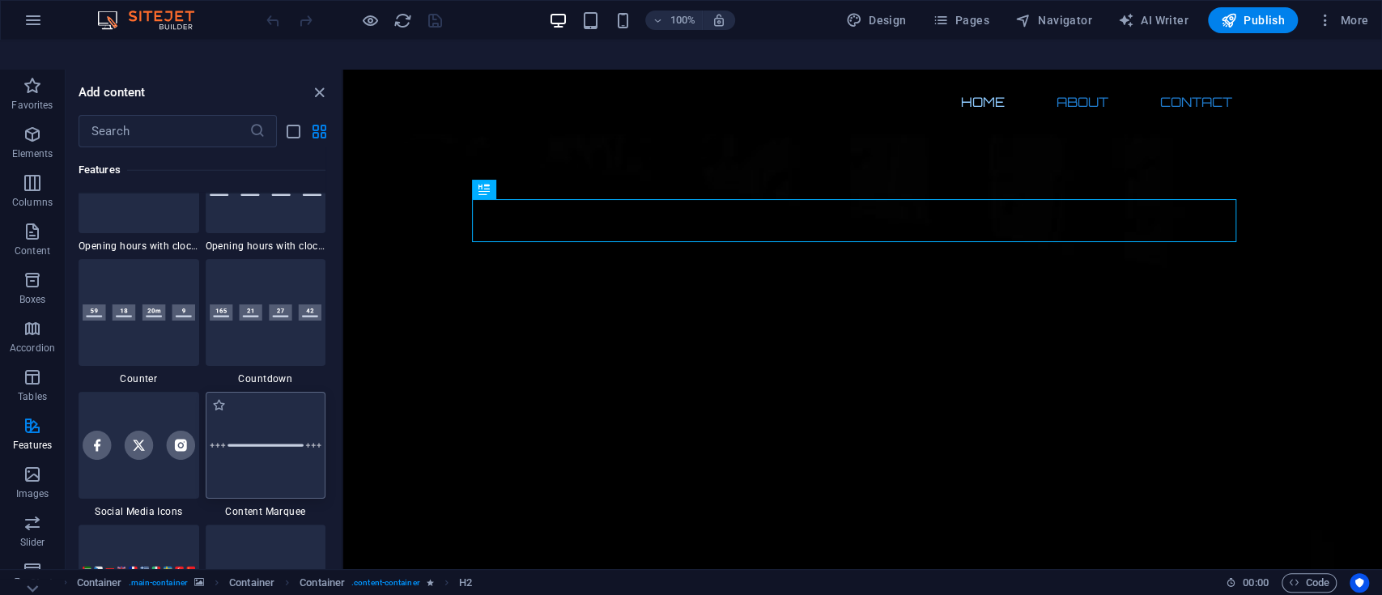
click at [270, 392] on div at bounding box center [266, 445] width 121 height 107
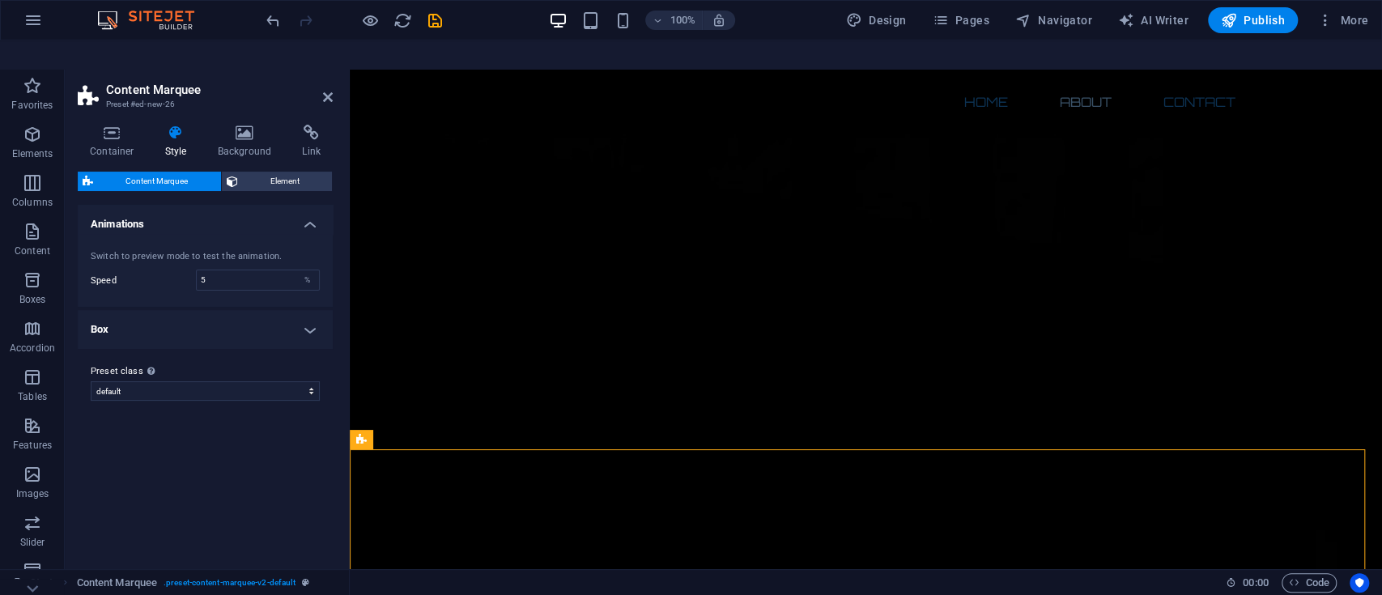
scroll to position [1361, 0]
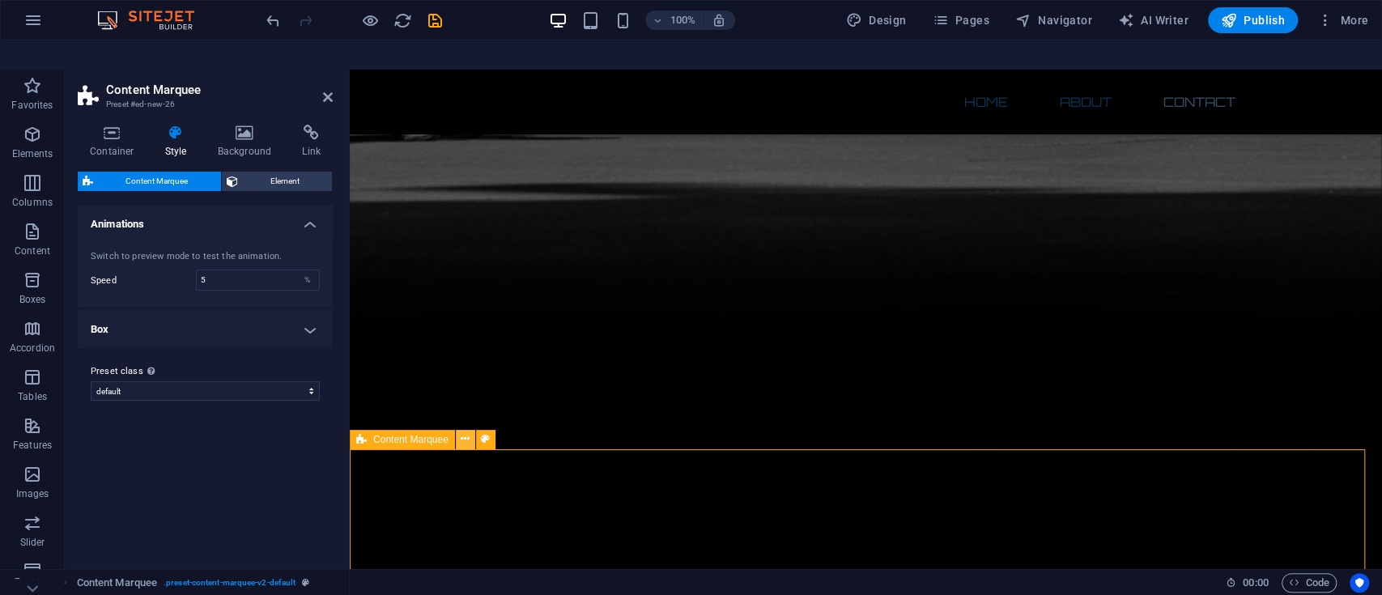
click at [466, 431] on icon at bounding box center [465, 439] width 9 height 17
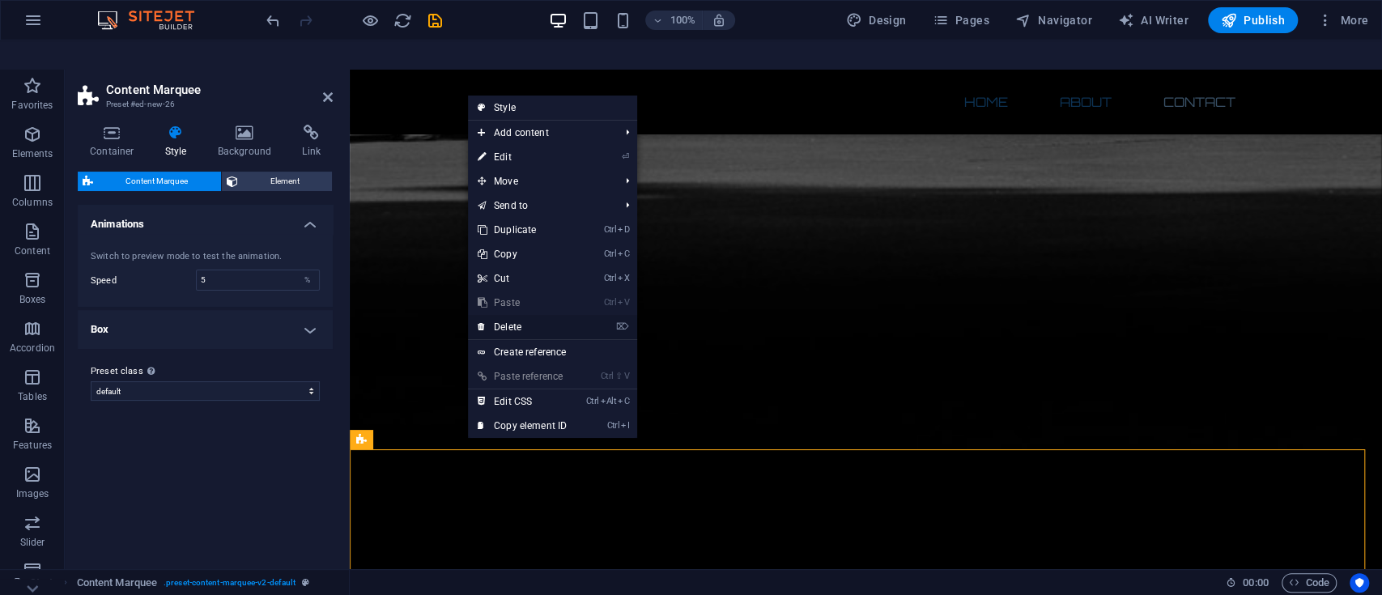
click at [552, 315] on link "⌦ Delete" at bounding box center [522, 327] width 109 height 24
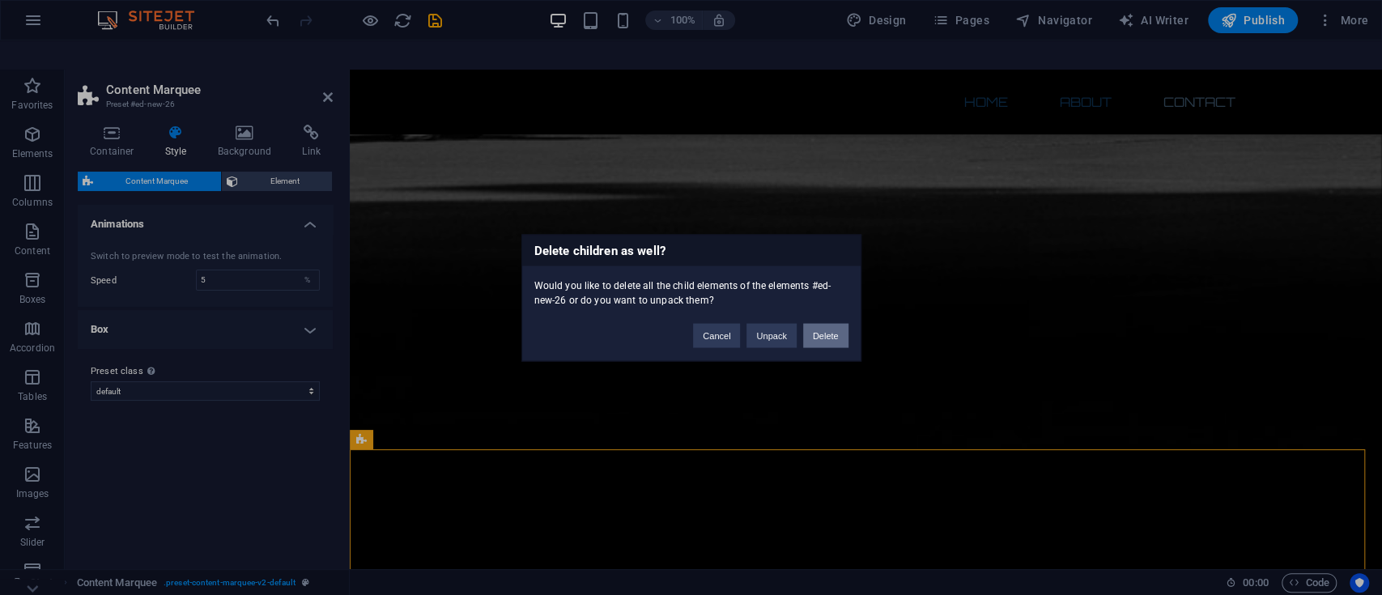
click at [815, 333] on button "Delete" at bounding box center [825, 335] width 45 height 24
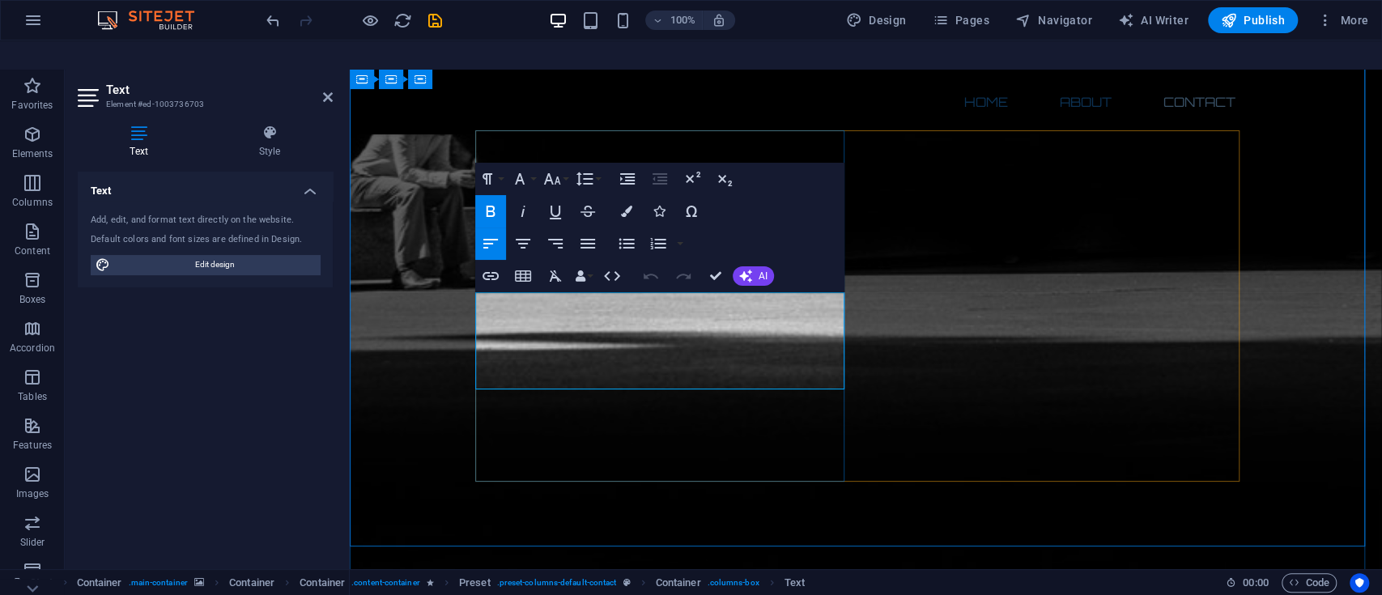
drag, startPoint x: 534, startPoint y: 305, endPoint x: 694, endPoint y: 305, distance: 160.4
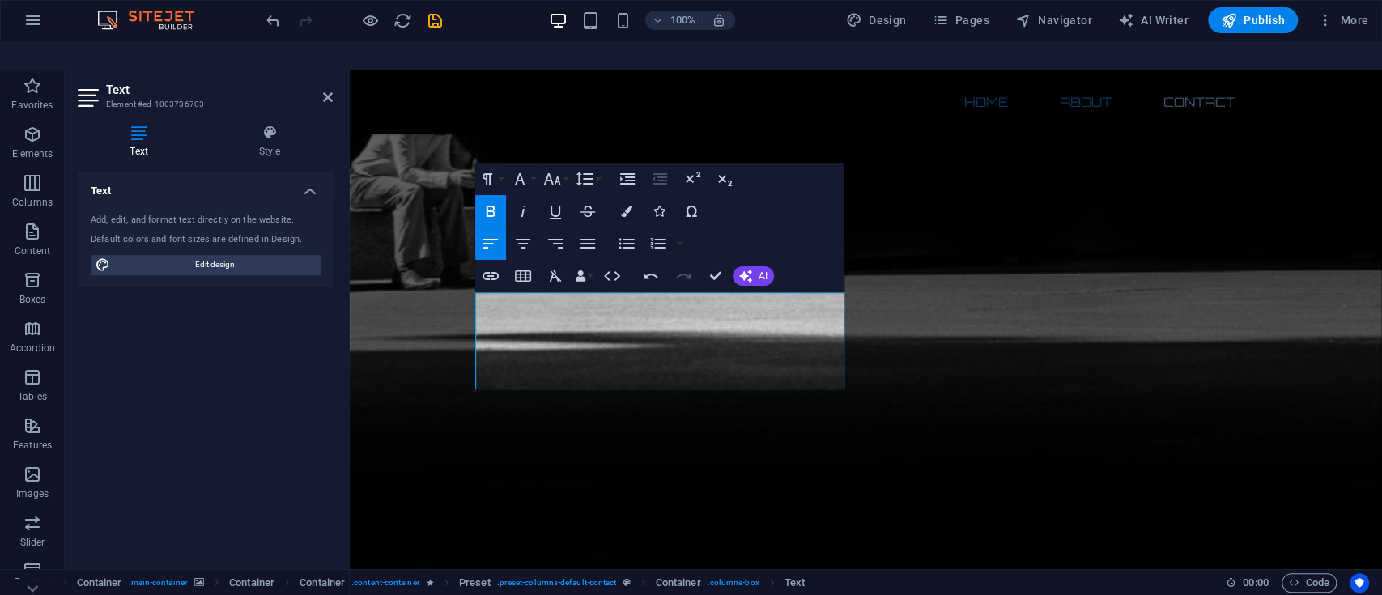
click at [492, 202] on icon "button" at bounding box center [490, 211] width 19 height 19
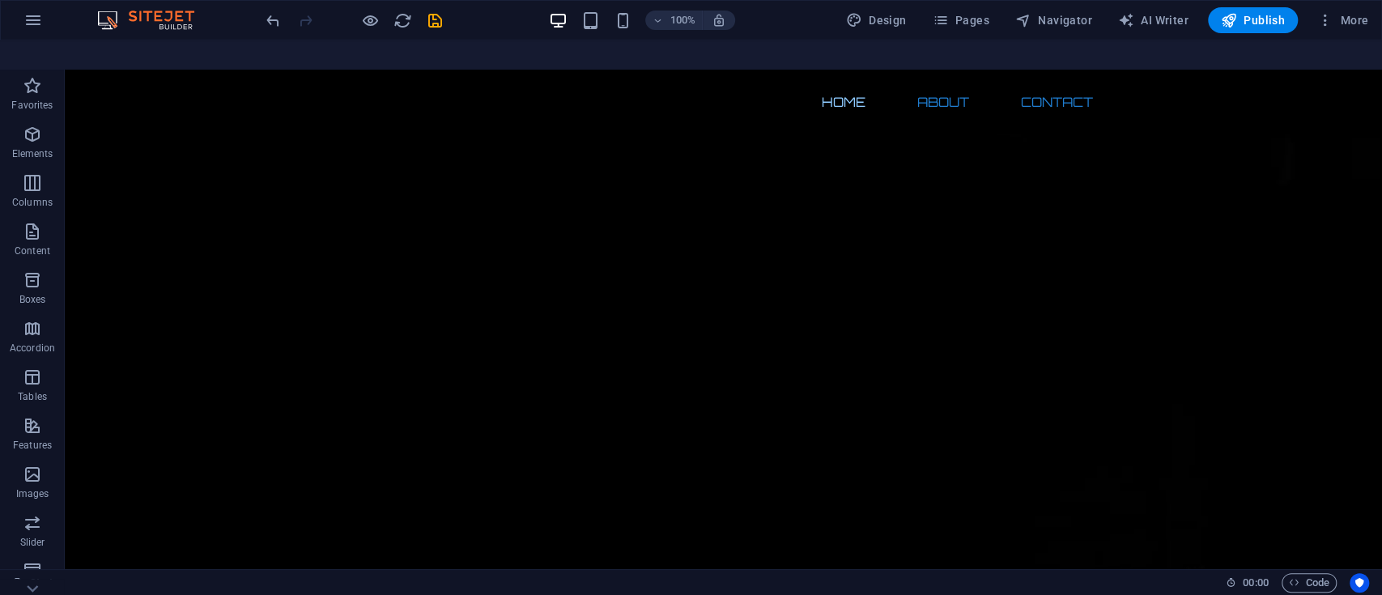
scroll to position [0, 0]
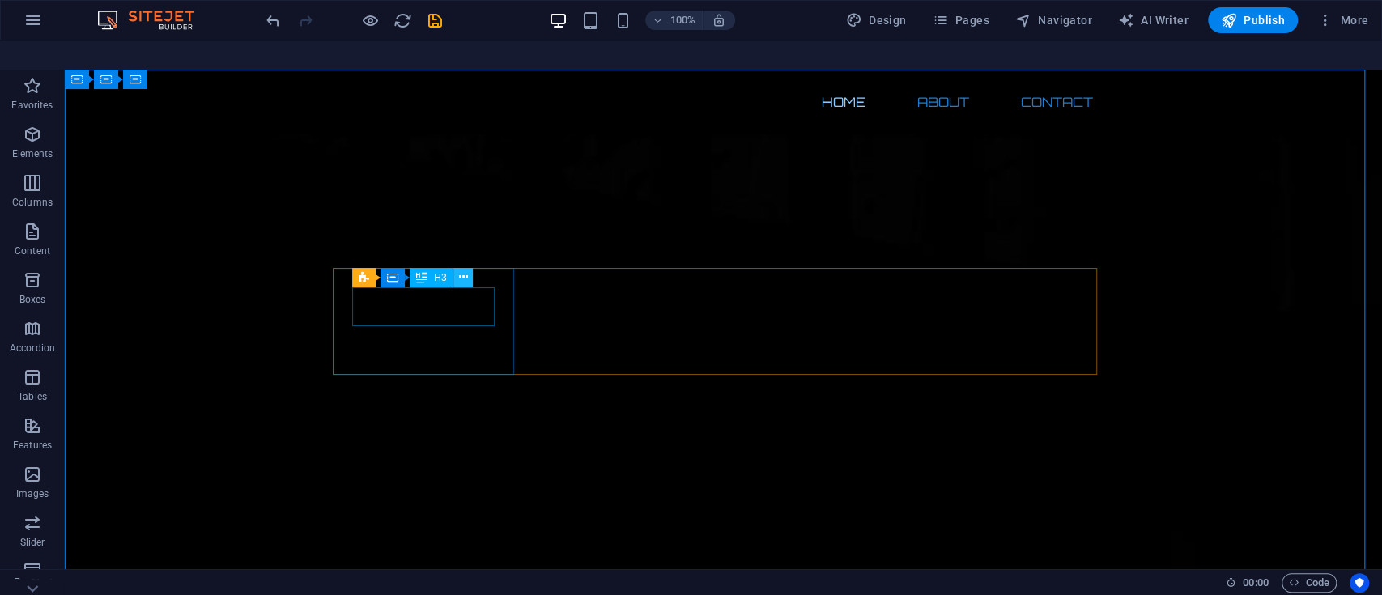
click at [462, 269] on icon at bounding box center [463, 277] width 9 height 17
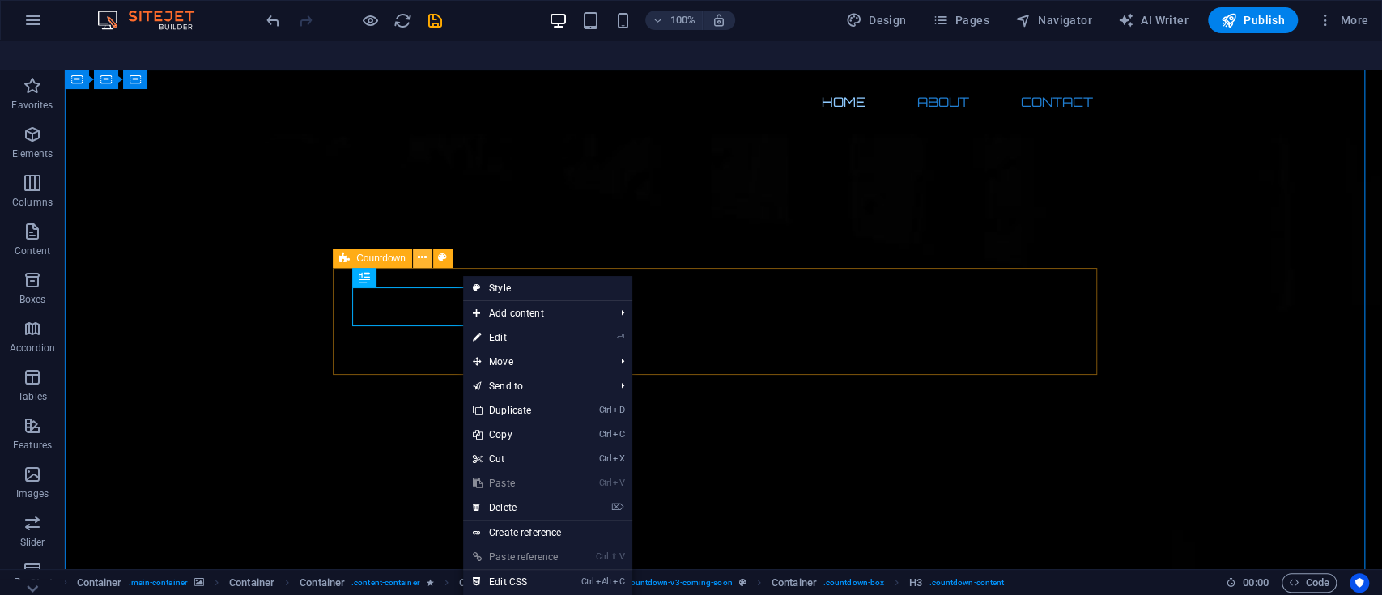
click at [421, 249] on icon at bounding box center [422, 257] width 9 height 17
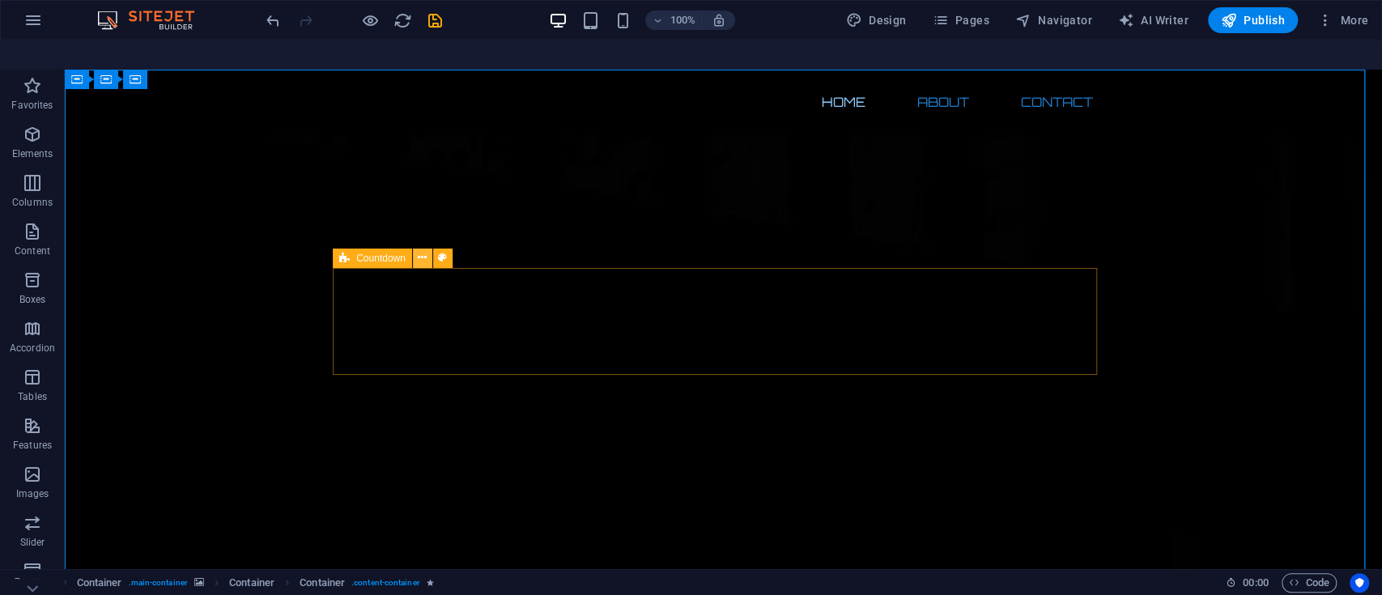
click at [426, 249] on icon at bounding box center [422, 257] width 9 height 17
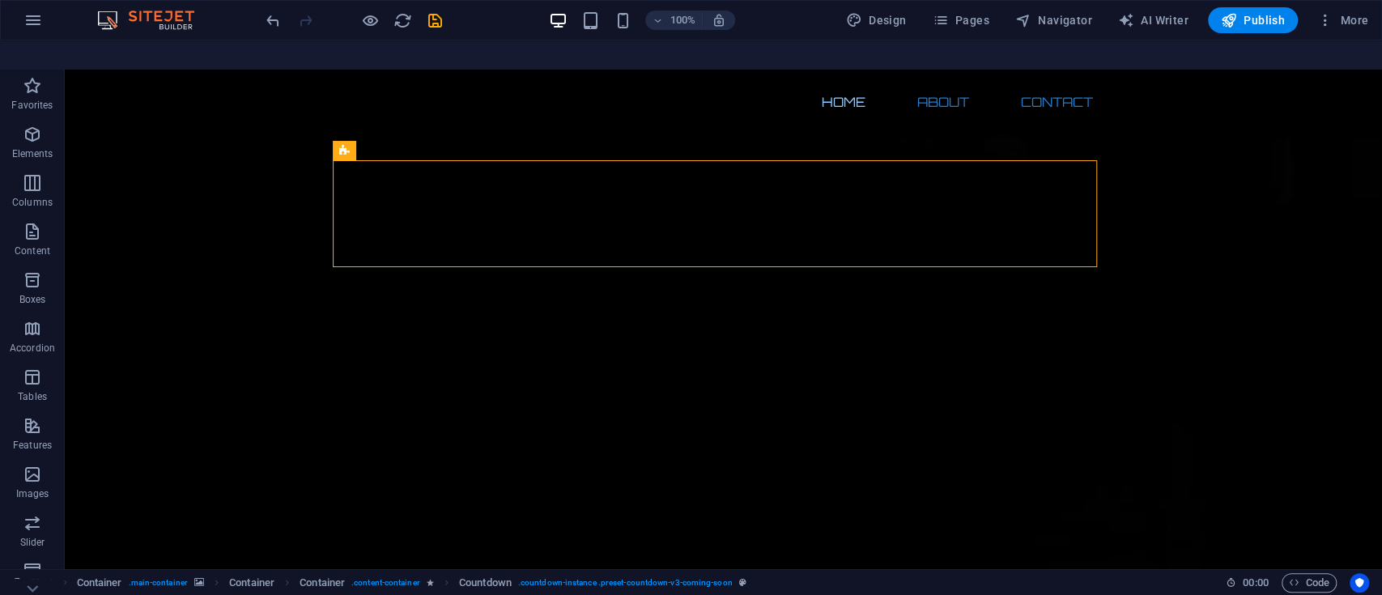
scroll to position [90, 0]
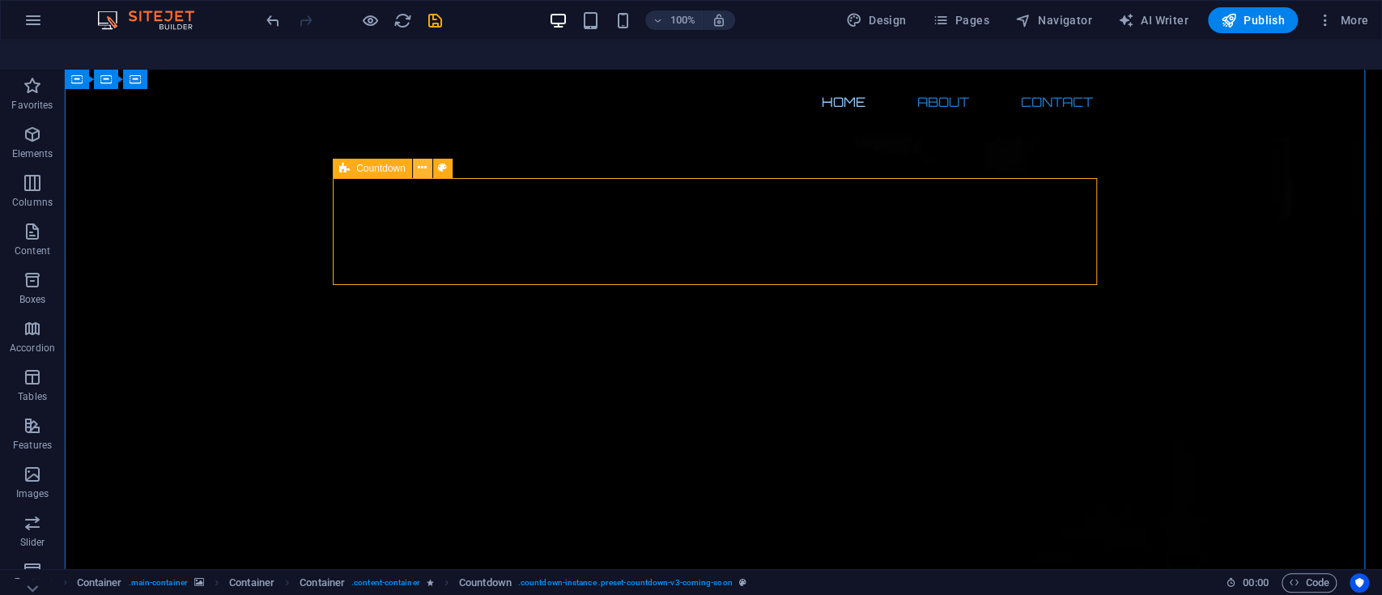
click at [424, 160] on icon at bounding box center [422, 168] width 9 height 17
click at [444, 160] on icon at bounding box center [442, 168] width 9 height 17
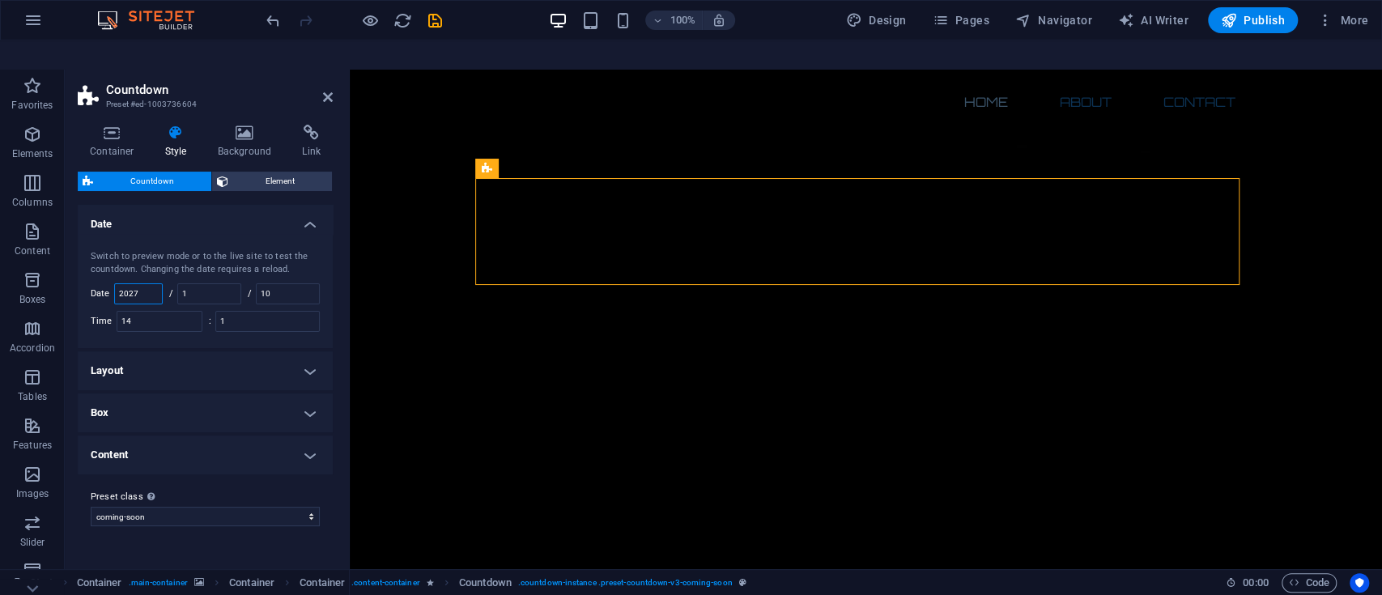
click at [139, 284] on input "2027" at bounding box center [138, 293] width 47 height 19
type input "2"
click at [215, 284] on input "1" at bounding box center [209, 293] width 62 height 19
click at [145, 284] on input "20212" at bounding box center [138, 293] width 47 height 19
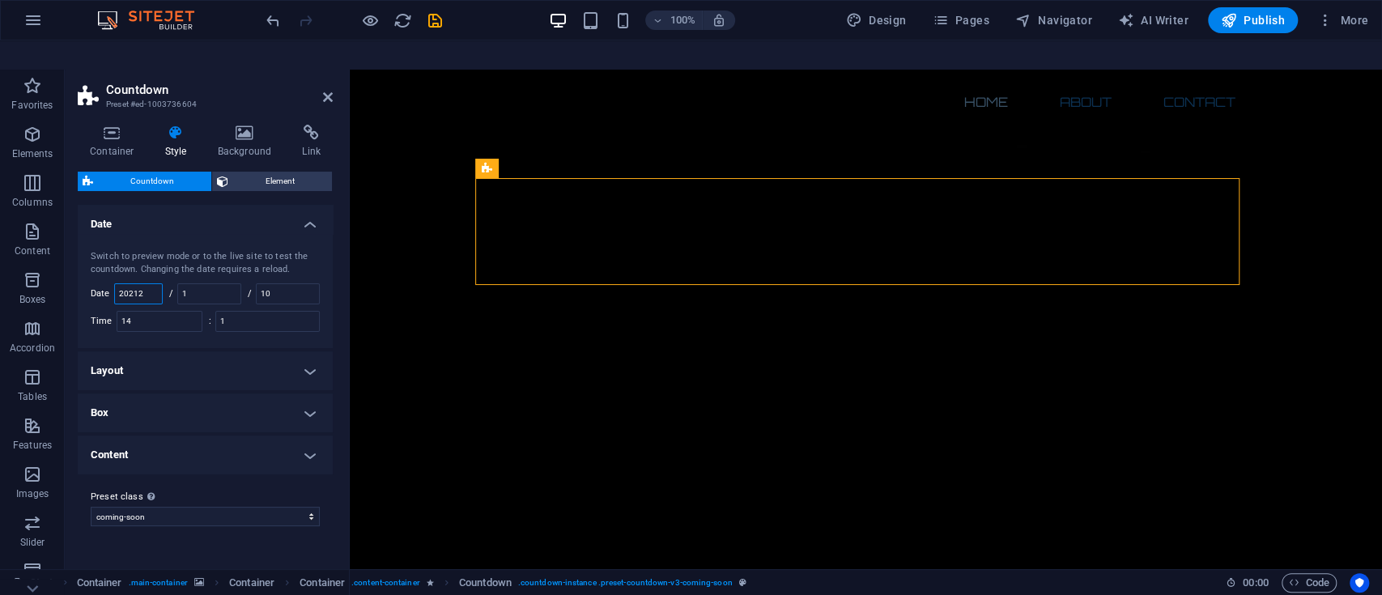
click at [145, 284] on input "20212" at bounding box center [138, 293] width 47 height 19
type input "2"
type input "20215"
click at [232, 284] on input "1" at bounding box center [209, 293] width 62 height 19
click at [289, 284] on input "10" at bounding box center [288, 293] width 62 height 19
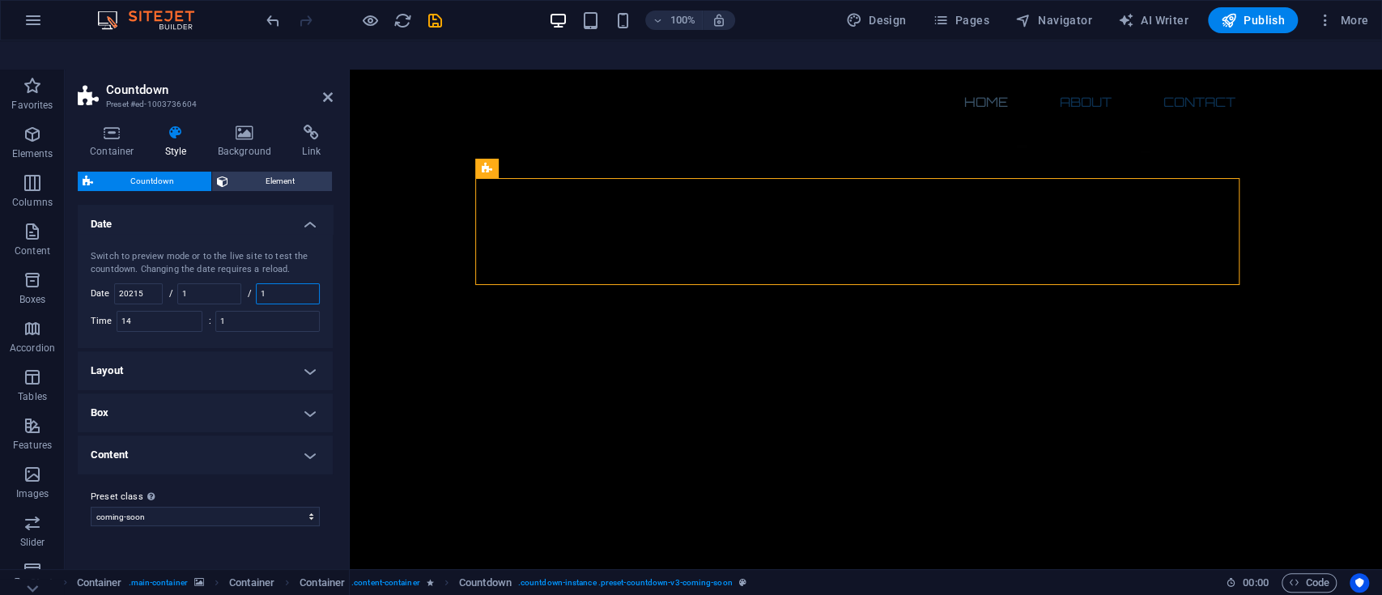
click at [289, 284] on input "1" at bounding box center [288, 293] width 62 height 19
type input "1"
click at [167, 312] on input "14" at bounding box center [159, 321] width 84 height 19
type input "9"
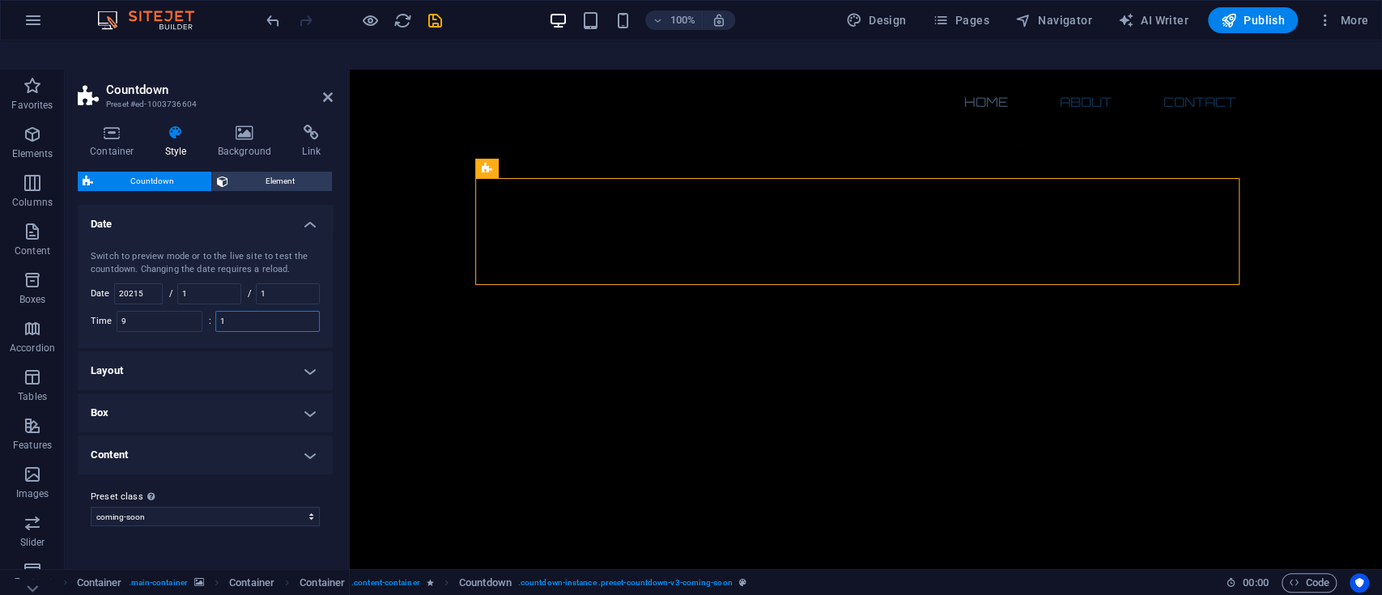
click at [283, 312] on input "1" at bounding box center [267, 321] width 103 height 19
type input "1"
click at [309, 351] on h4 "Layout" at bounding box center [205, 370] width 255 height 39
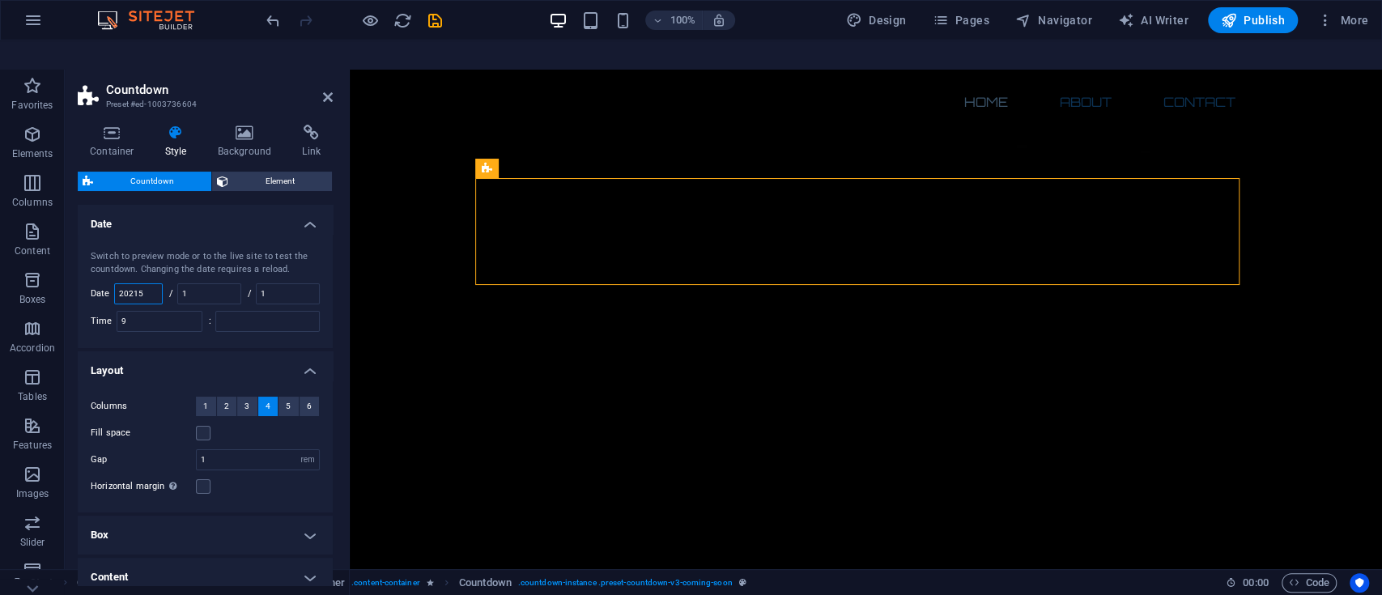
drag, startPoint x: 135, startPoint y: 265, endPoint x: 178, endPoint y: 267, distance: 43.0
click at [178, 267] on div "Switch to preview mode or to the live site to test the countdown. Changing the …" at bounding box center [206, 291] width 262 height 114
type input "2025"
drag, startPoint x: 330, startPoint y: 345, endPoint x: 339, endPoint y: 365, distance: 22.5
click at [339, 365] on div "Container Style Background Link Size Height Default px rem % vh vw Min. height …" at bounding box center [205, 355] width 281 height 487
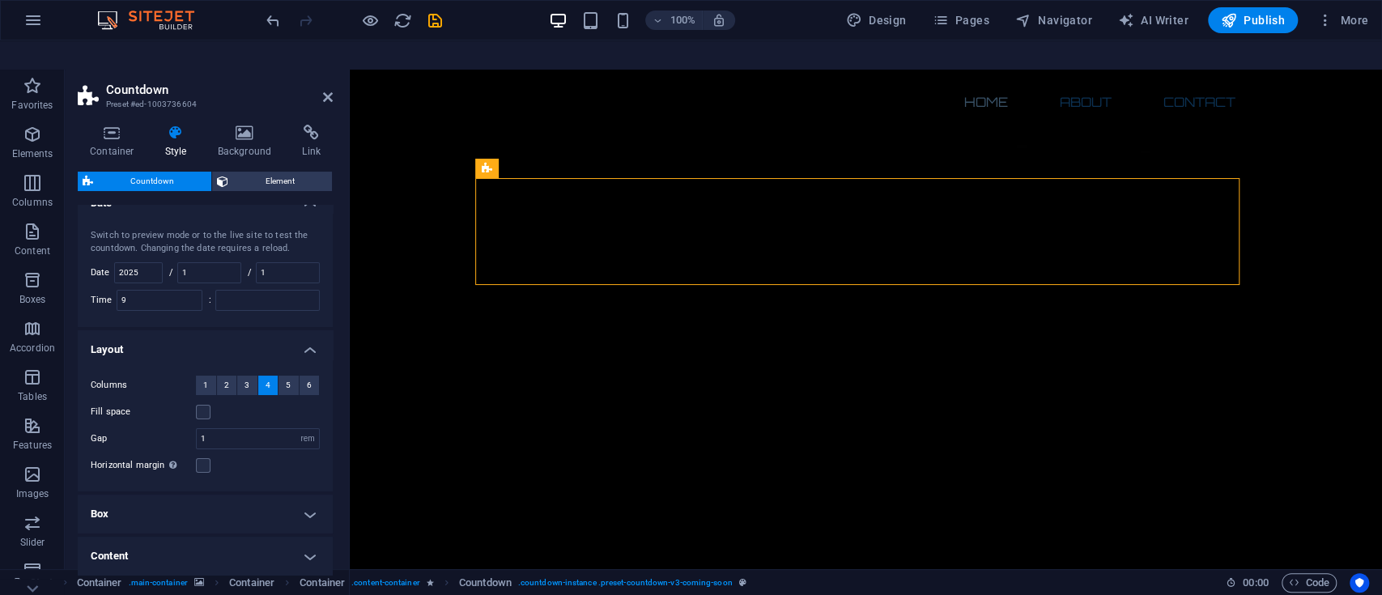
type input "1"
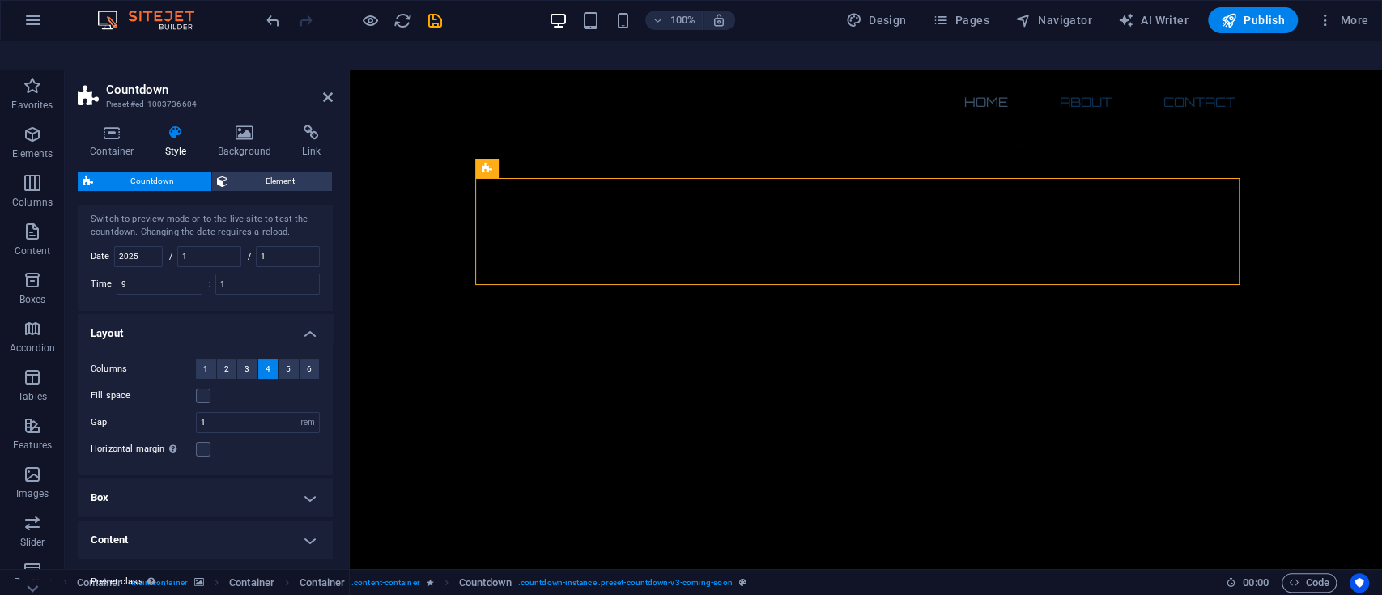
scroll to position [0, 0]
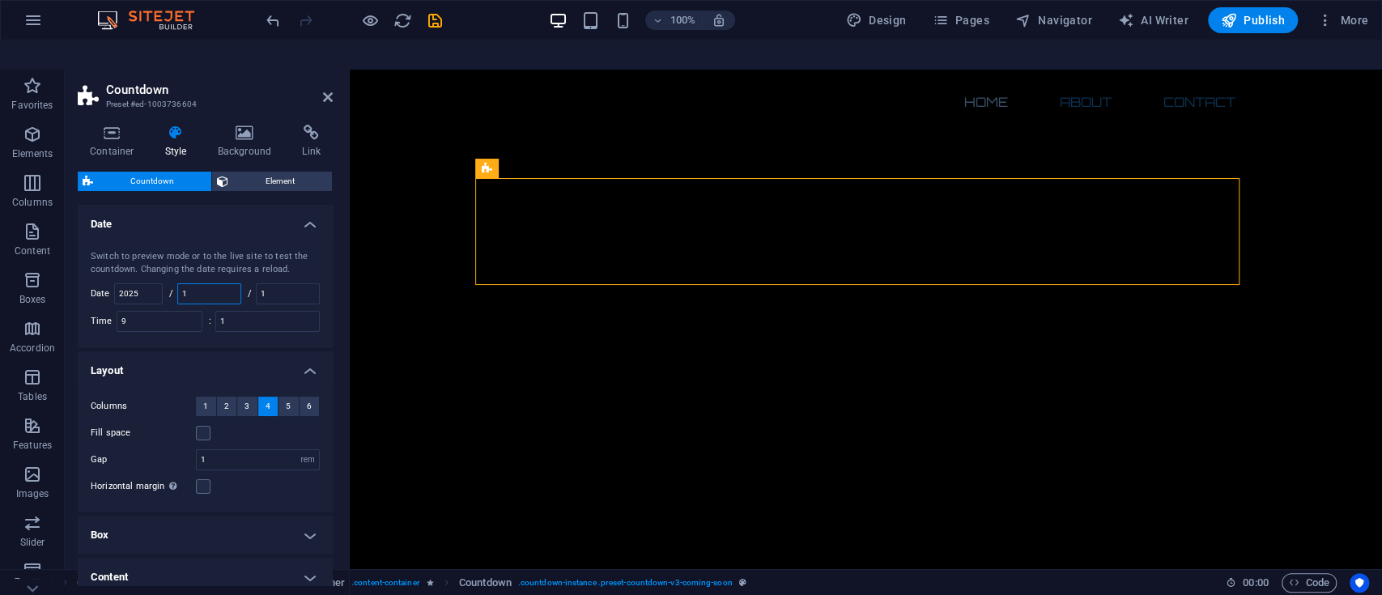
click at [227, 284] on input "1" at bounding box center [209, 293] width 62 height 19
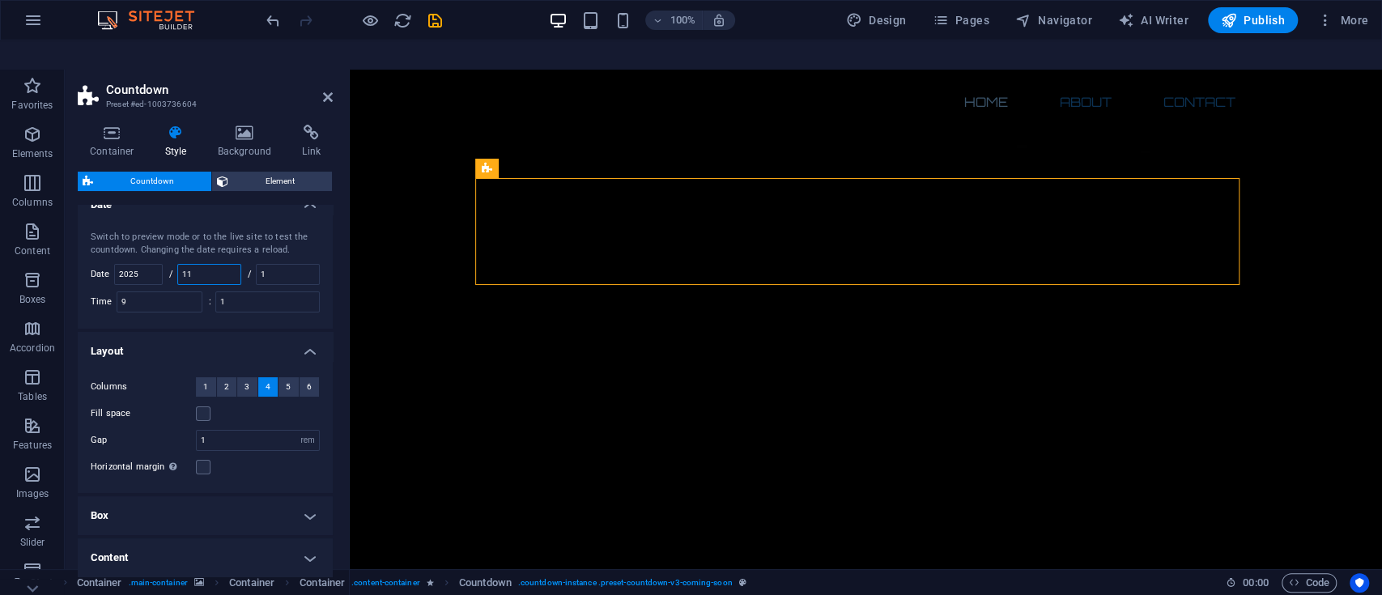
scroll to position [24, 0]
type input "11"
click at [339, 436] on div "Container Style Background Link Size Height Default px rem % vh vw Min. height …" at bounding box center [205, 355] width 281 height 487
click at [260, 287] on input "1" at bounding box center [267, 296] width 103 height 19
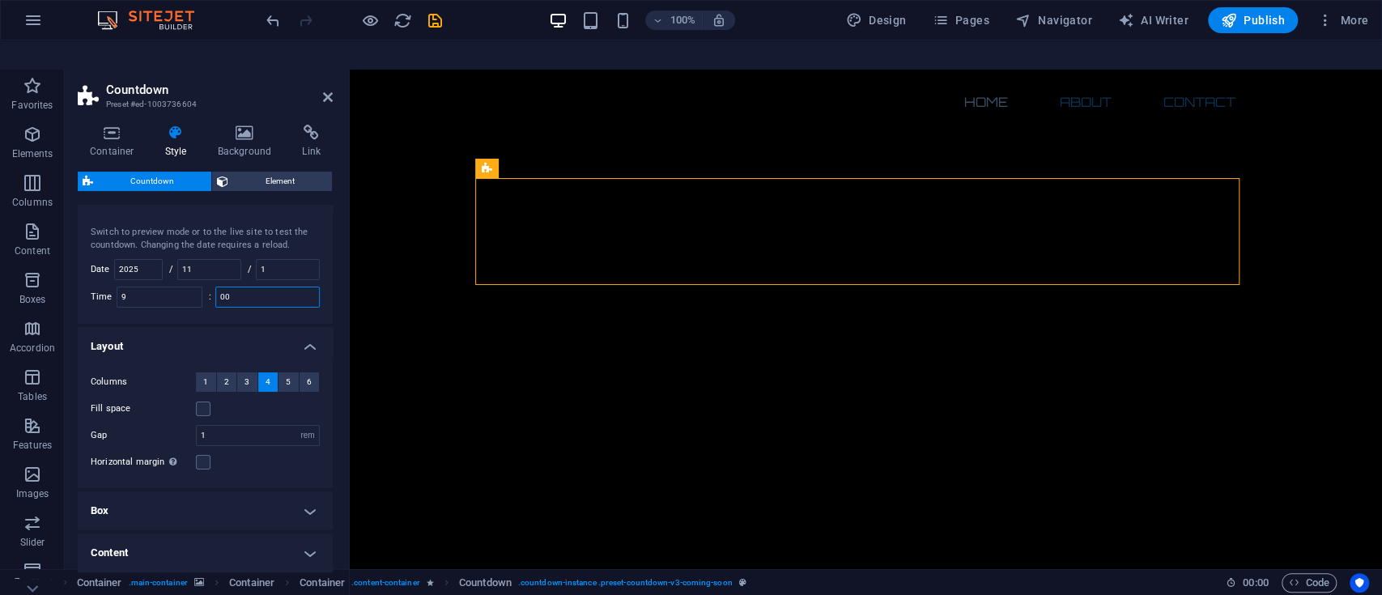
type input "1"
click at [133, 287] on input "9" at bounding box center [159, 296] width 84 height 19
click at [175, 287] on input "1" at bounding box center [159, 296] width 84 height 19
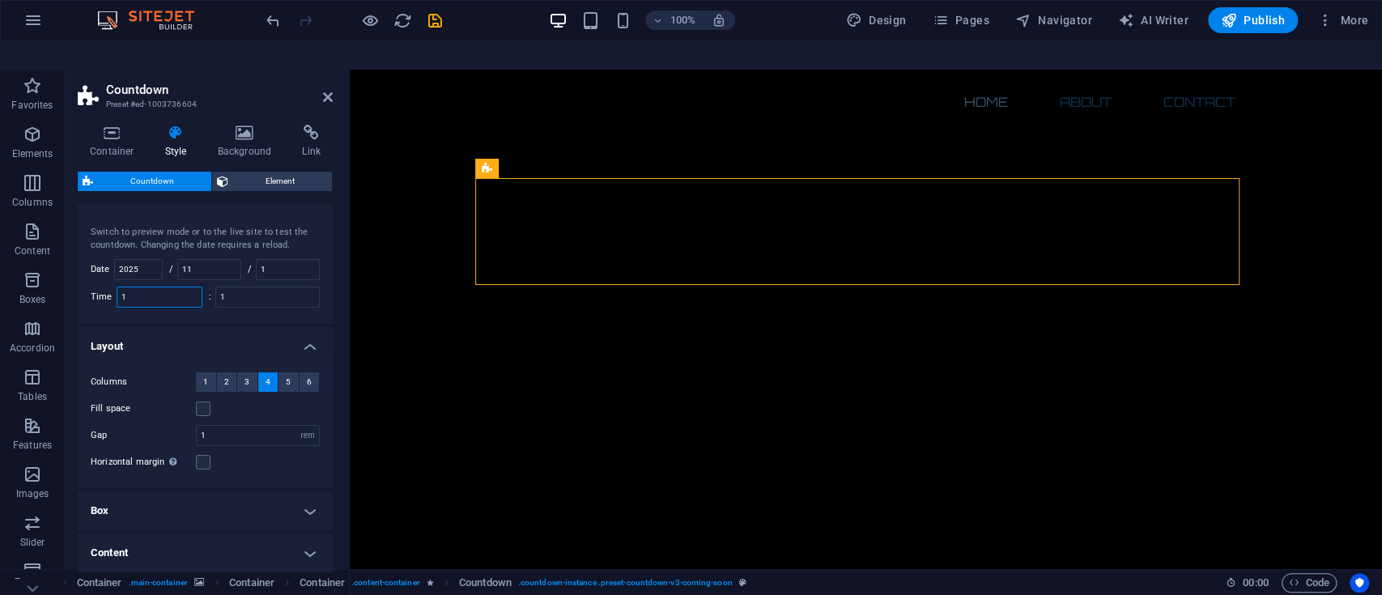
click at [175, 287] on input "1" at bounding box center [159, 296] width 84 height 19
type input "1"
type input "07"
click at [286, 287] on input "1" at bounding box center [267, 296] width 103 height 19
type input "1"
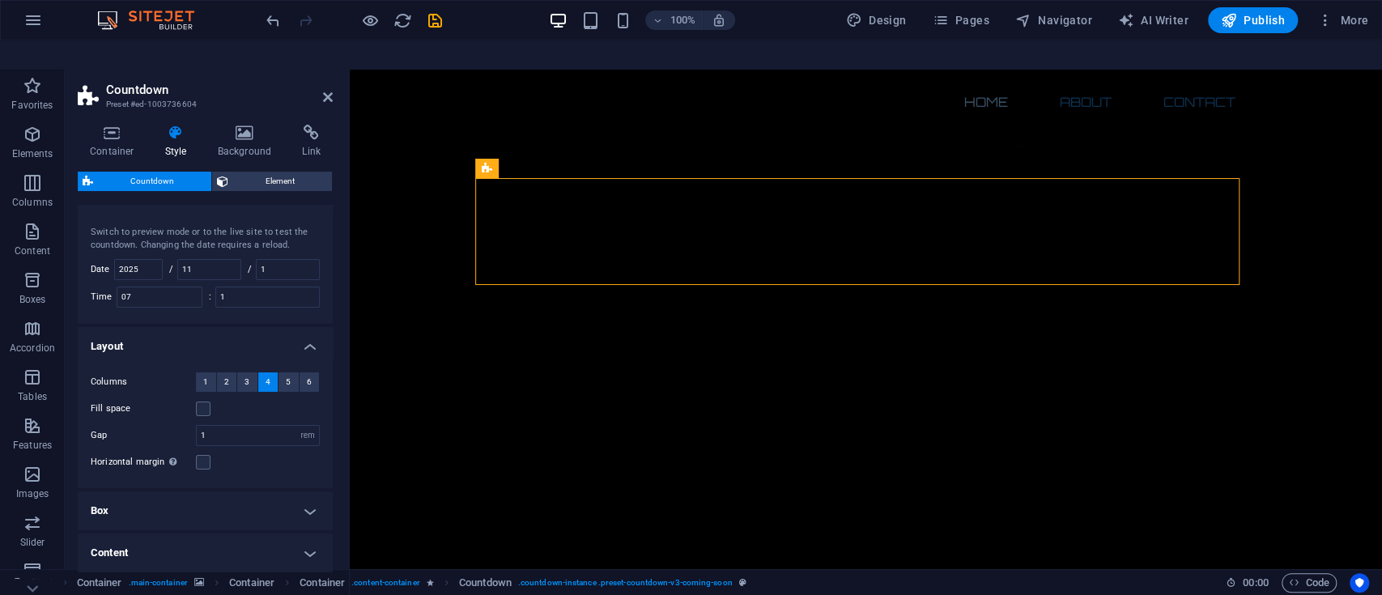
drag, startPoint x: 329, startPoint y: 338, endPoint x: 330, endPoint y: 365, distance: 27.6
click at [330, 365] on div "Variants Default Date Switch to preview mode or to the live site to test the co…" at bounding box center [205, 395] width 255 height 381
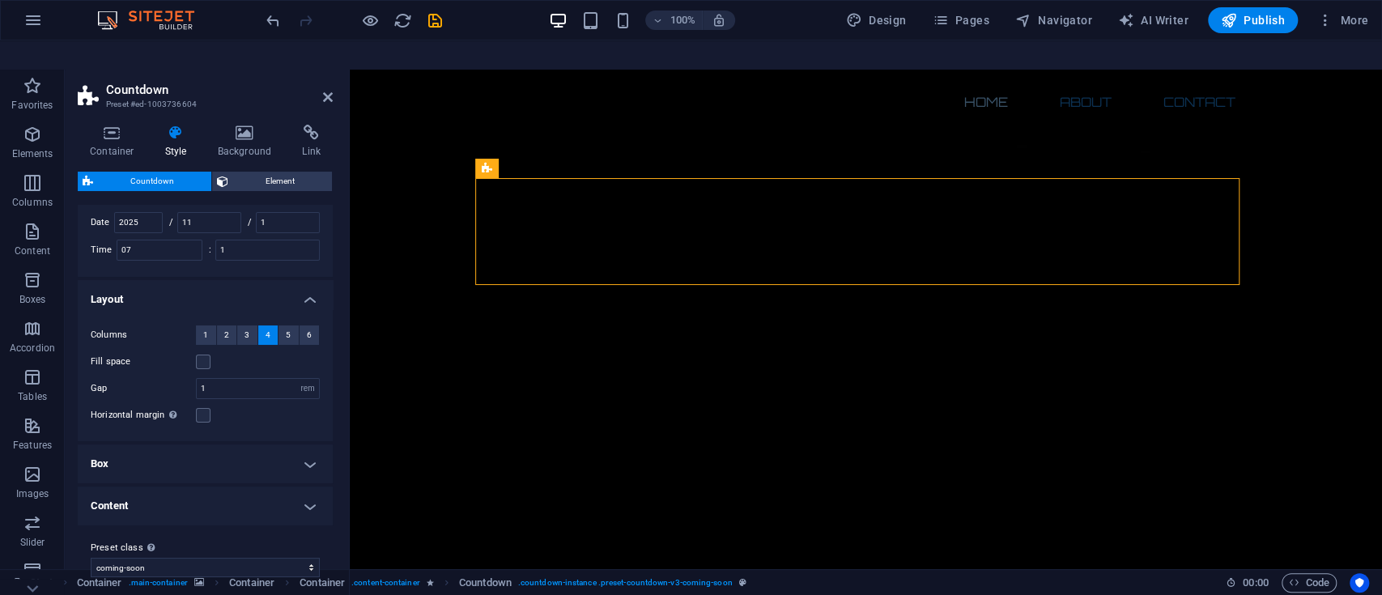
scroll to position [75, 0]
click at [312, 441] on h4 "Box" at bounding box center [205, 460] width 255 height 39
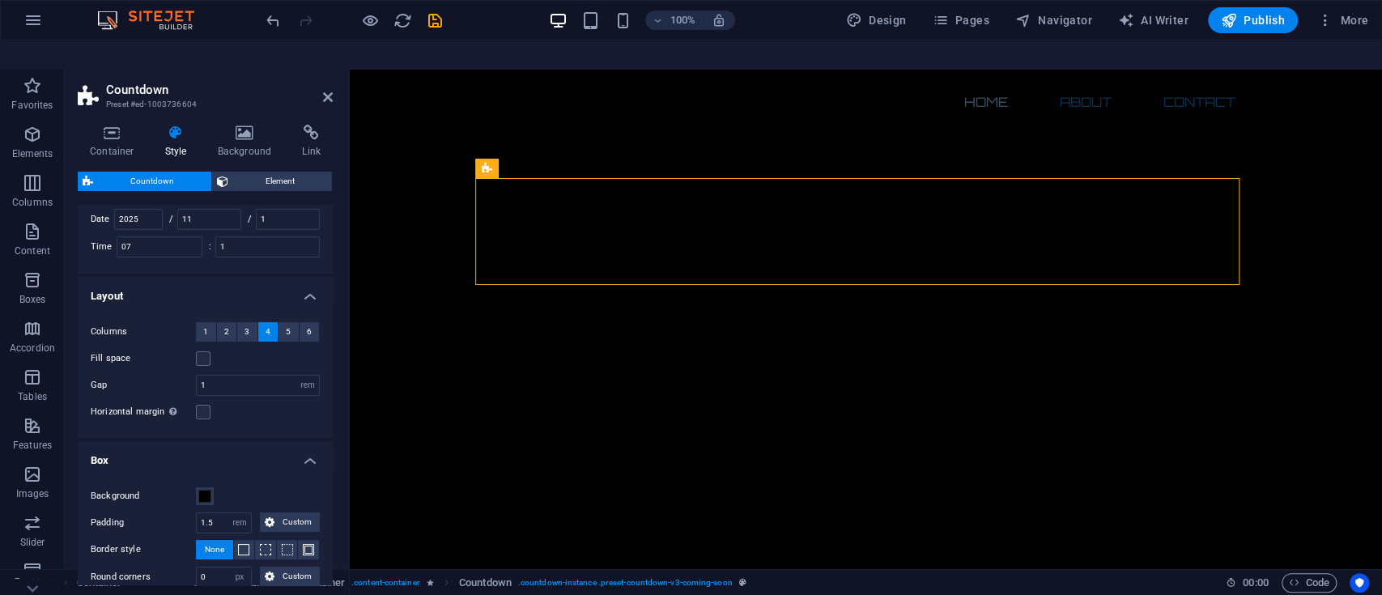
click at [312, 441] on h4 "Box" at bounding box center [205, 455] width 255 height 29
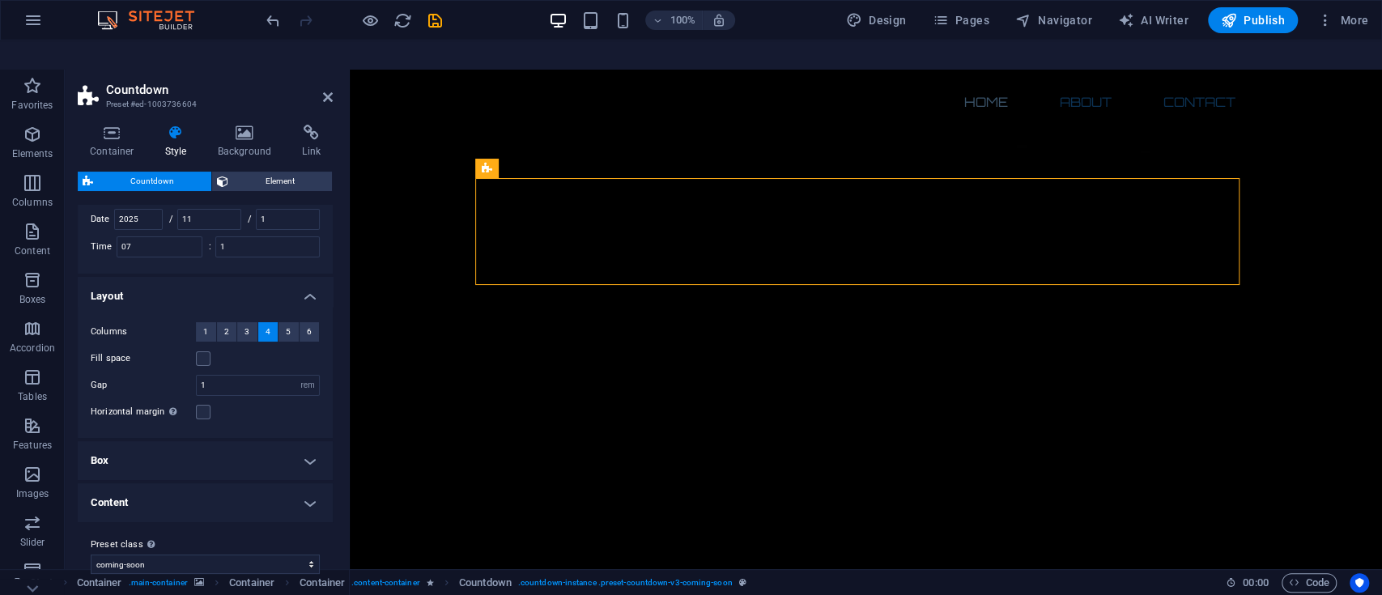
click at [312, 441] on h4 "Box" at bounding box center [205, 460] width 255 height 39
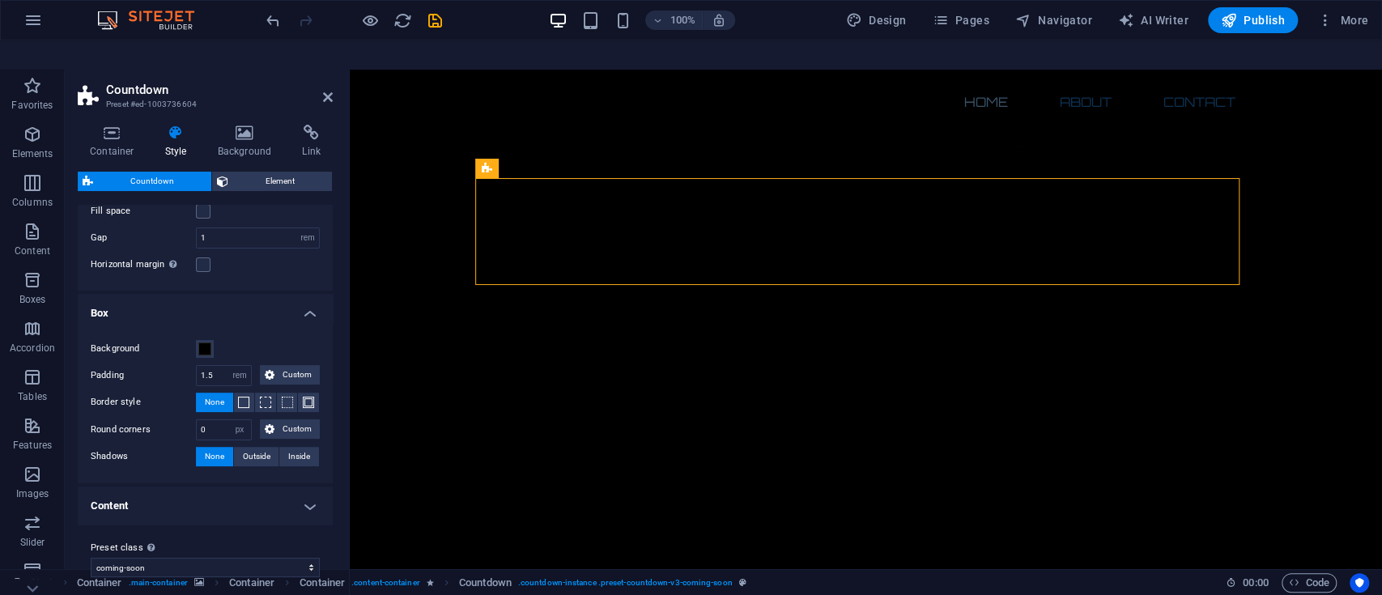
scroll to position [225, 0]
click at [306, 483] on h4 "Content" at bounding box center [205, 502] width 255 height 39
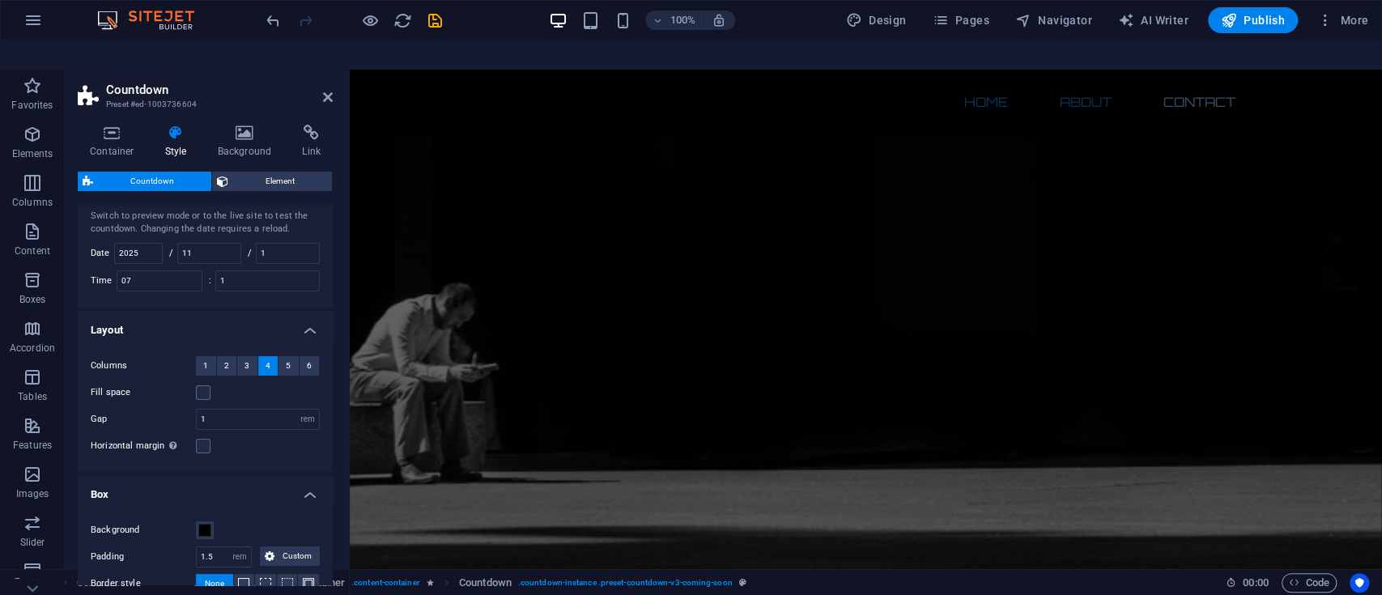
scroll to position [0, 0]
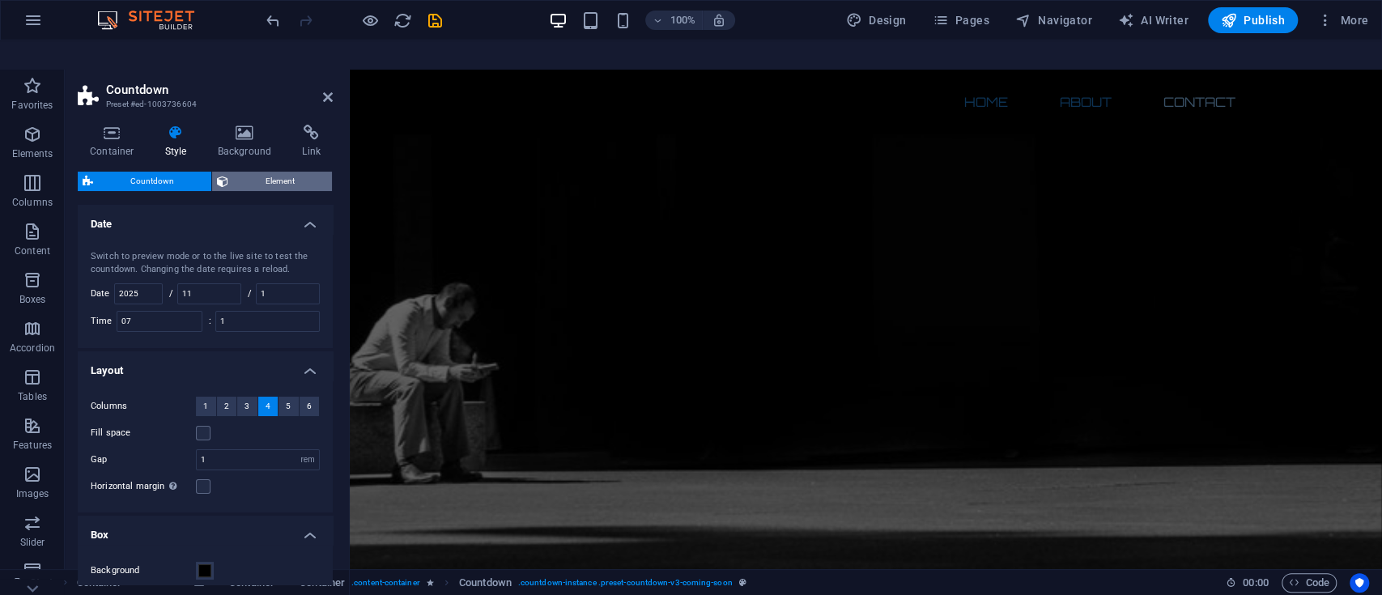
click at [278, 172] on span "Element" at bounding box center [280, 181] width 94 height 19
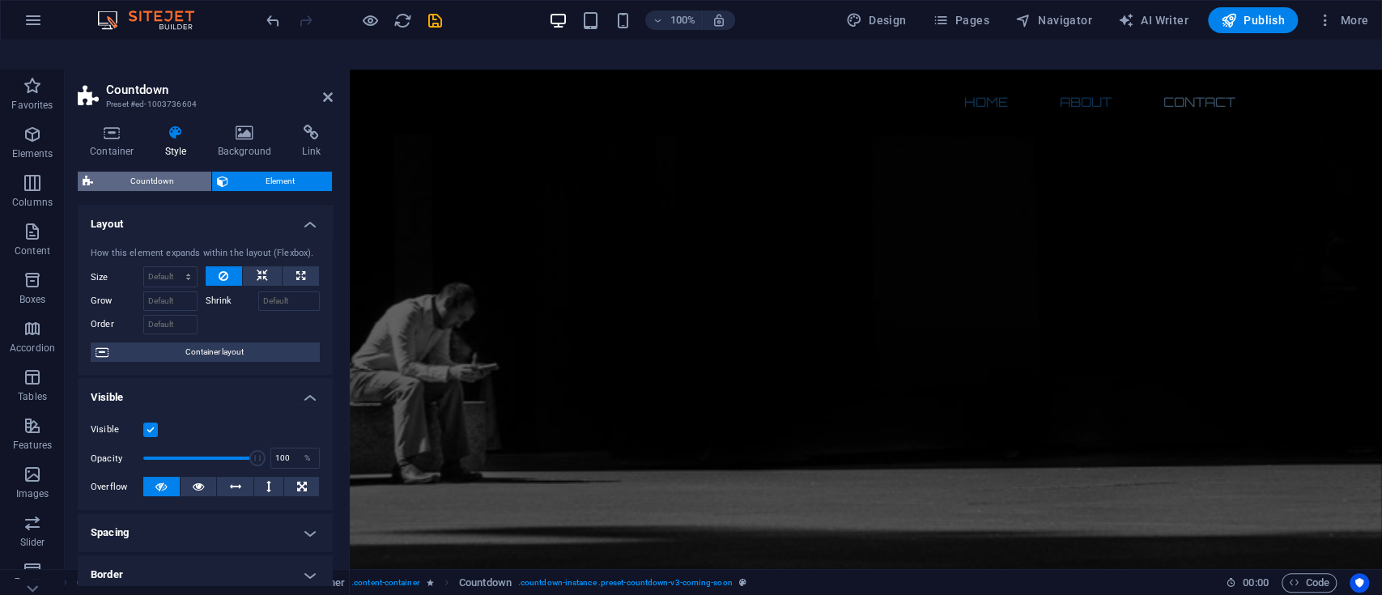
click at [182, 172] on span "Countdown" at bounding box center [152, 181] width 109 height 19
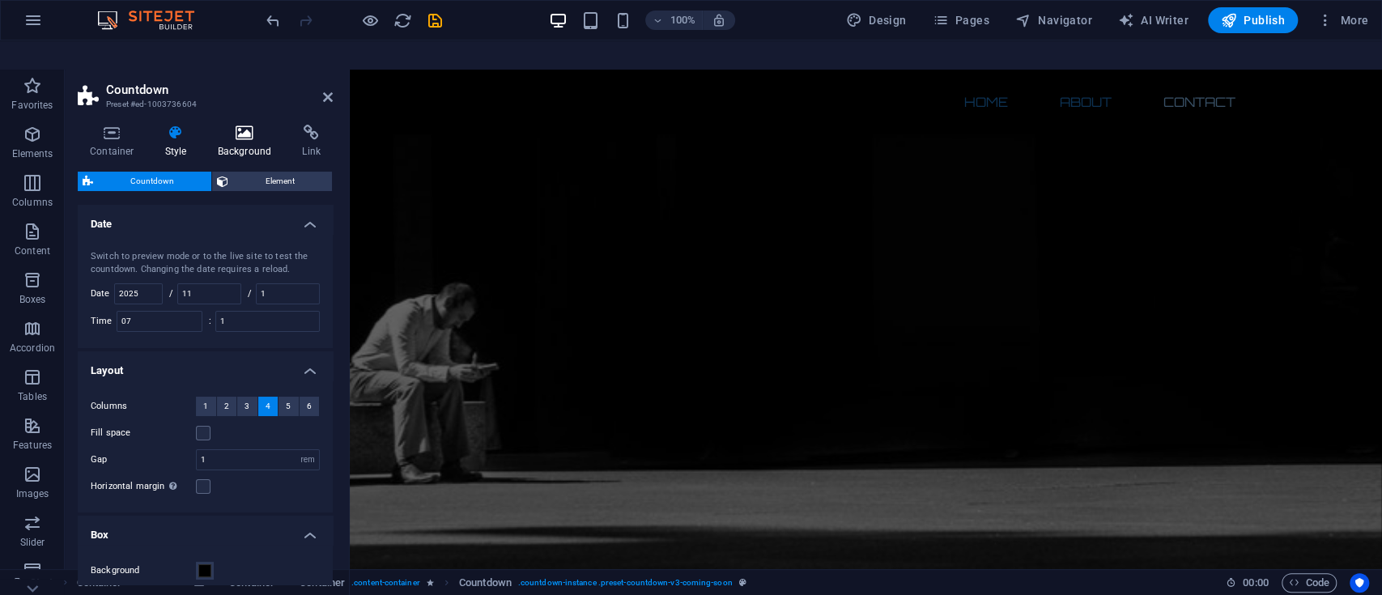
click at [252, 125] on icon at bounding box center [245, 133] width 79 height 16
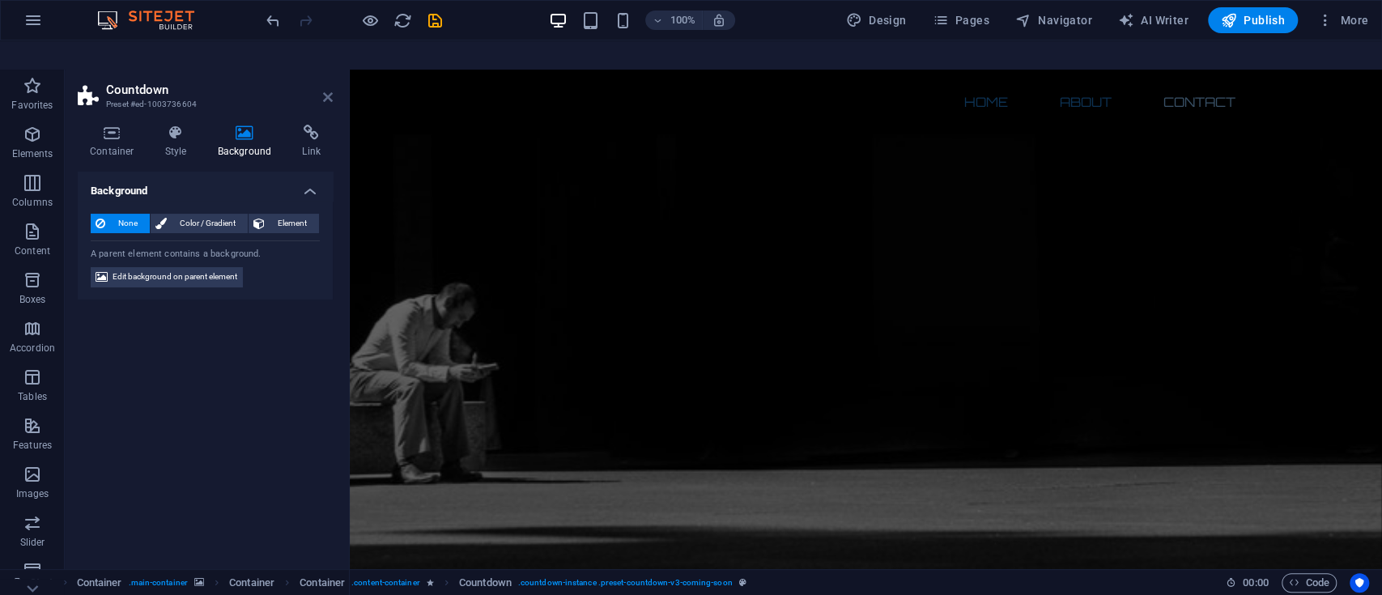
click at [328, 91] on icon at bounding box center [328, 97] width 10 height 13
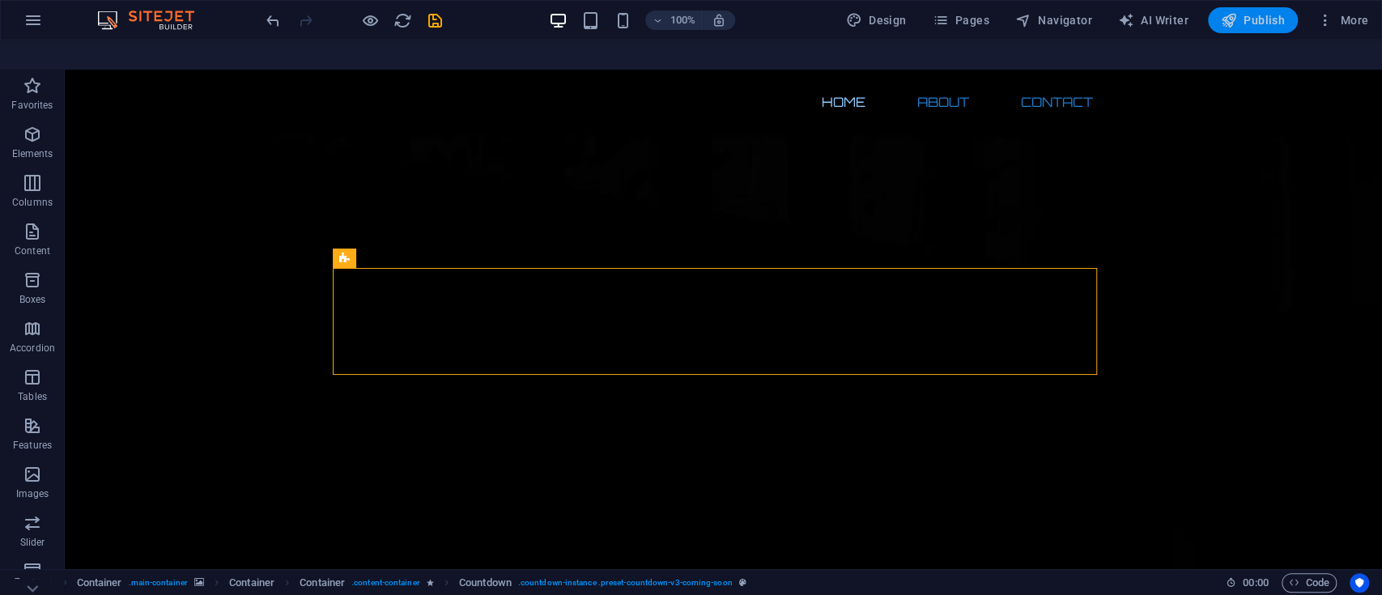
click at [1237, 20] on icon "button" at bounding box center [1229, 20] width 16 height 16
checkbox input "false"
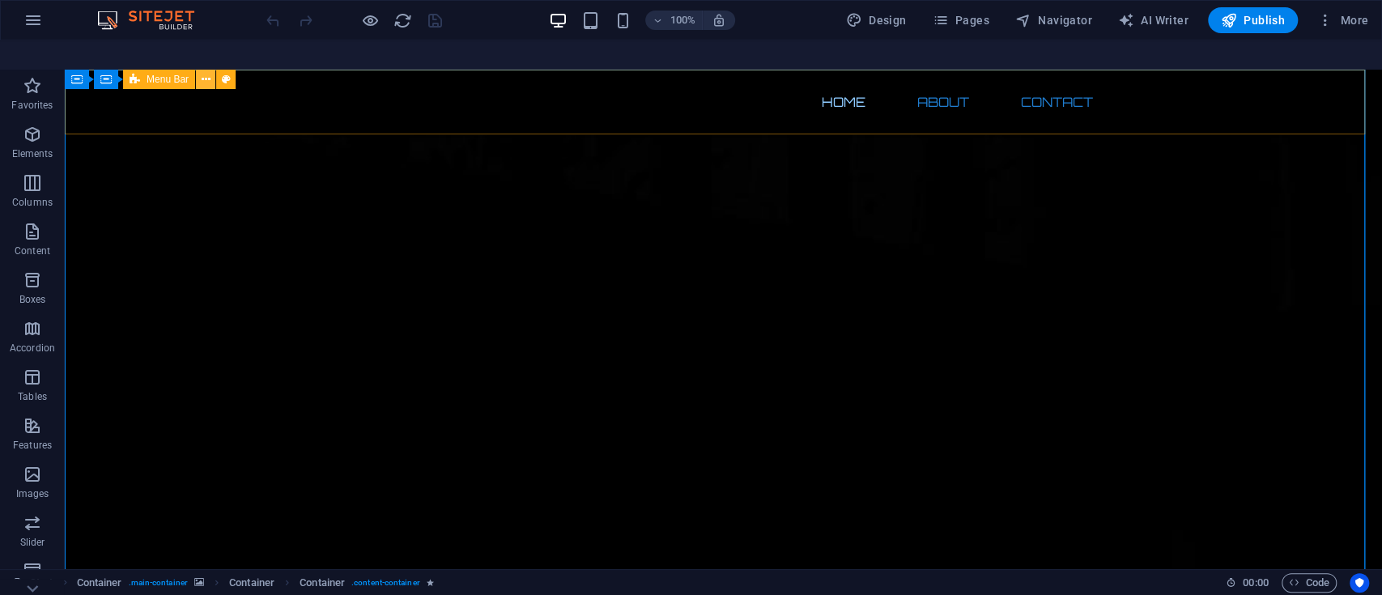
click at [211, 70] on button at bounding box center [205, 79] width 19 height 19
click at [200, 70] on button at bounding box center [205, 79] width 19 height 19
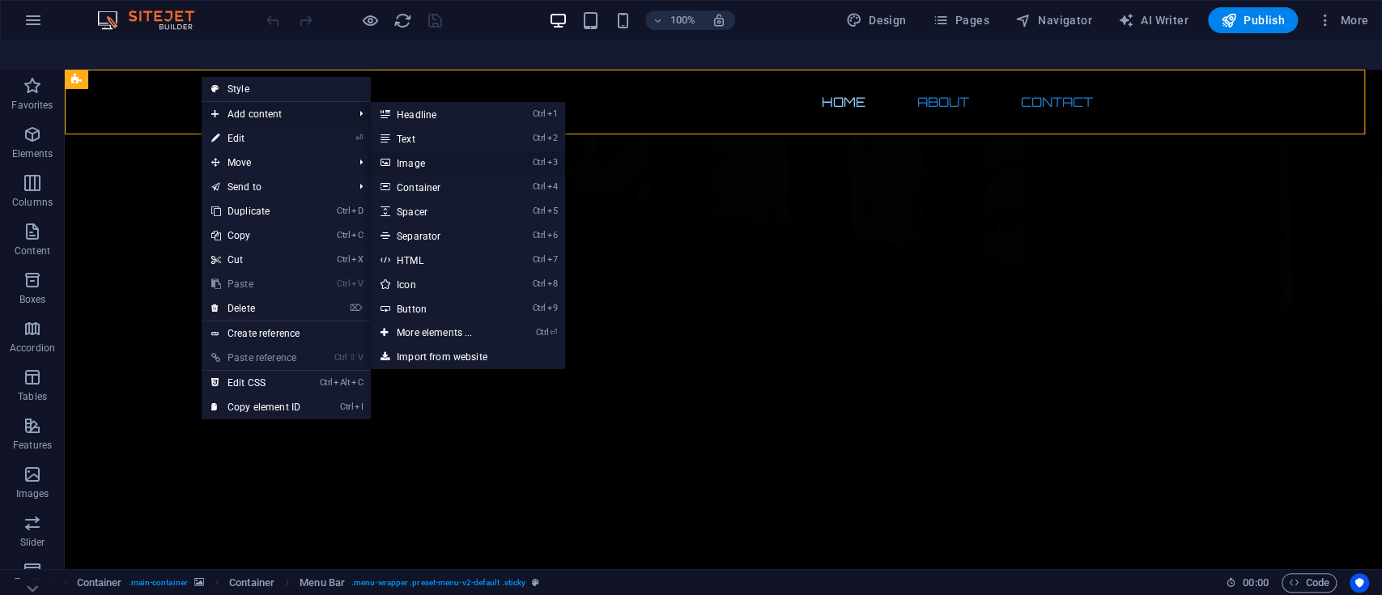
click at [431, 151] on link "Ctrl 3 Image" at bounding box center [438, 163] width 134 height 24
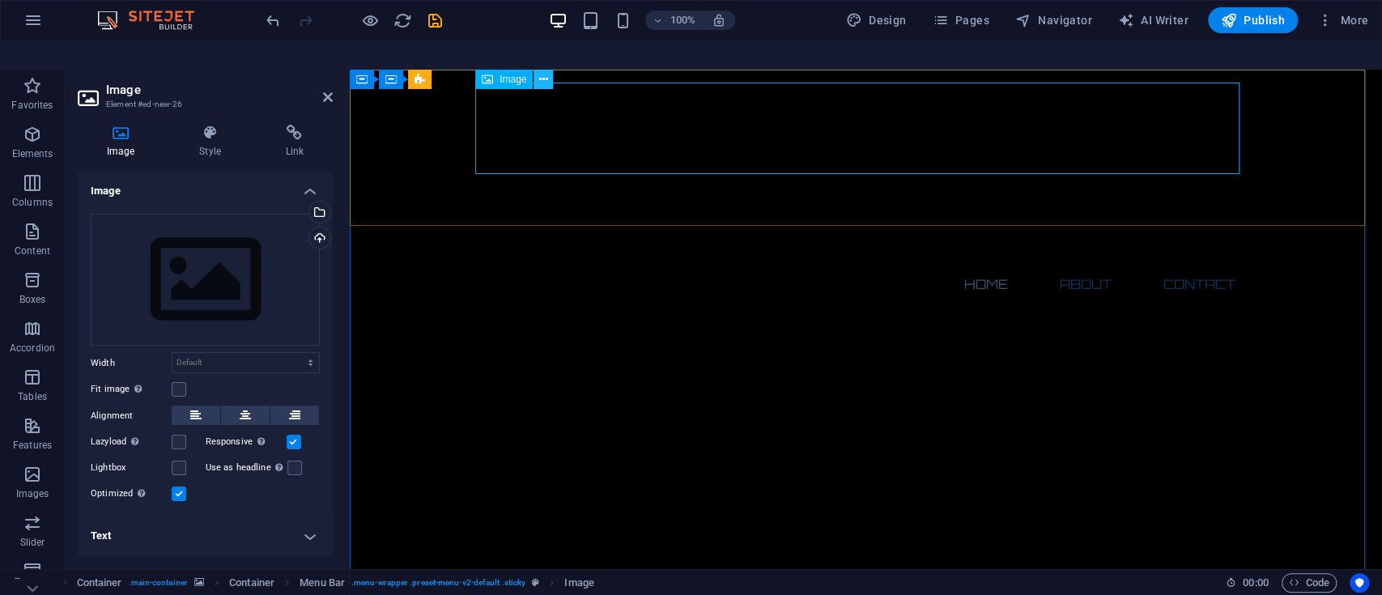
click at [548, 70] on button at bounding box center [543, 79] width 19 height 19
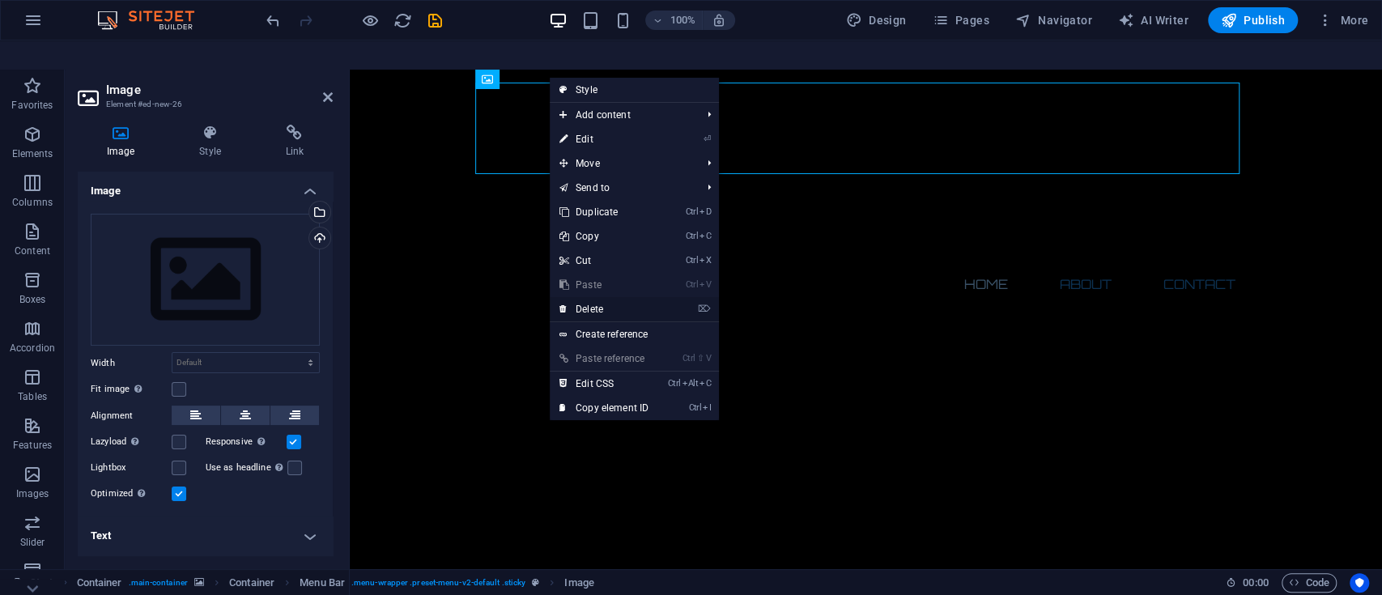
click at [570, 297] on link "⌦ Delete" at bounding box center [604, 309] width 109 height 24
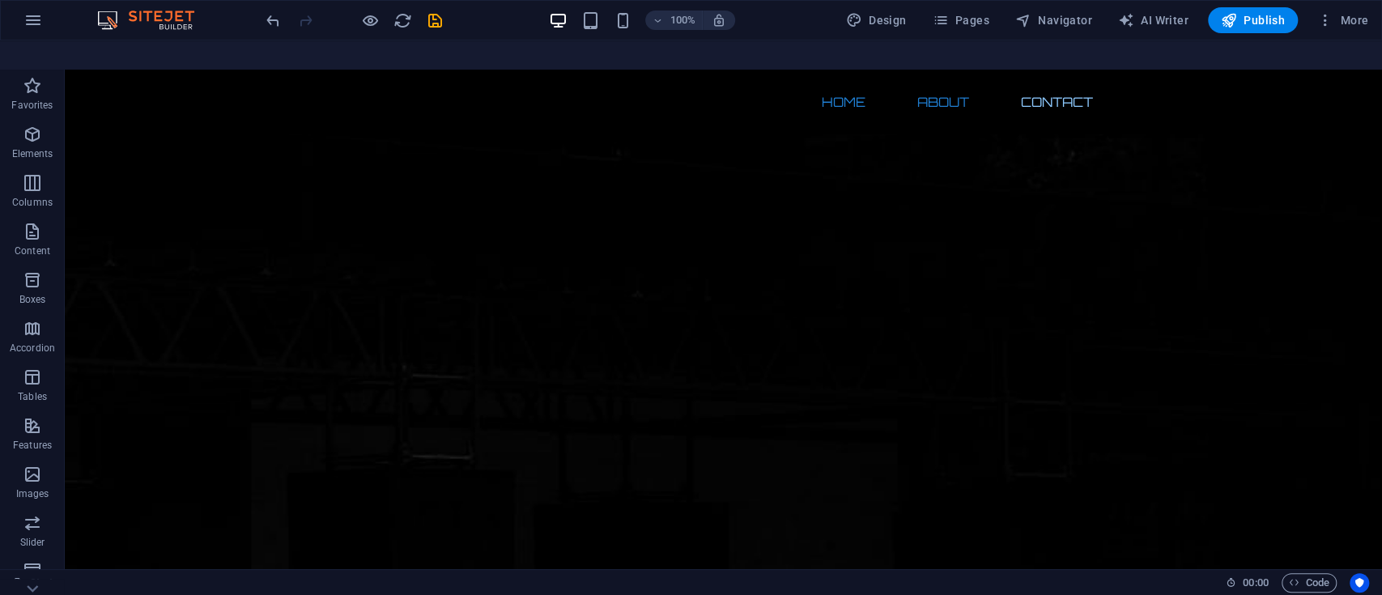
scroll to position [1212, 0]
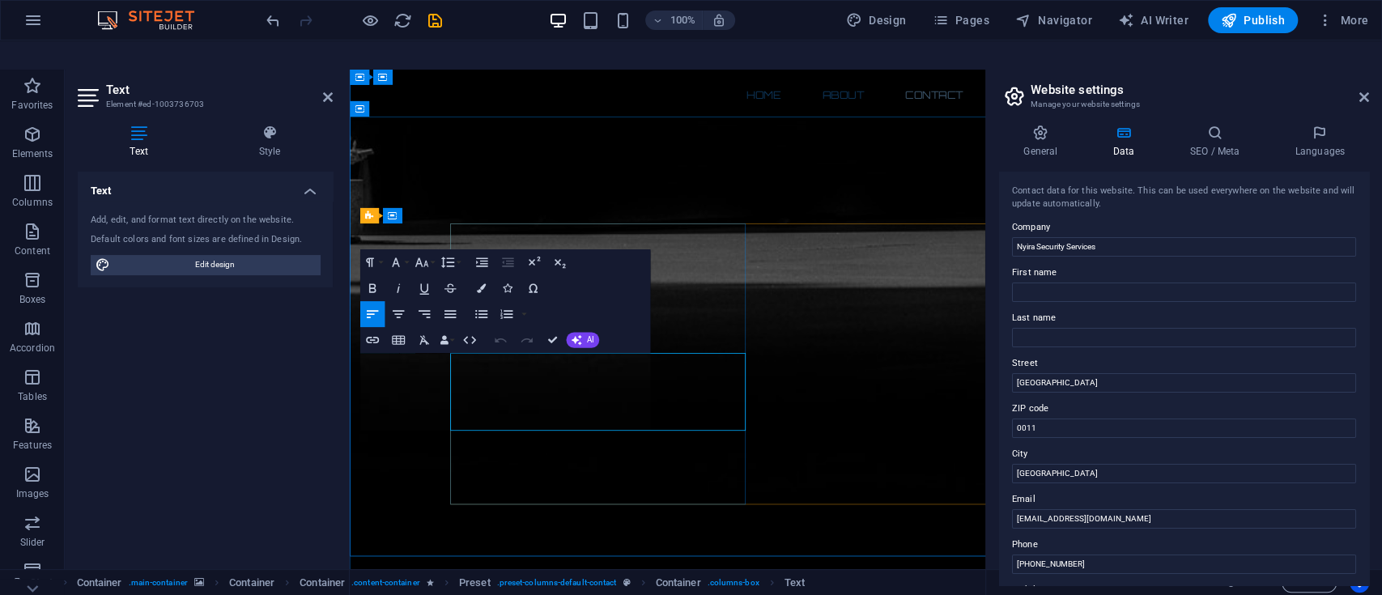
scroll to position [1080, 0]
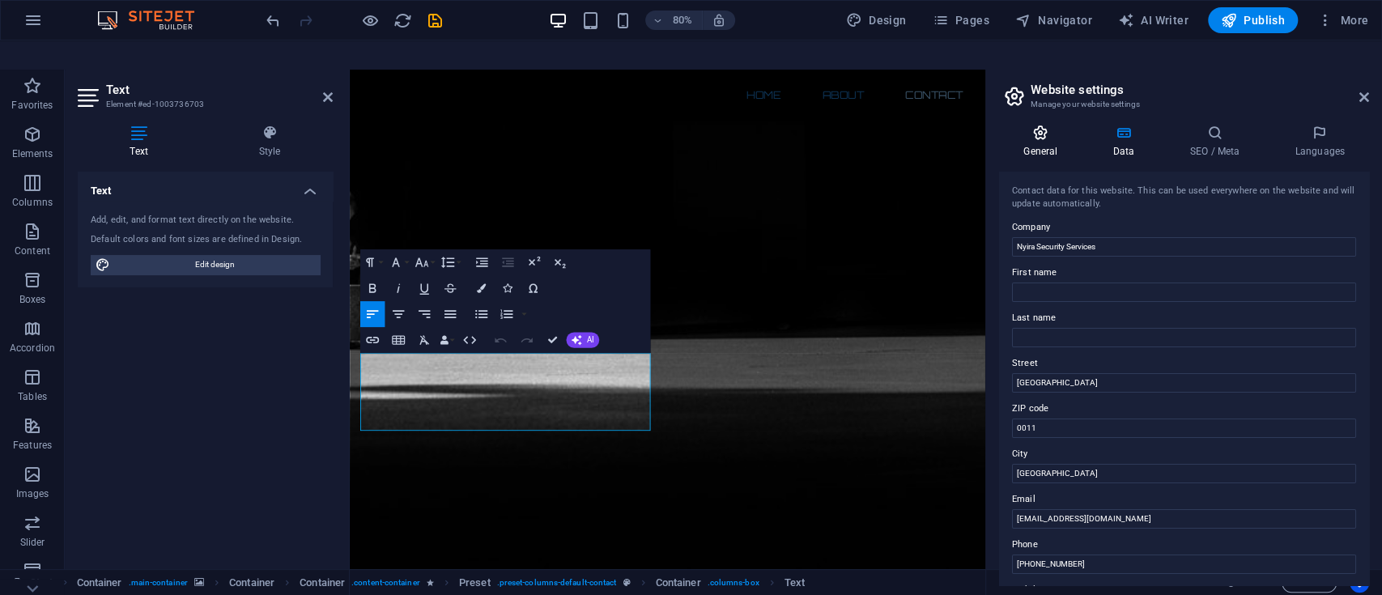
click at [1038, 125] on icon at bounding box center [1040, 133] width 83 height 16
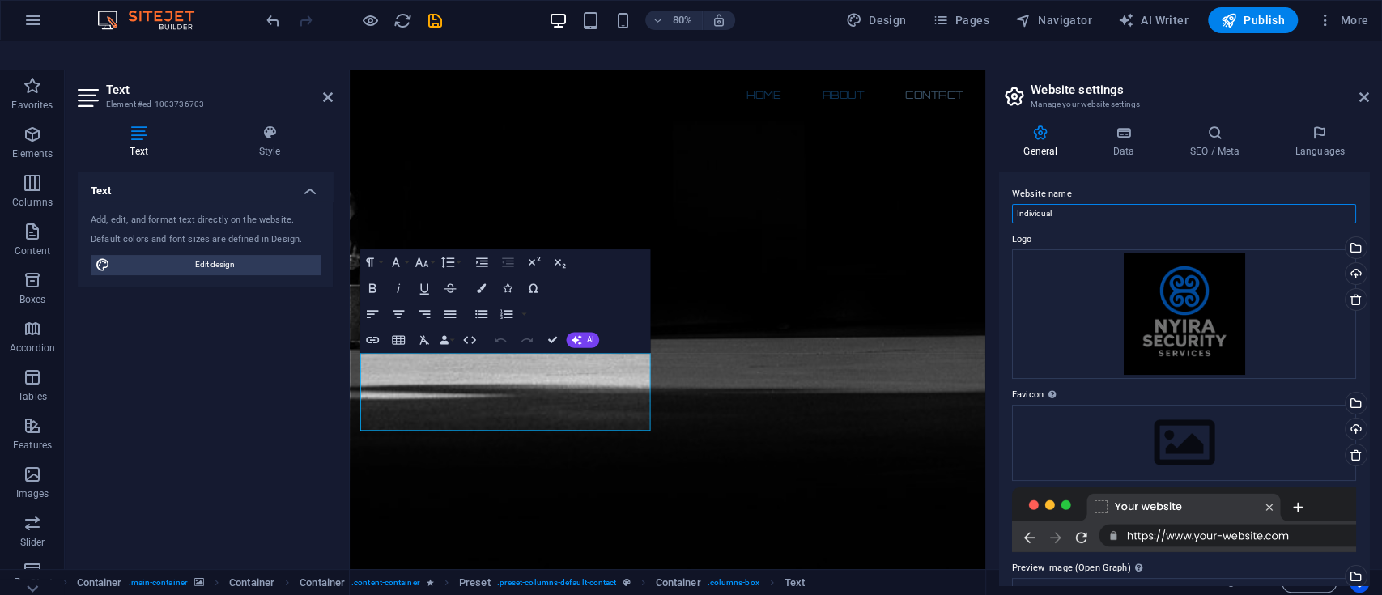
click at [1080, 204] on input "Individual" at bounding box center [1184, 213] width 344 height 19
click at [1121, 125] on h4 "Data" at bounding box center [1126, 142] width 77 height 34
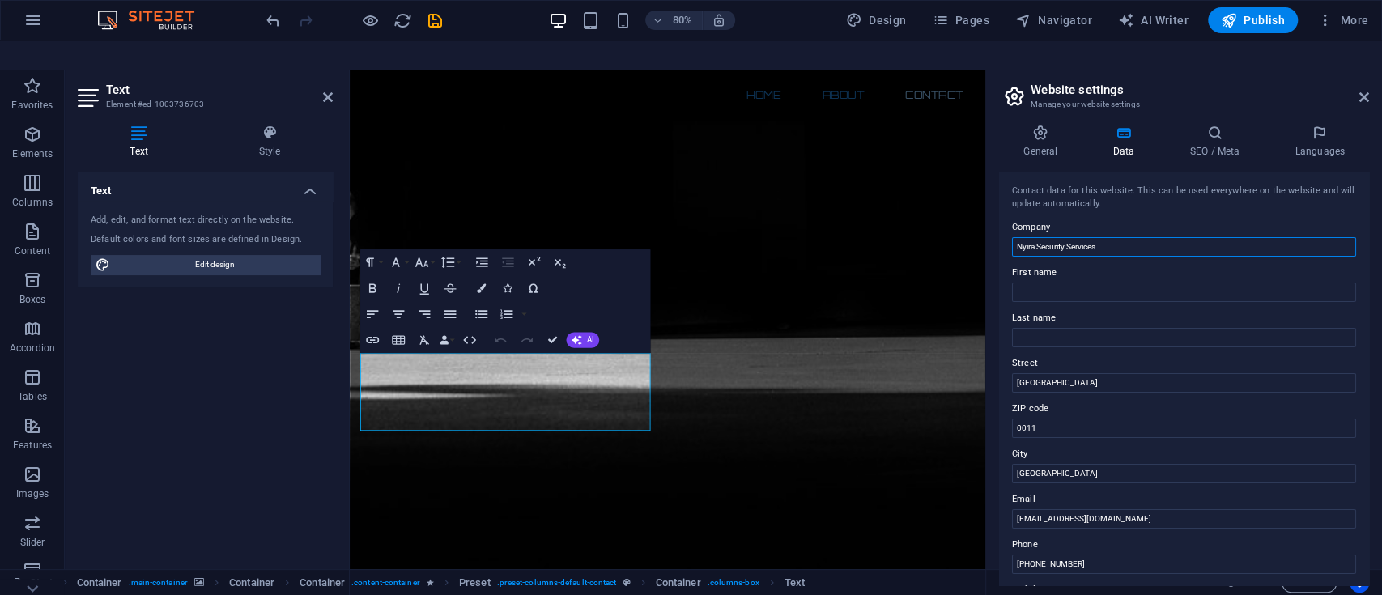
click at [1093, 237] on input "Nyira Security Services" at bounding box center [1184, 246] width 344 height 19
click at [1050, 125] on h4 "General" at bounding box center [1043, 142] width 89 height 34
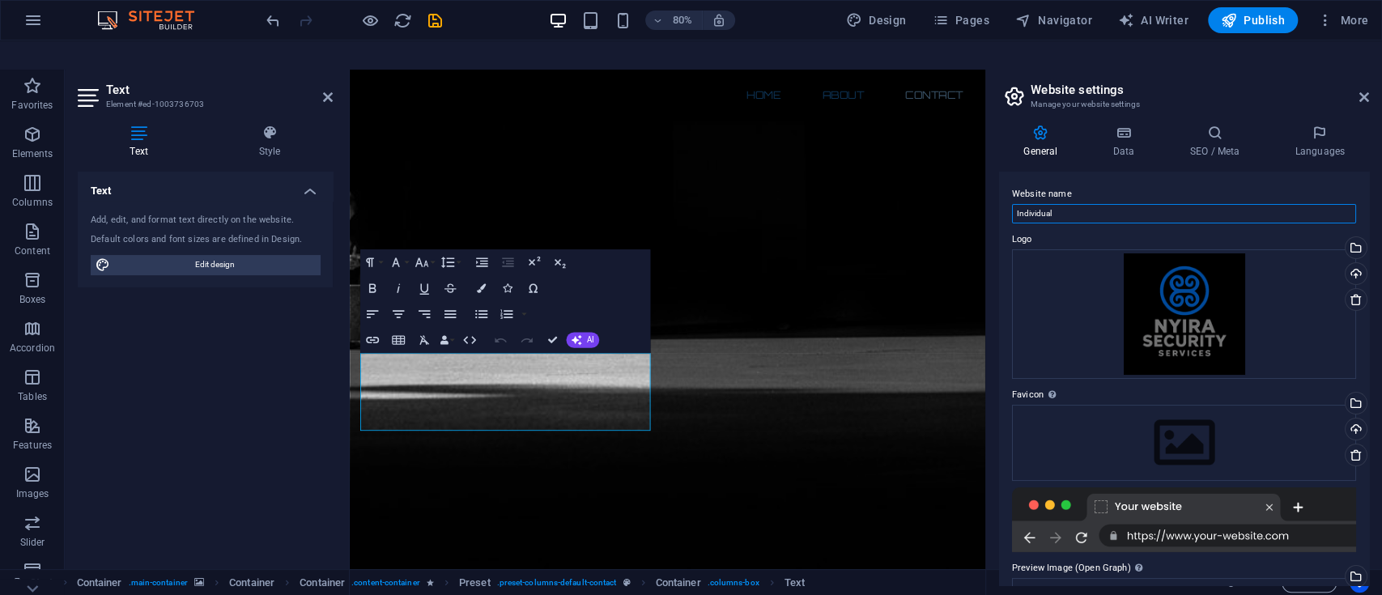
click at [1067, 204] on input "Individual" at bounding box center [1184, 213] width 344 height 19
paste input "Nyira Security Services"
type input "Nyira Security Services"
drag, startPoint x: 1369, startPoint y: 208, endPoint x: 1374, endPoint y: 240, distance: 32.0
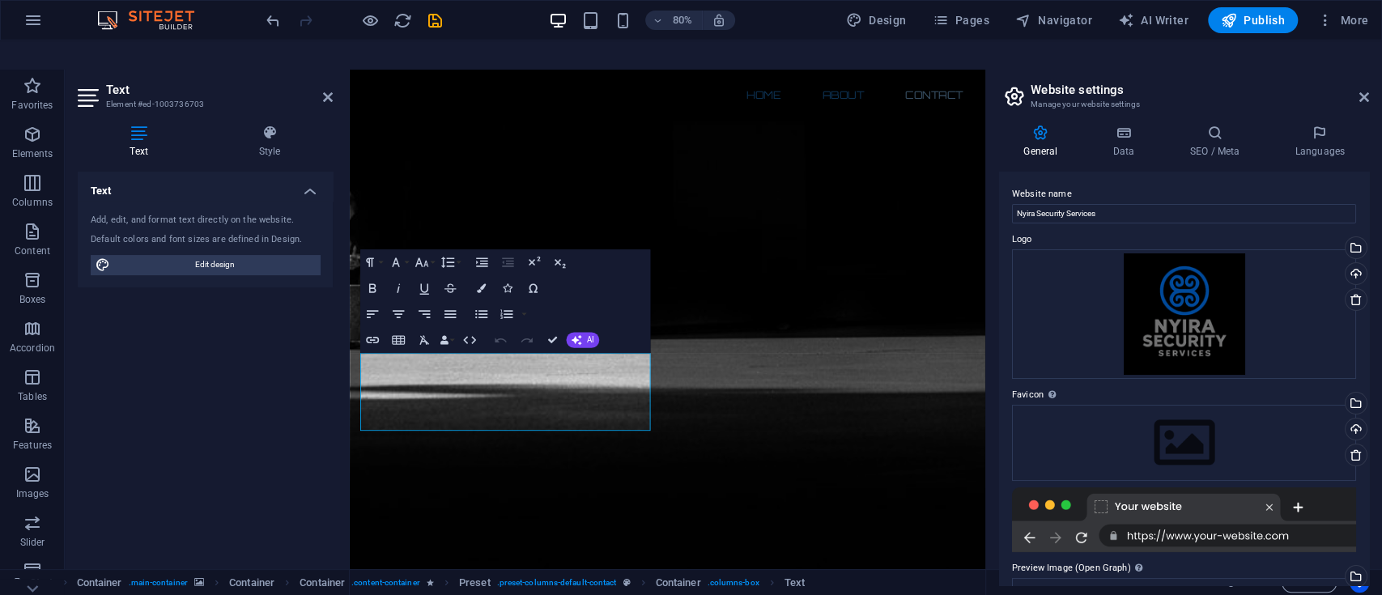
click at [1374, 240] on div "General Data SEO / Meta Languages Website name Nyira Security Services Logo Dra…" at bounding box center [1184, 355] width 396 height 487
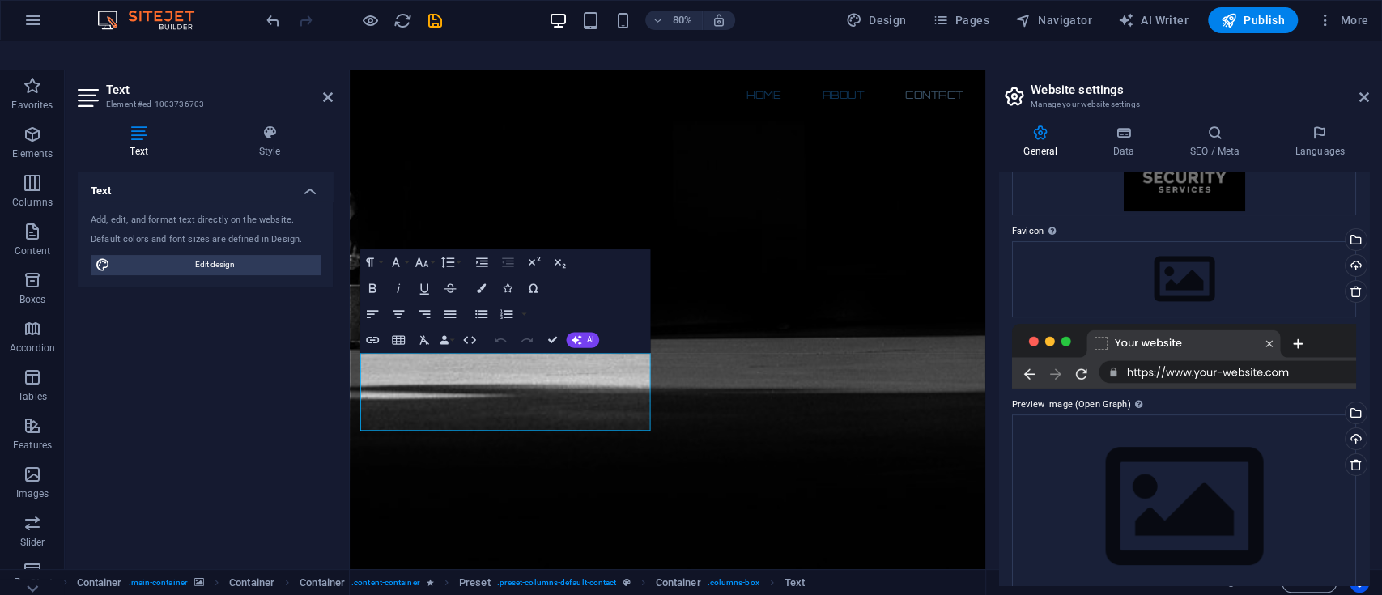
scroll to position [191, 0]
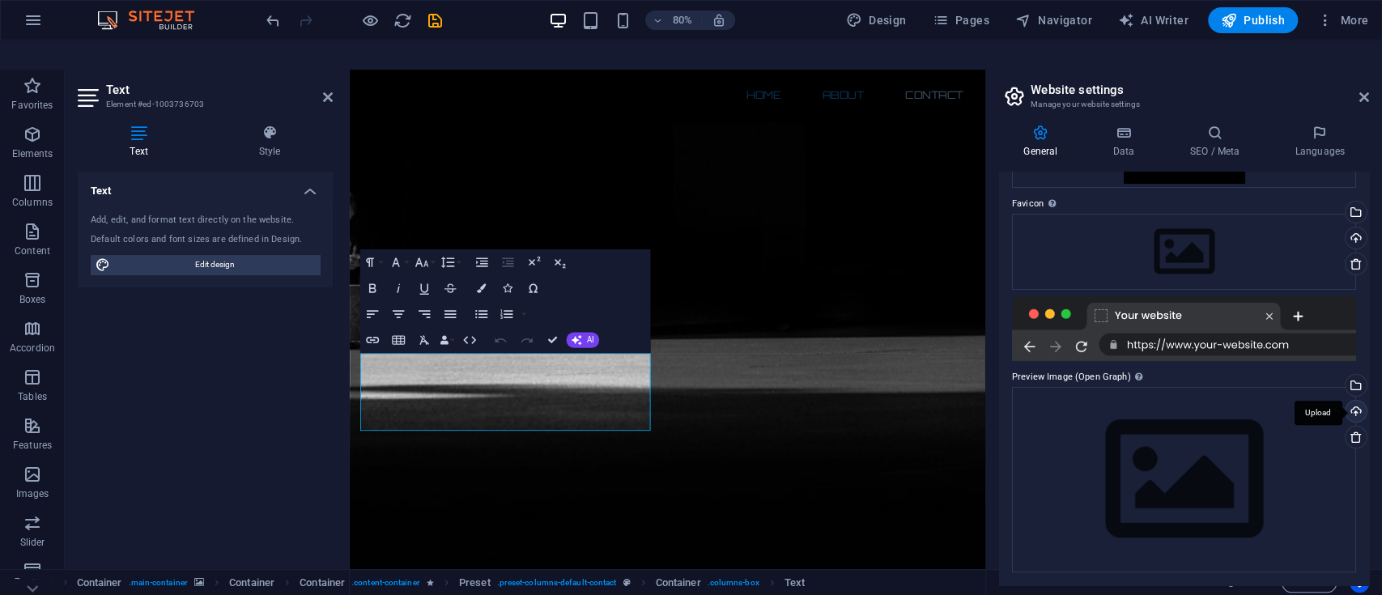
click at [1354, 401] on div "Upload" at bounding box center [1355, 413] width 24 height 24
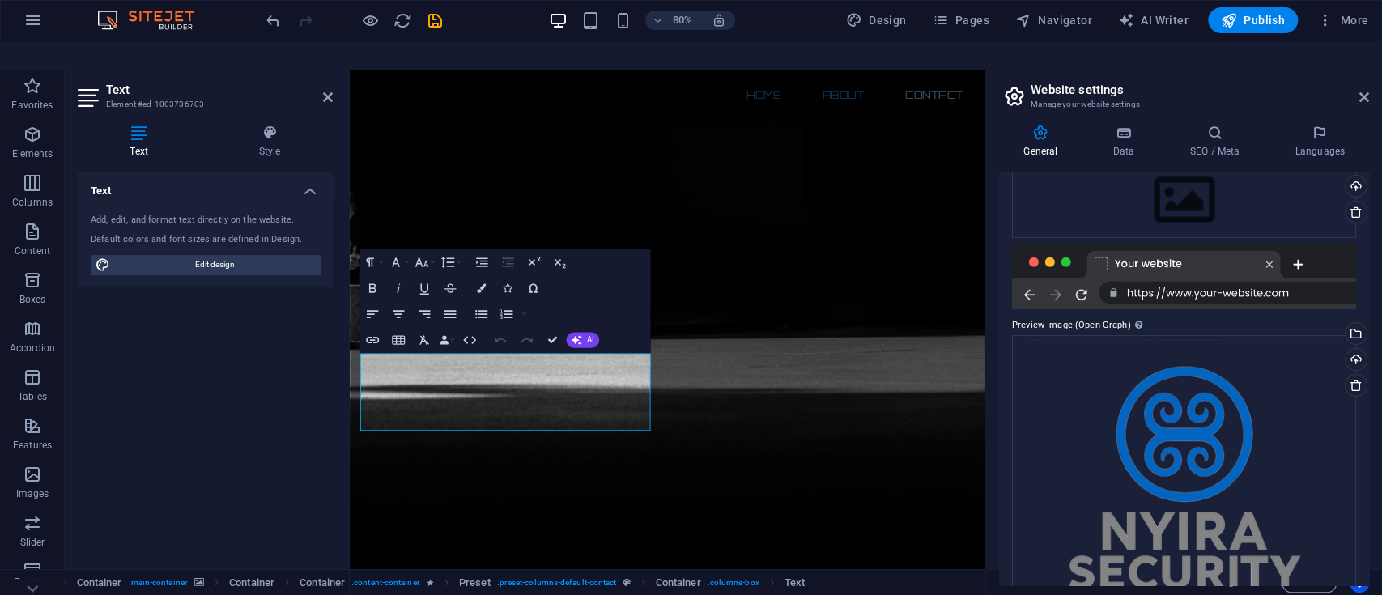
scroll to position [245, 0]
click at [1355, 377] on icon at bounding box center [1356, 383] width 13 height 13
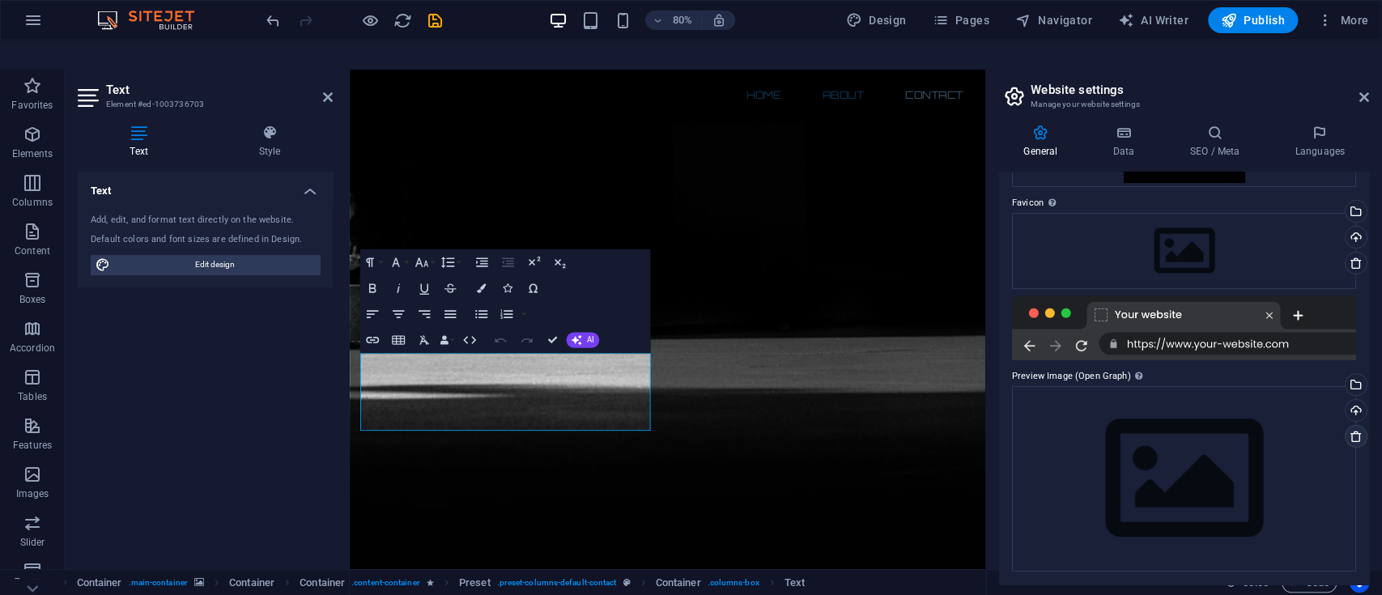
scroll to position [191, 0]
click at [1357, 401] on div "Upload" at bounding box center [1355, 413] width 24 height 24
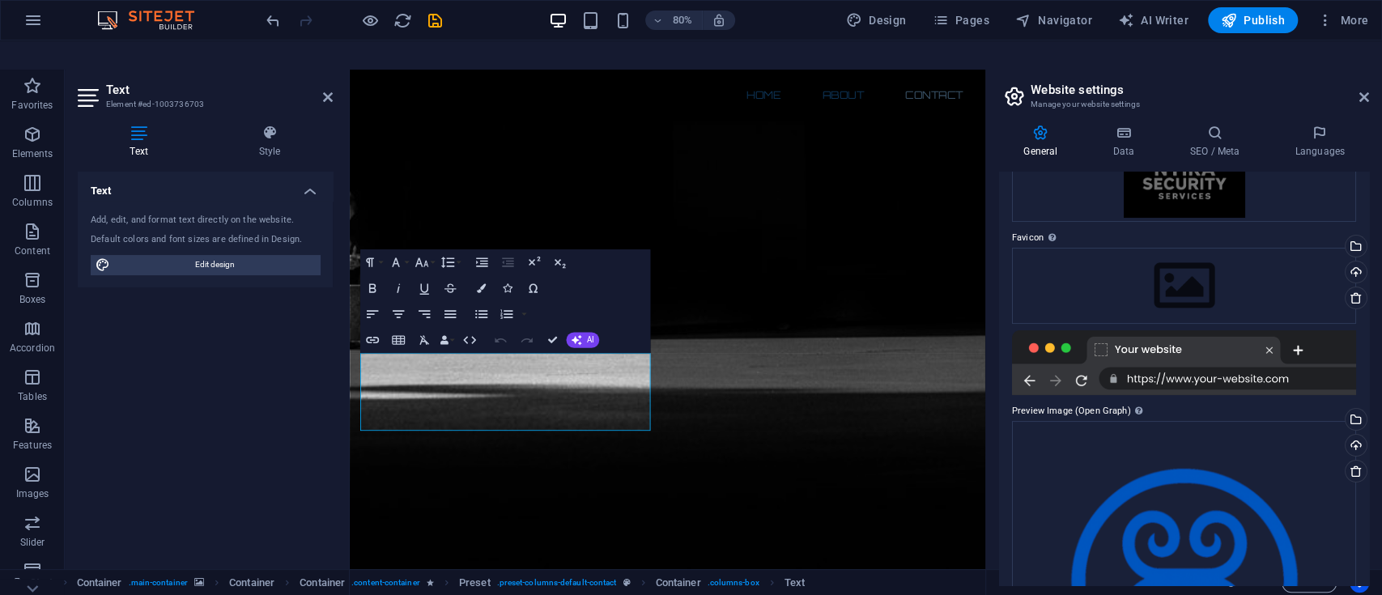
scroll to position [235, 0]
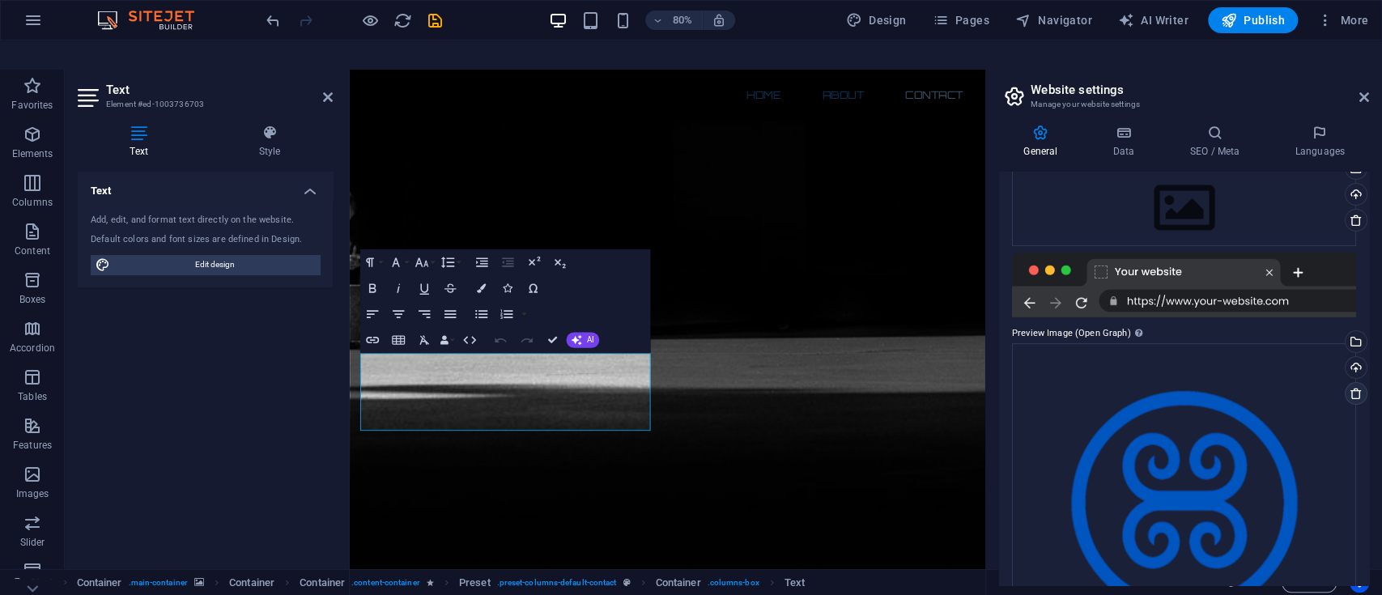
click at [1352, 387] on icon at bounding box center [1356, 393] width 13 height 13
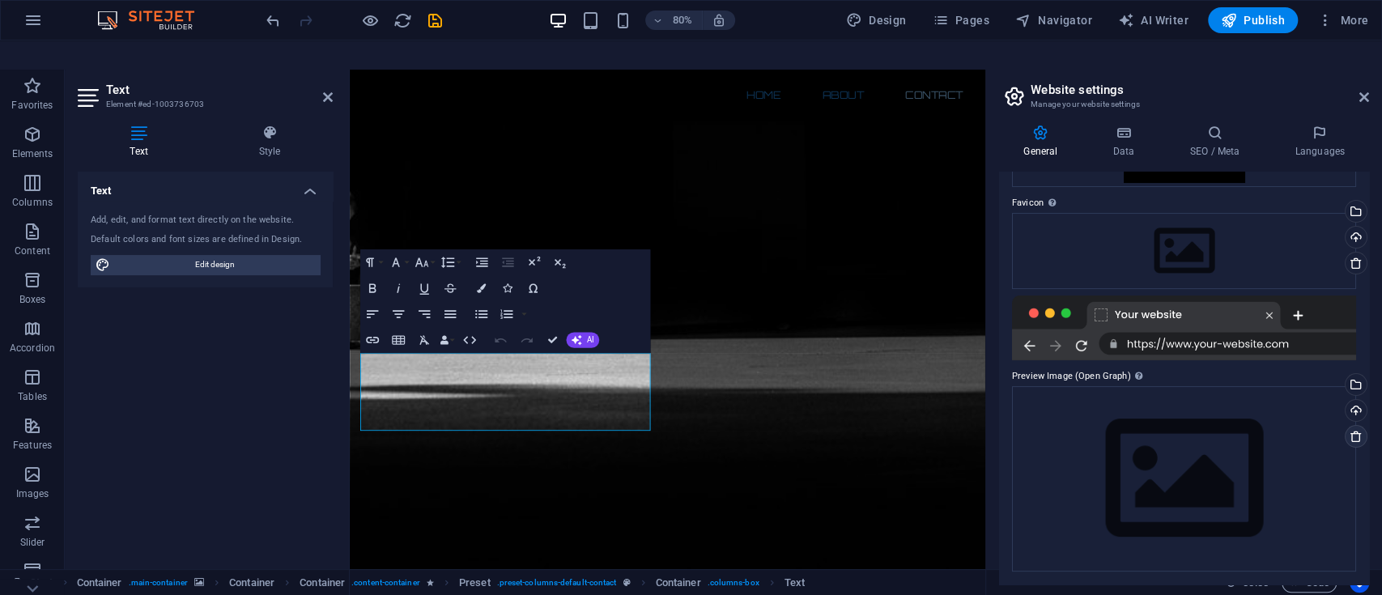
scroll to position [191, 0]
click at [1356, 401] on div "Upload" at bounding box center [1355, 413] width 24 height 24
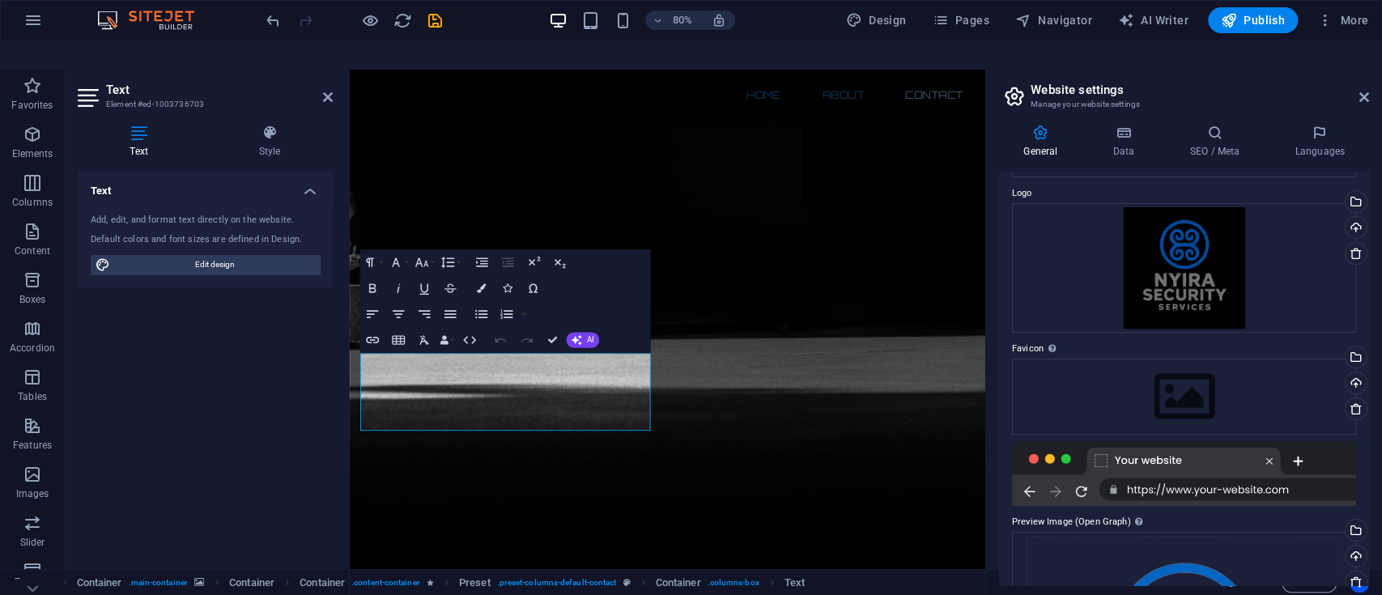
scroll to position [0, 0]
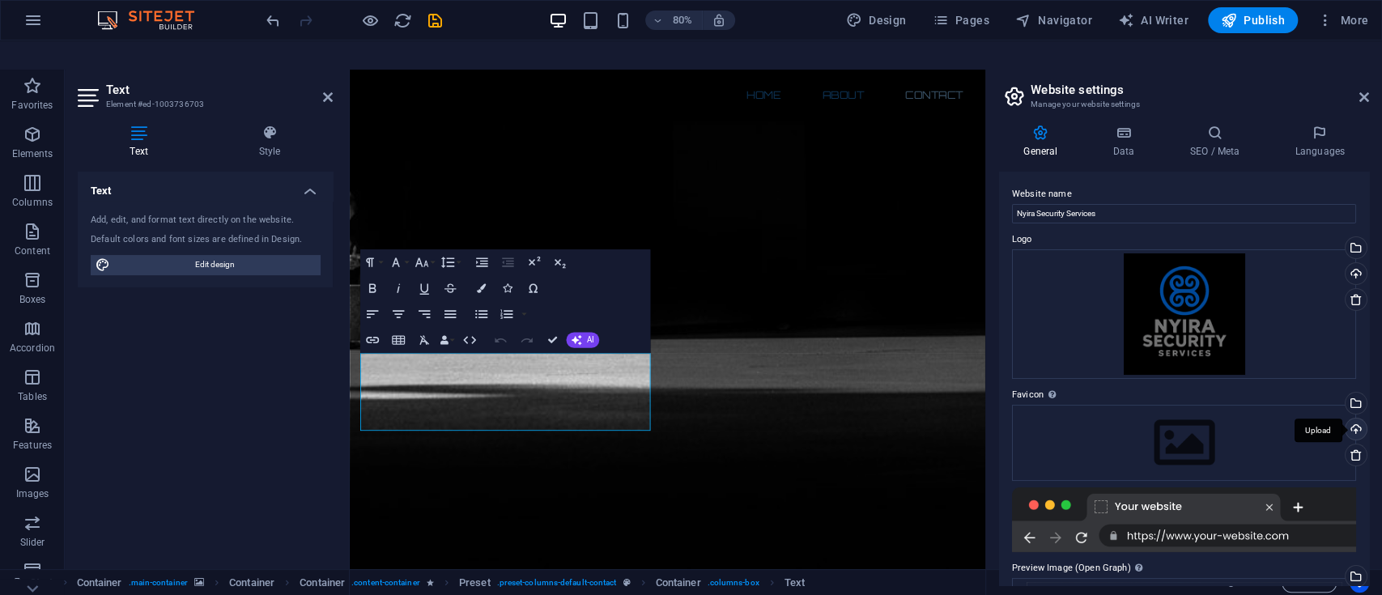
click at [1350, 419] on div "Upload" at bounding box center [1355, 431] width 24 height 24
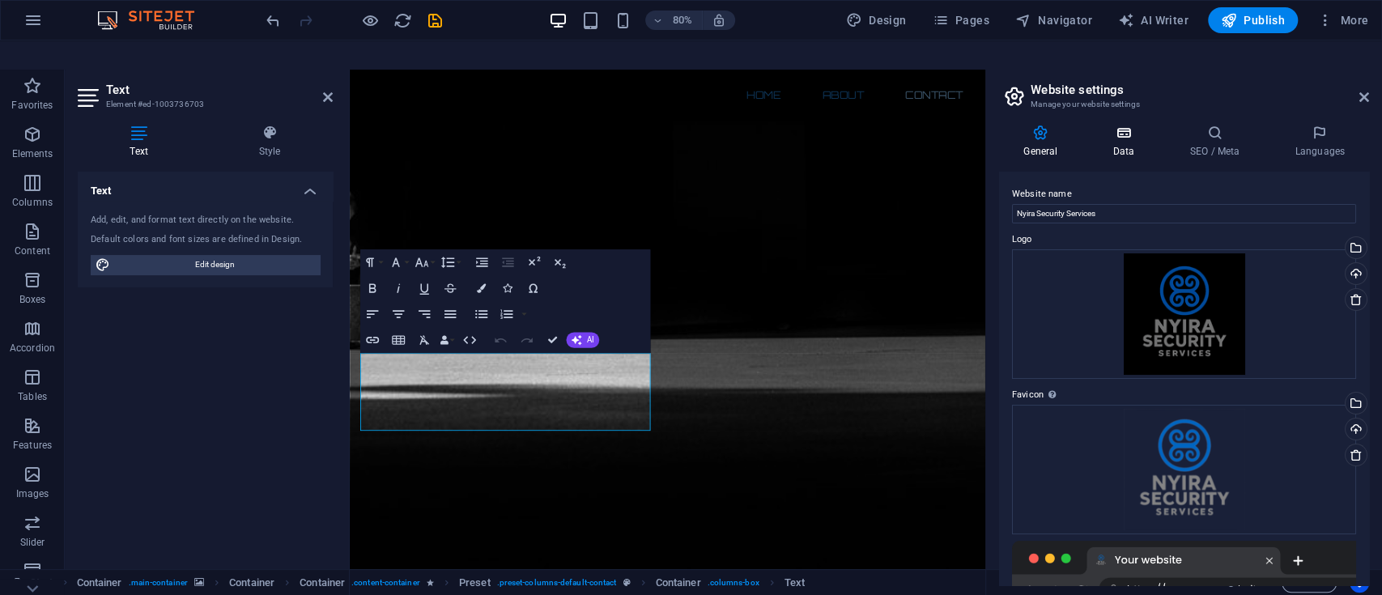
click at [1125, 125] on h4 "Data" at bounding box center [1126, 142] width 77 height 34
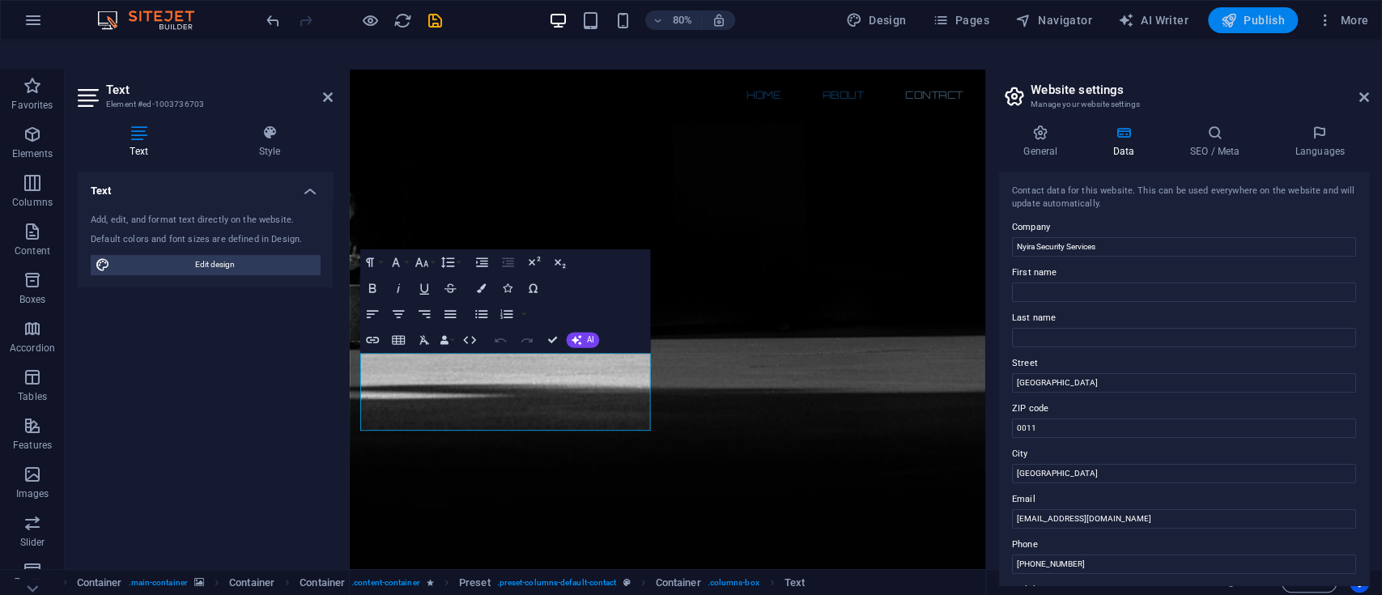
click at [1261, 17] on span "Publish" at bounding box center [1253, 20] width 64 height 16
checkbox input "false"
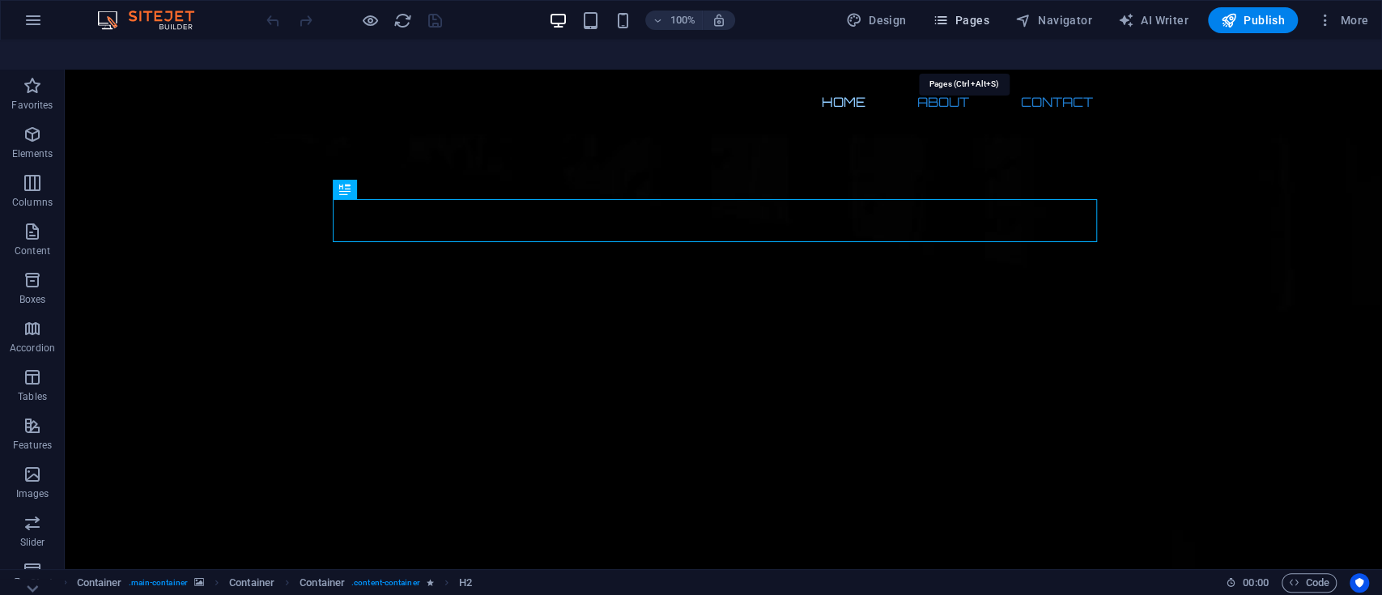
click at [943, 22] on icon "button" at bounding box center [940, 20] width 16 height 16
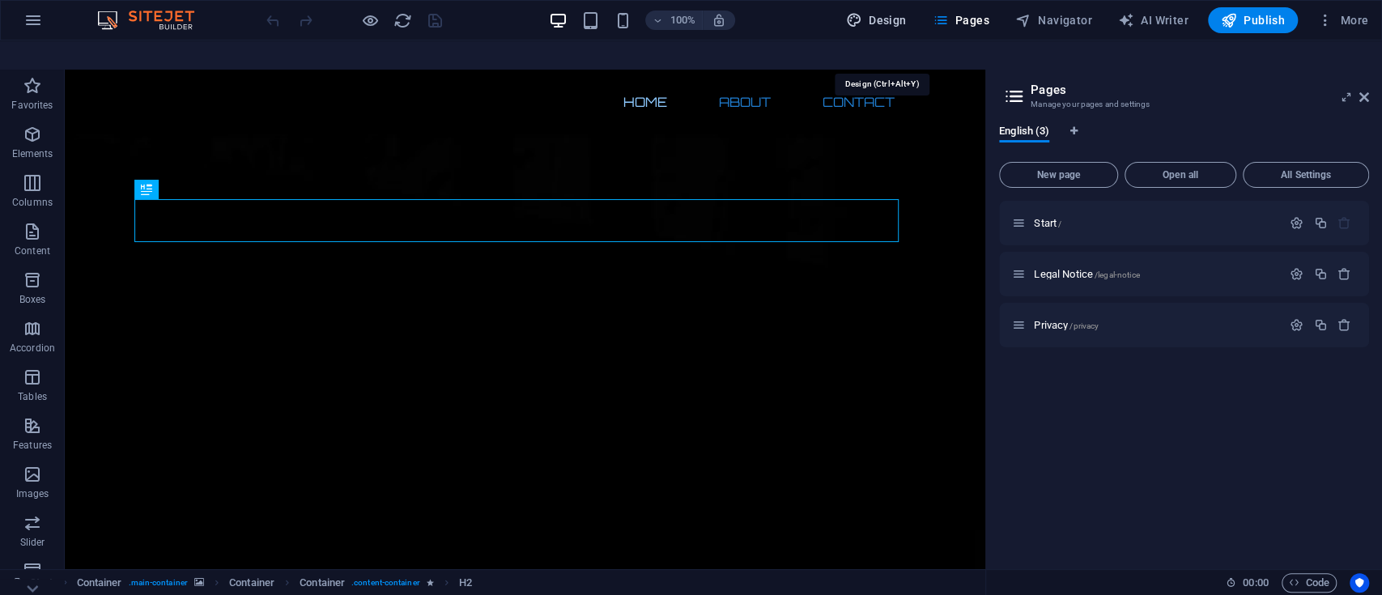
click at [894, 20] on span "Design" at bounding box center [876, 20] width 61 height 16
select select "700"
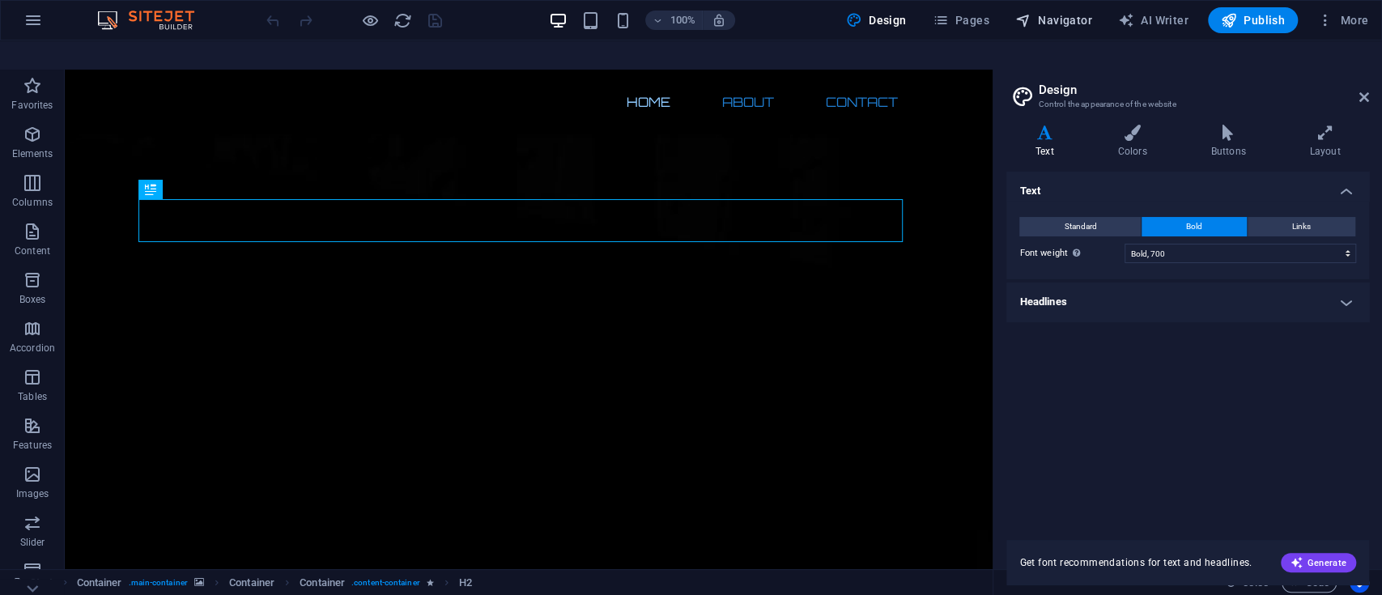
click at [1068, 17] on span "Navigator" at bounding box center [1054, 20] width 77 height 16
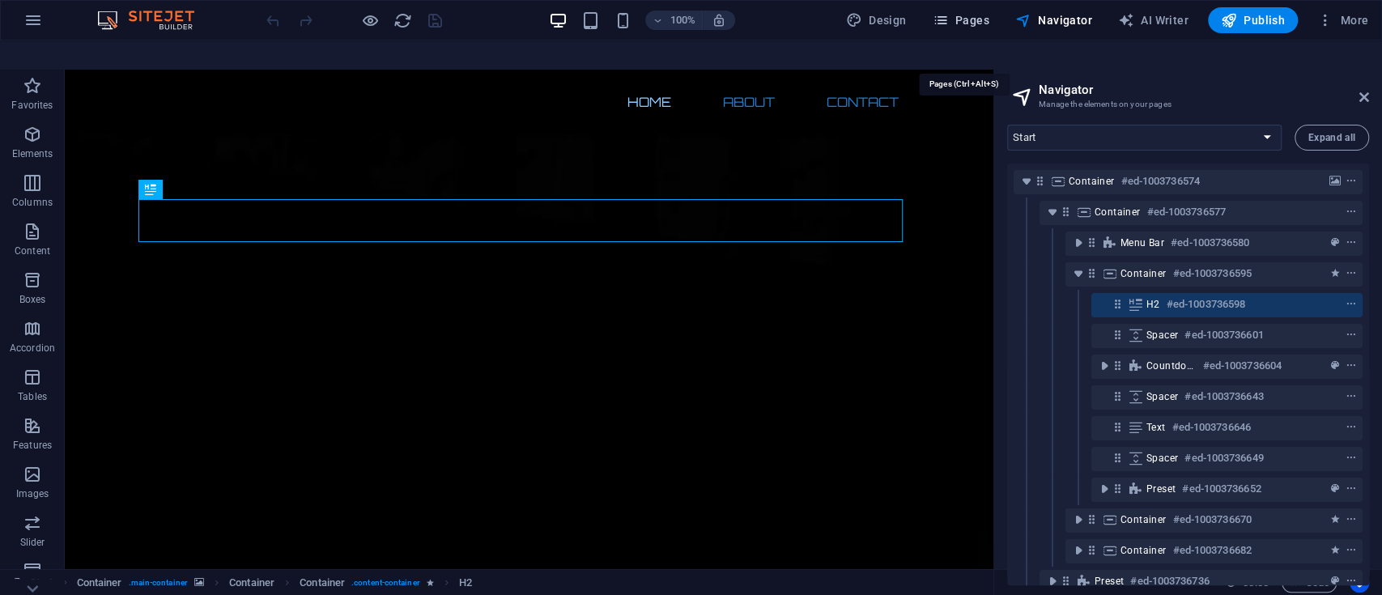
click at [965, 19] on span "Pages" at bounding box center [960, 20] width 57 height 16
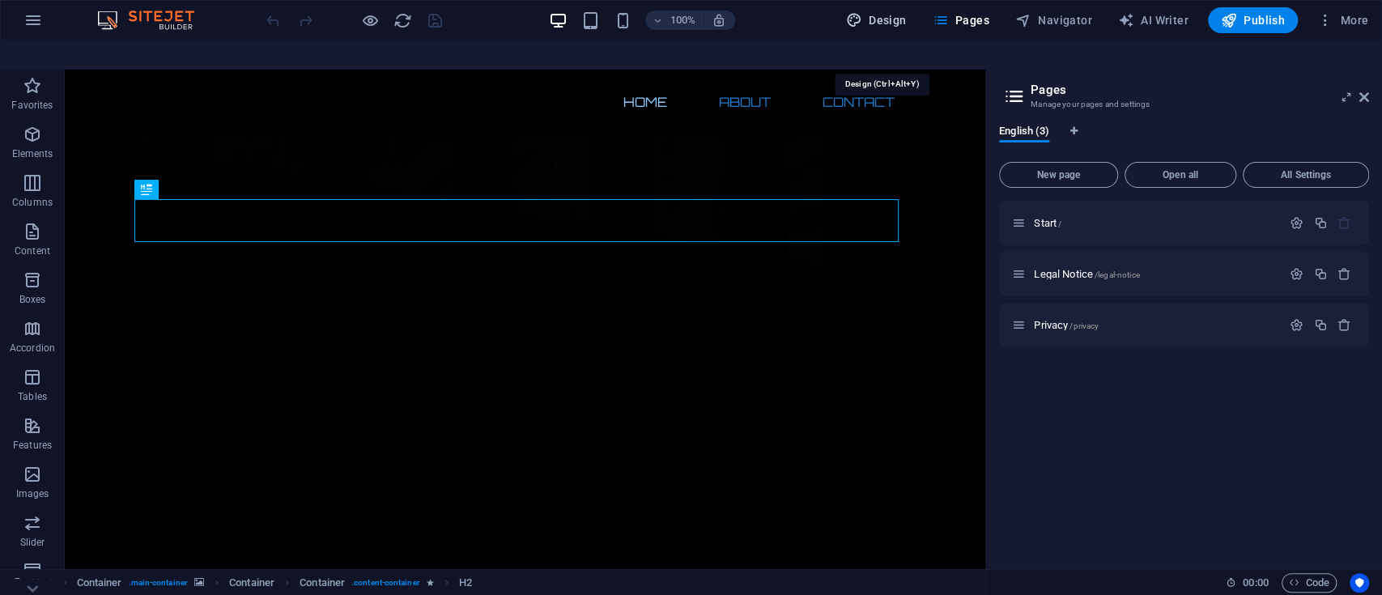
click at [893, 23] on span "Design" at bounding box center [876, 20] width 61 height 16
select select "700"
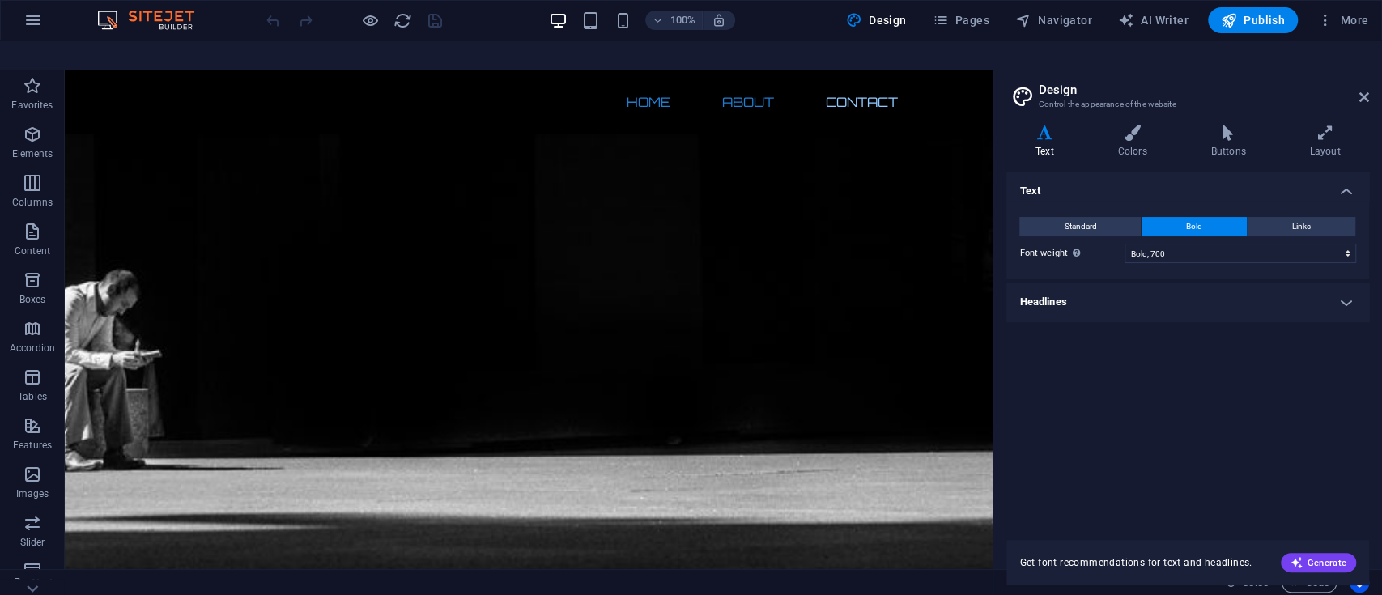
scroll to position [1033, 0]
